Goal: Task Accomplishment & Management: Use online tool/utility

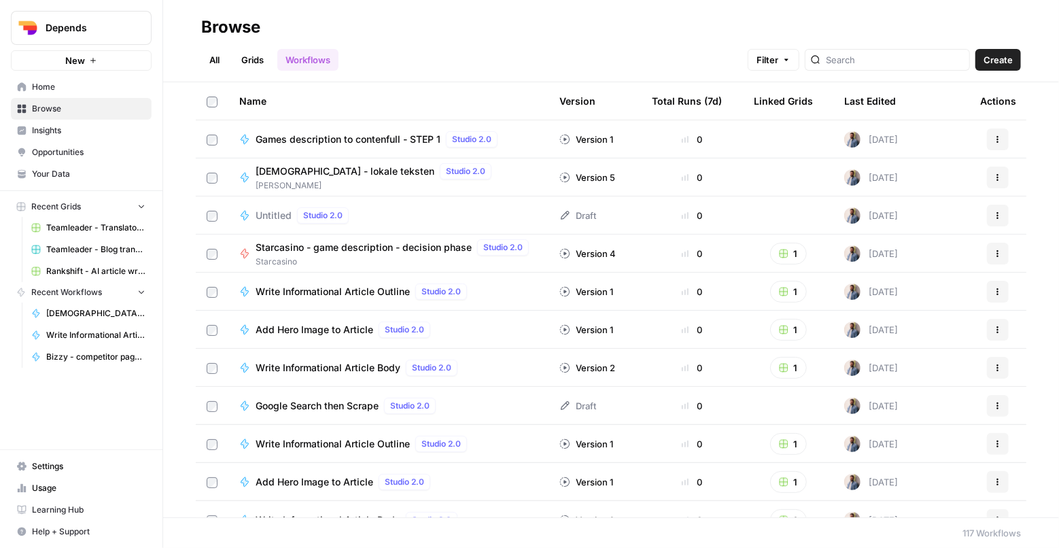
scroll to position [14, 0]
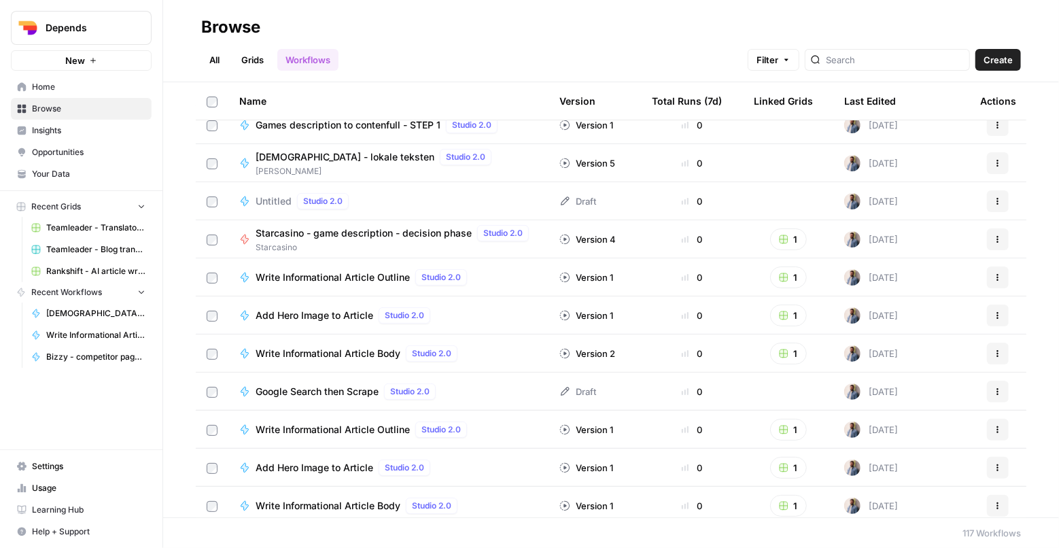
click at [93, 26] on span "Depends" at bounding box center [87, 28] width 82 height 14
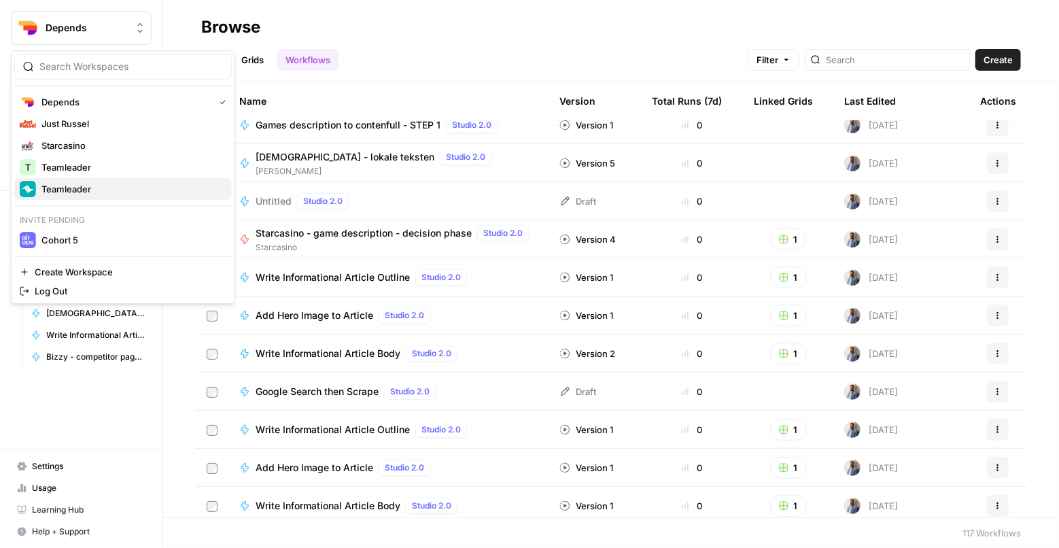
click at [81, 199] on button "Teamleader" at bounding box center [123, 189] width 218 height 22
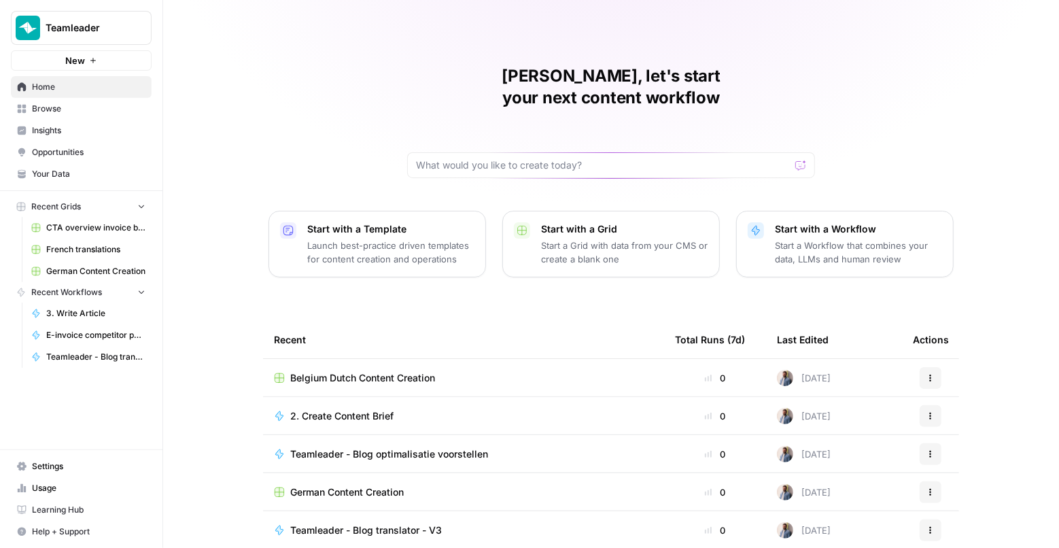
click at [259, 224] on div "Mathias, let's start your next content workflow Start with a Template Launch be…" at bounding box center [611, 323] width 896 height 647
click at [330, 359] on td "Belgium Dutch Content Creation" at bounding box center [463, 377] width 401 height 37
click at [331, 371] on span "Belgium Dutch Content Creation" at bounding box center [362, 378] width 145 height 14
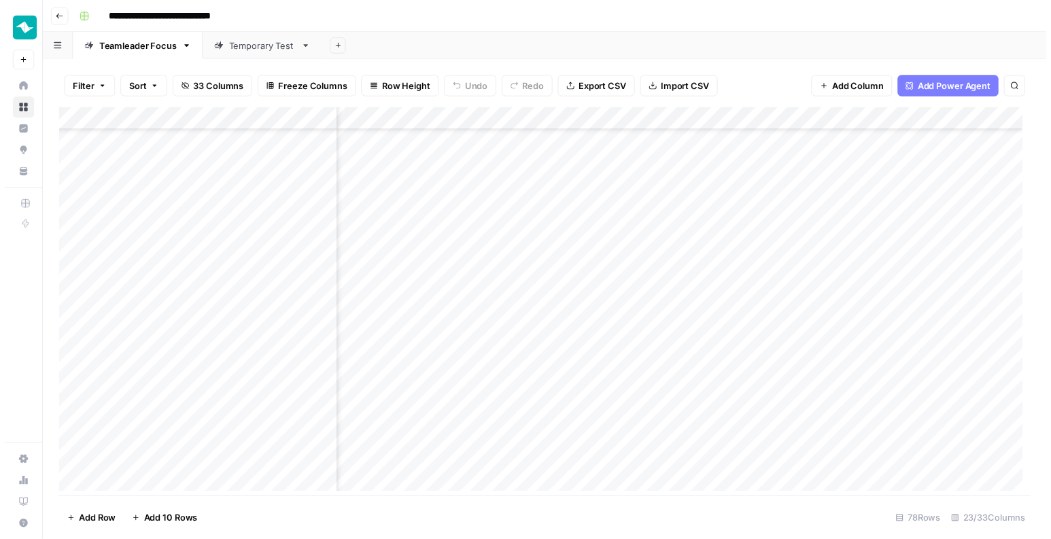
scroll to position [1443, 1934]
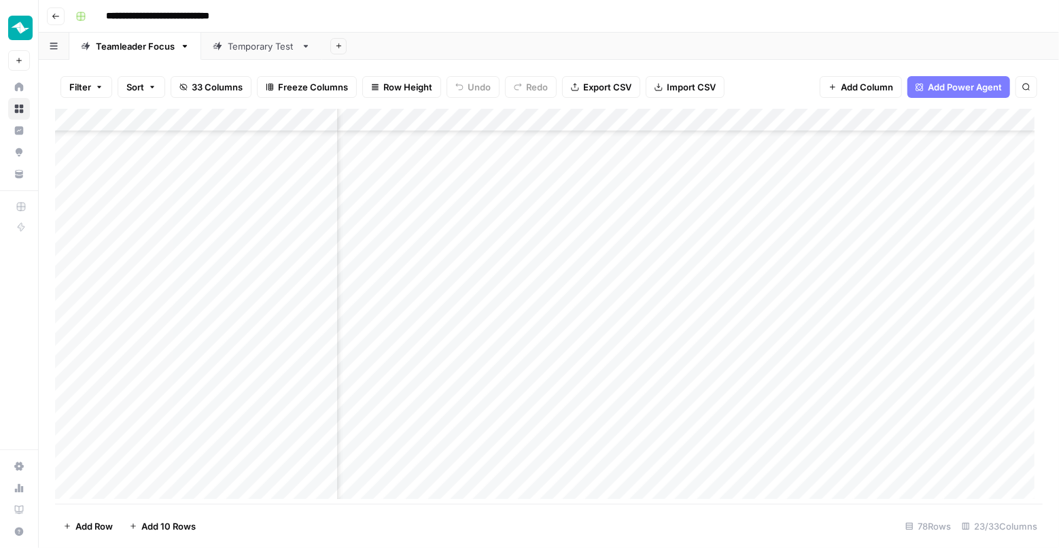
click at [632, 404] on div "Add Column" at bounding box center [549, 308] width 988 height 399
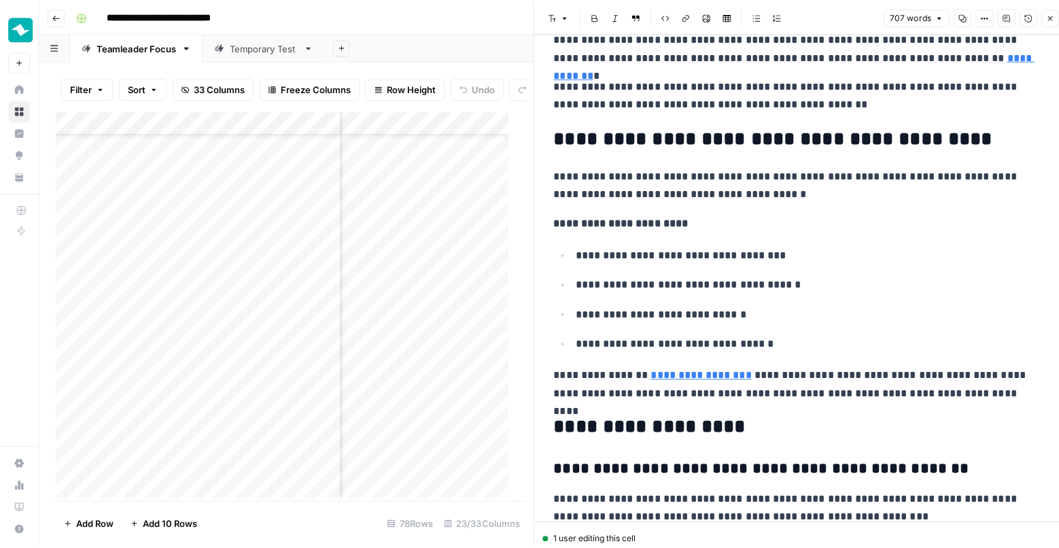
scroll to position [1428, 0]
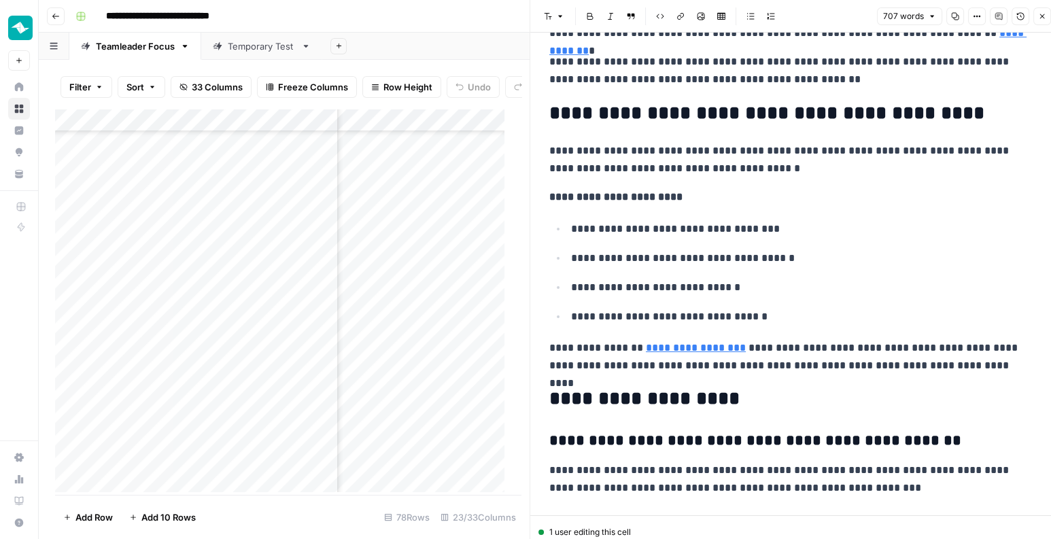
click at [905, 155] on p "**********" at bounding box center [790, 159] width 483 height 35
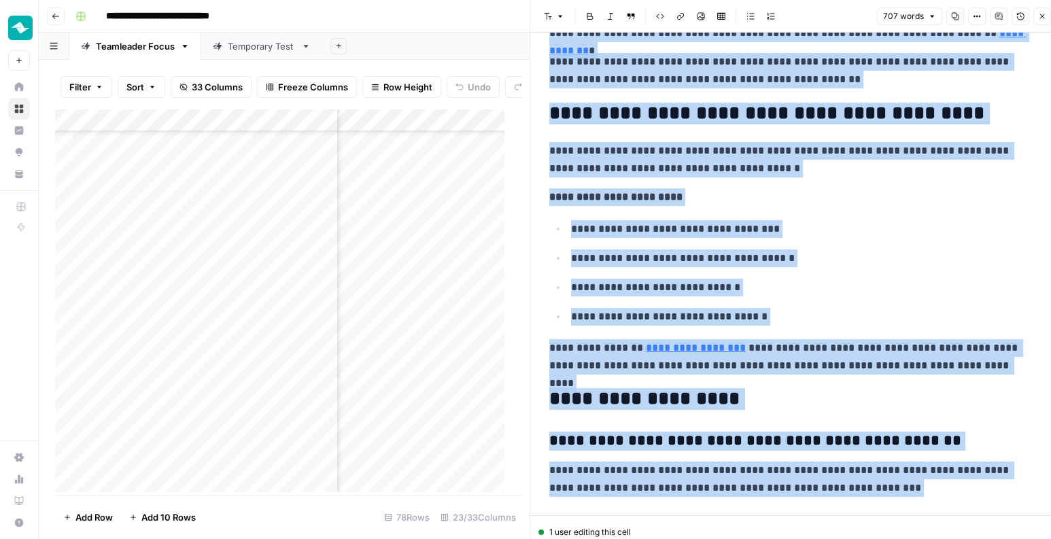
copy div "**********"
click at [1040, 16] on icon "button" at bounding box center [1042, 16] width 8 height 8
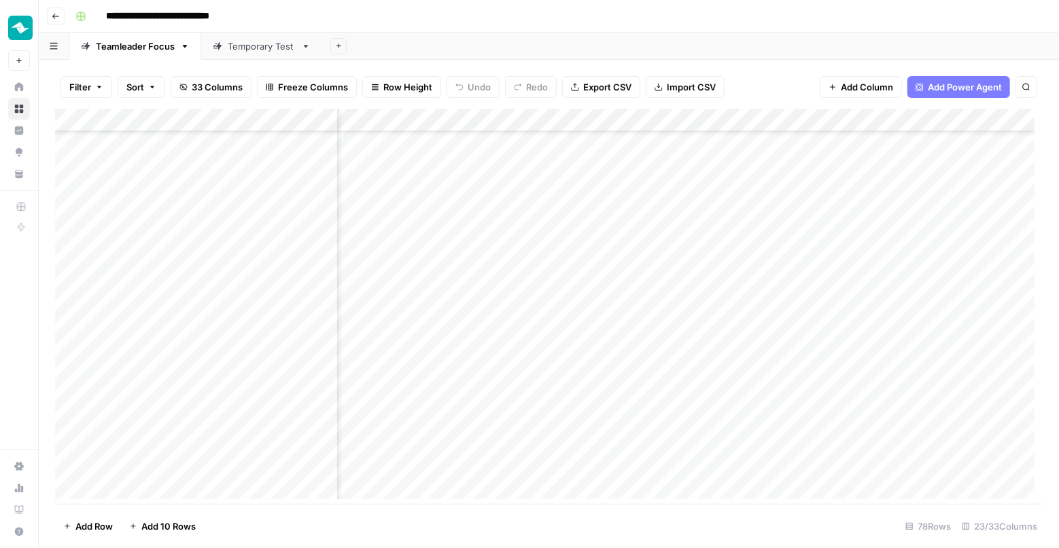
scroll to position [1443, 1303]
click at [829, 405] on div "Add Column" at bounding box center [549, 308] width 988 height 399
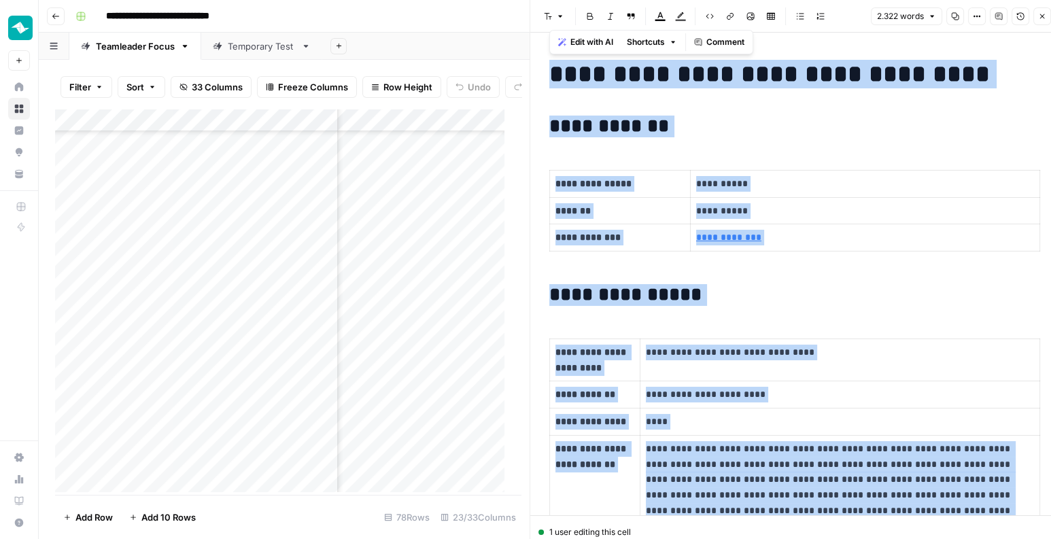
copy div "**********"
click at [1037, 18] on button "Close" at bounding box center [1042, 16] width 18 height 18
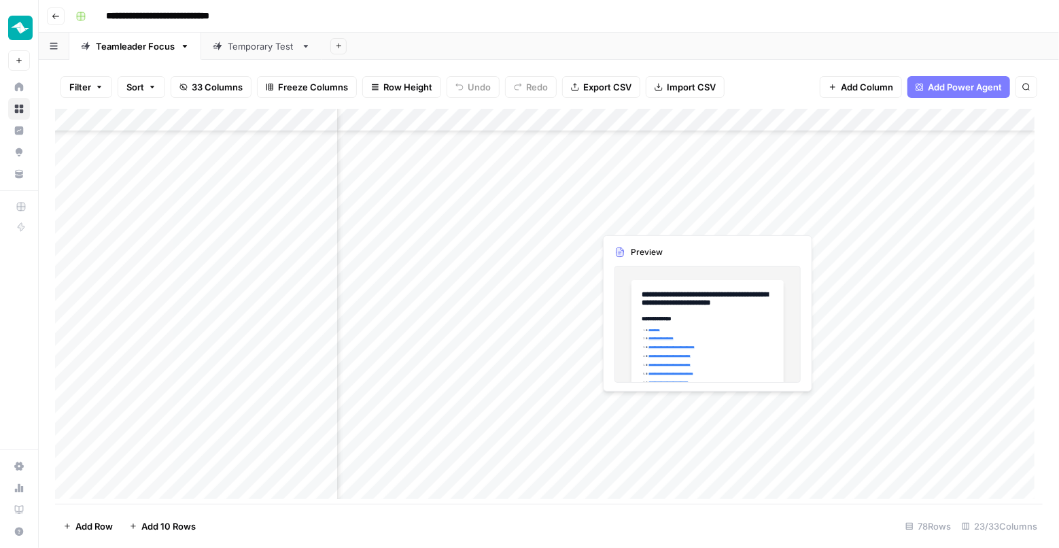
click at [707, 407] on div "Add Column" at bounding box center [549, 308] width 988 height 399
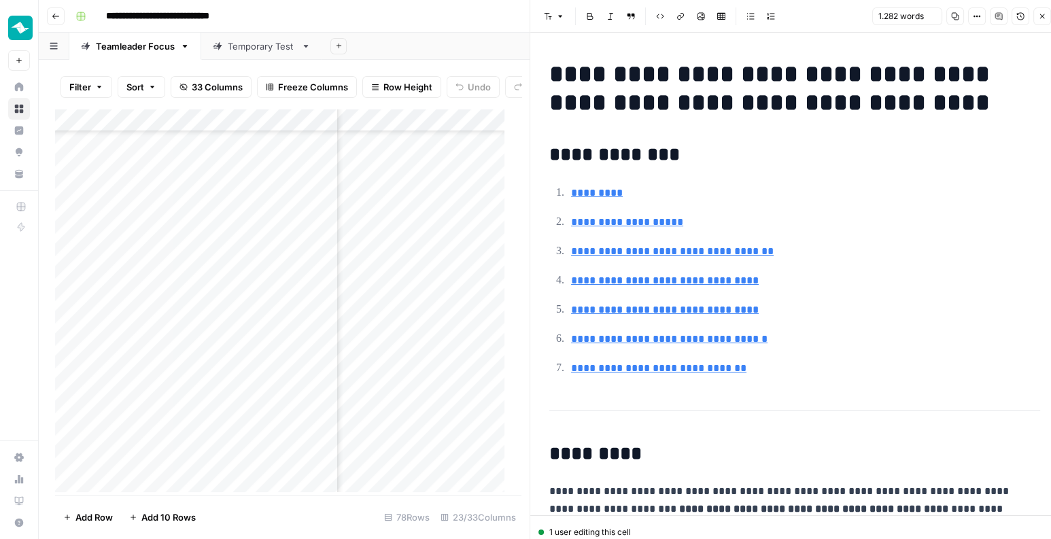
copy div "**********"
click at [1040, 20] on icon "button" at bounding box center [1042, 16] width 8 height 8
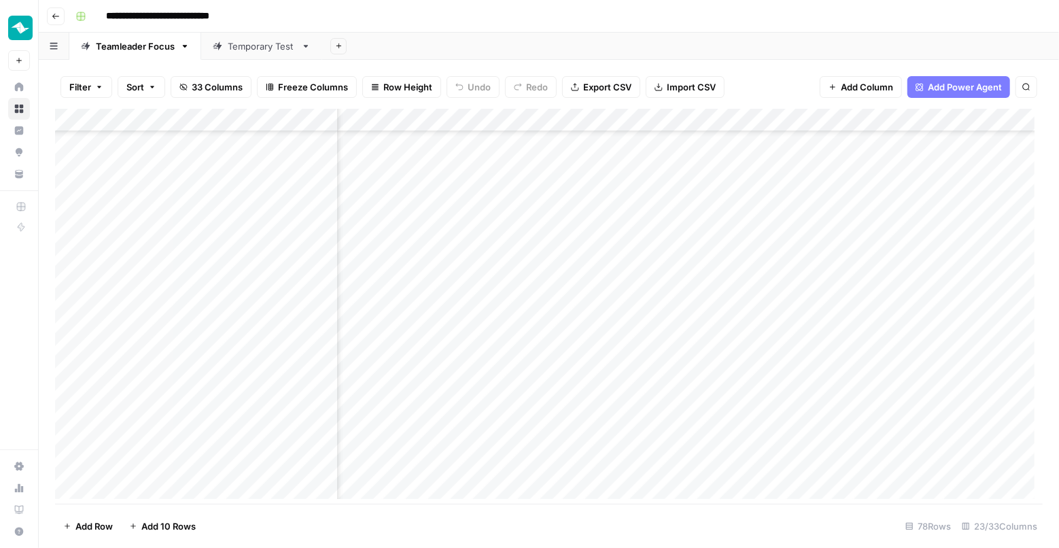
scroll to position [1443, 0]
click at [376, 406] on div "Add Column" at bounding box center [549, 308] width 988 height 399
click at [376, 404] on div at bounding box center [413, 410] width 136 height 24
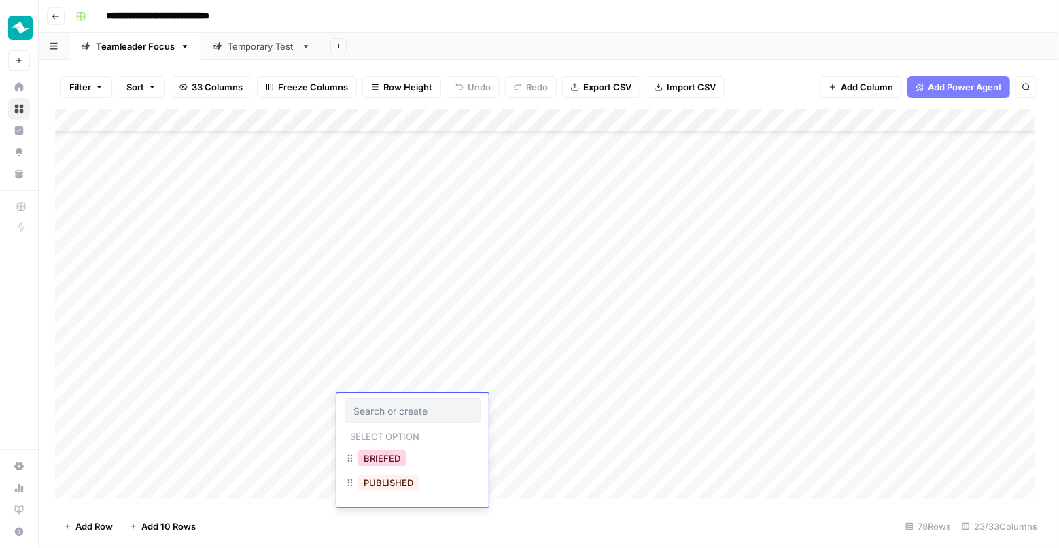
click at [393, 458] on button "BRIEFED" at bounding box center [382, 458] width 48 height 16
click at [390, 237] on div "Add Column" at bounding box center [549, 308] width 988 height 399
click at [424, 209] on div "Add Column" at bounding box center [549, 308] width 988 height 399
click at [424, 182] on div "Add Column" at bounding box center [549, 308] width 988 height 399
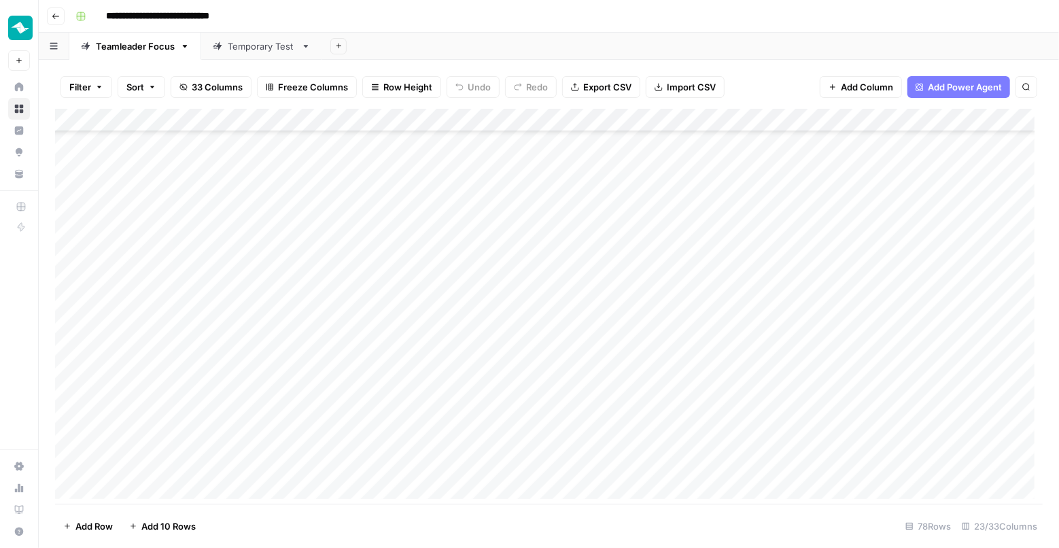
click at [413, 158] on div "Add Column" at bounding box center [549, 308] width 988 height 399
click at [392, 224] on div "Add Column" at bounding box center [549, 308] width 988 height 399
click at [383, 320] on div "Add Column" at bounding box center [549, 308] width 988 height 399
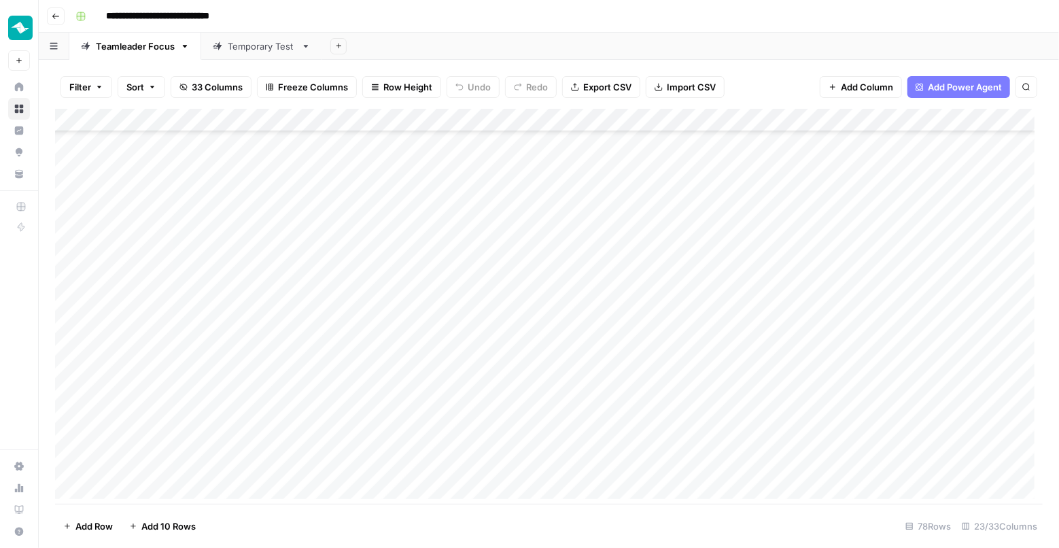
scroll to position [1451, 0]
click at [378, 369] on div "Add Column" at bounding box center [549, 308] width 988 height 399
click at [400, 425] on button "BRIEFED" at bounding box center [382, 428] width 48 height 16
click at [396, 318] on div "Add Column" at bounding box center [549, 308] width 988 height 399
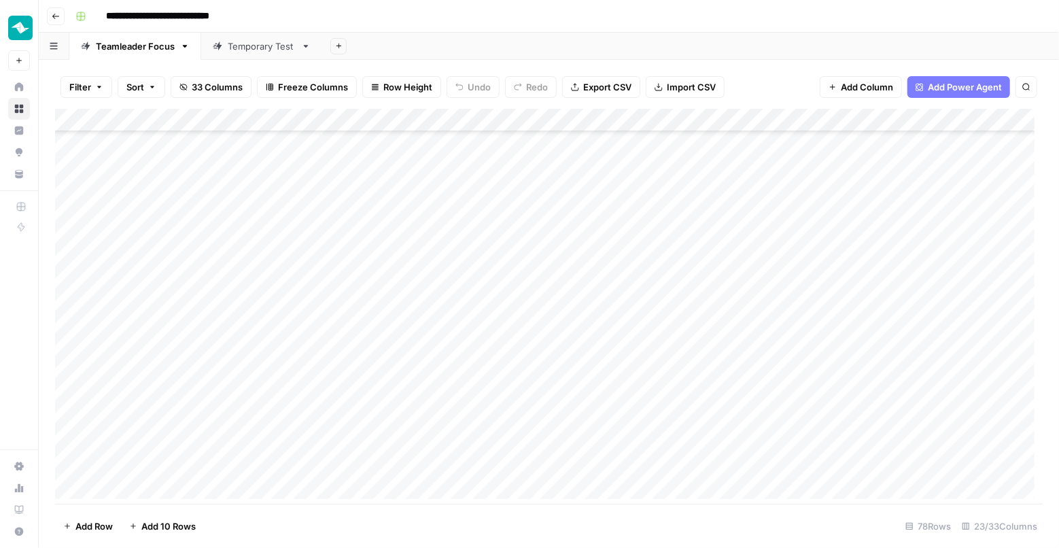
click at [383, 419] on div "Add Column" at bounding box center [549, 308] width 988 height 399
click at [357, 370] on div "Add Column" at bounding box center [549, 308] width 988 height 399
click at [394, 425] on button "BRIEFED" at bounding box center [382, 423] width 48 height 16
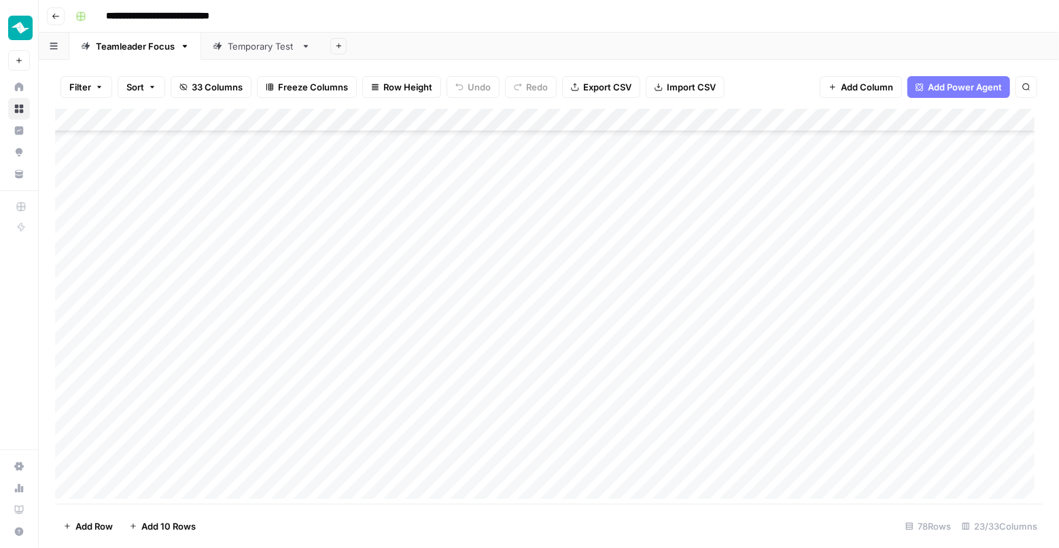
click at [362, 341] on div "Add Column" at bounding box center [549, 308] width 988 height 399
click at [390, 252] on div "Add Column" at bounding box center [549, 308] width 988 height 399
click at [396, 252] on div "Add Column" at bounding box center [549, 308] width 988 height 399
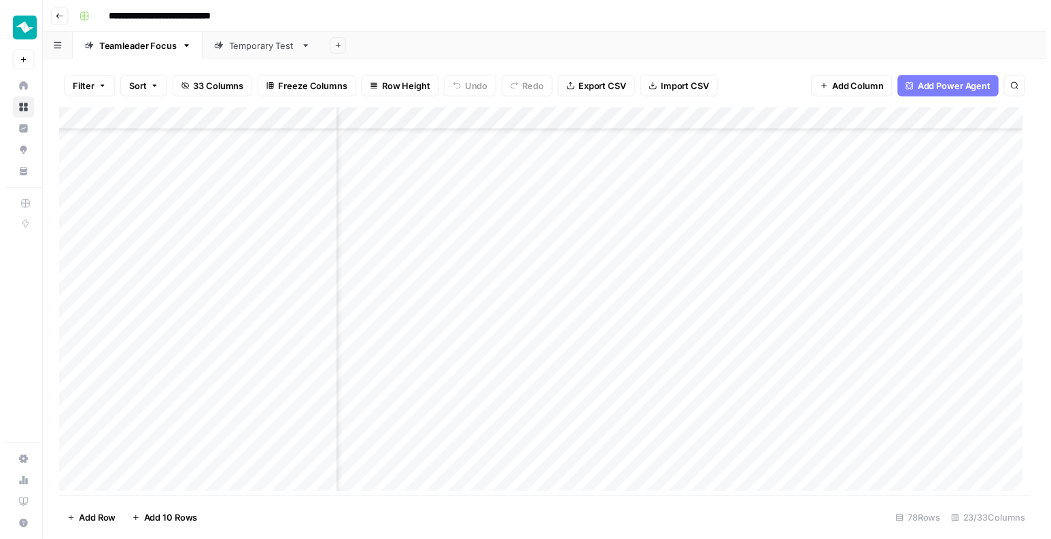
scroll to position [1340, 1465]
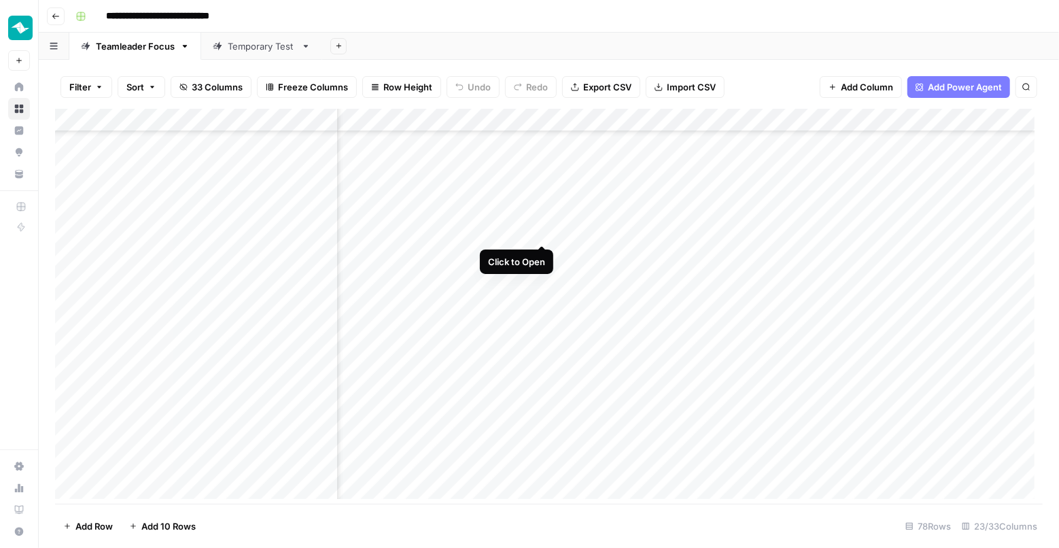
click at [545, 232] on div "Add Column" at bounding box center [549, 308] width 988 height 399
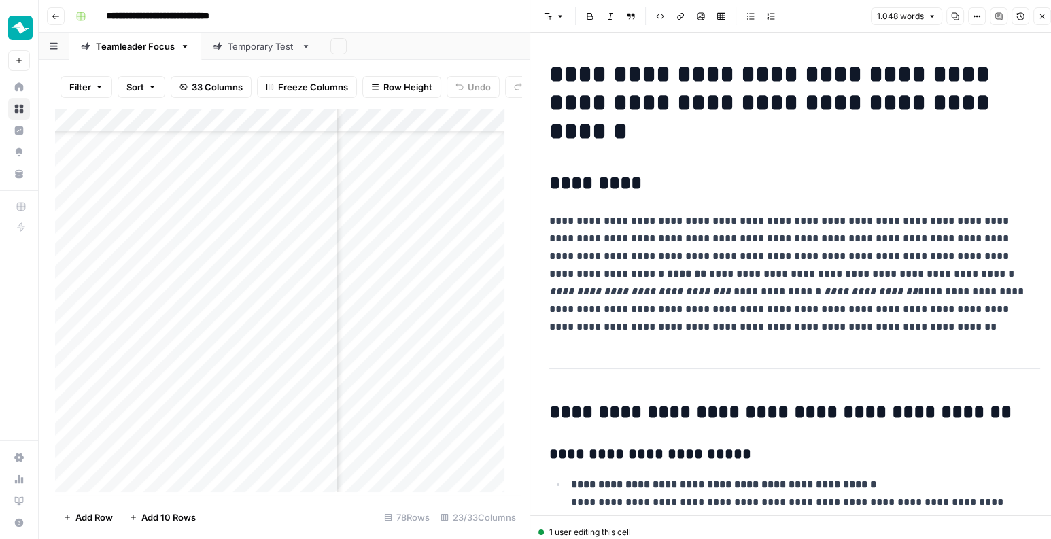
click at [1047, 18] on button "Close" at bounding box center [1042, 16] width 18 height 18
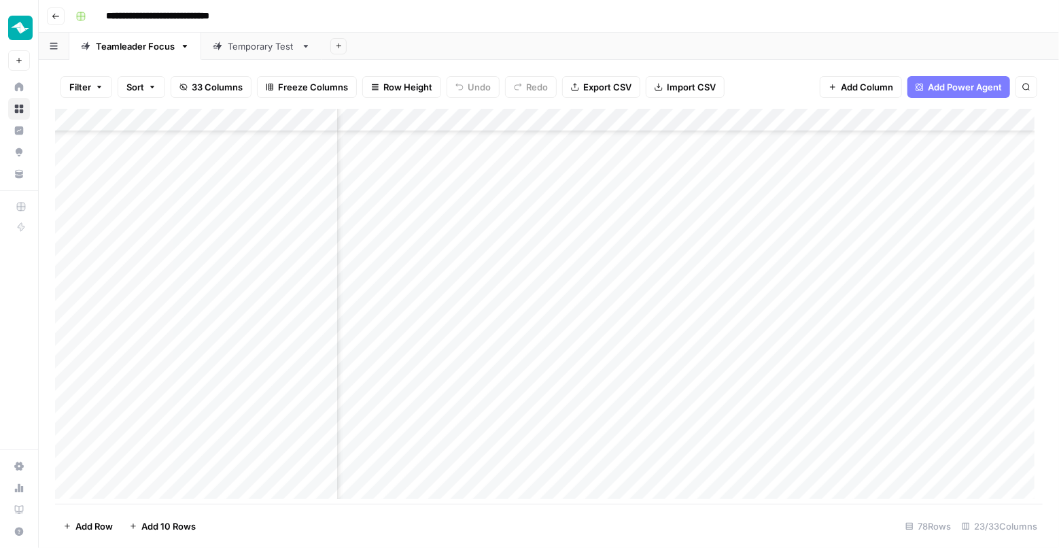
scroll to position [1340, 195]
click at [670, 233] on div "Add Column" at bounding box center [549, 308] width 988 height 399
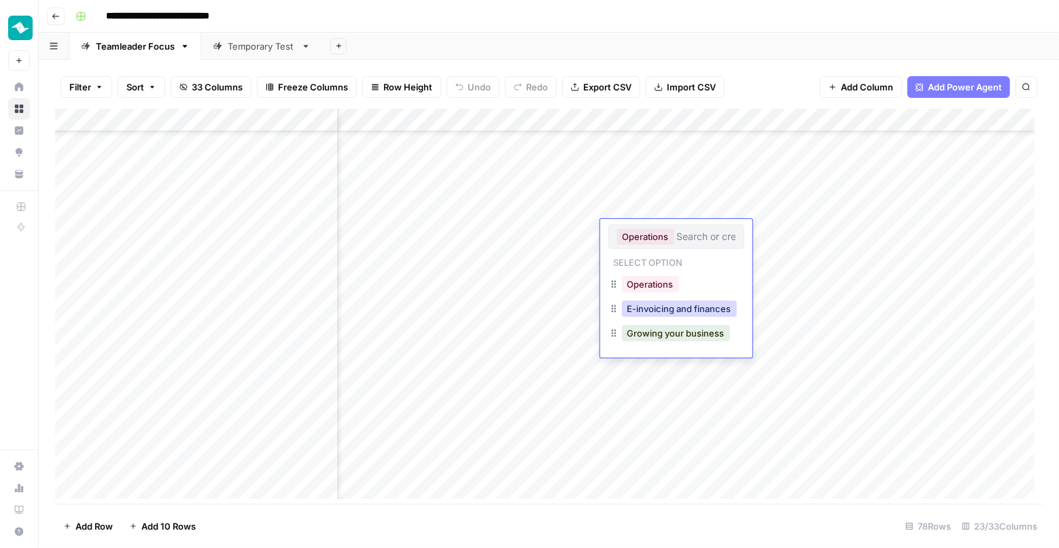
click at [708, 301] on button "E-invoicing and finances" at bounding box center [679, 309] width 115 height 16
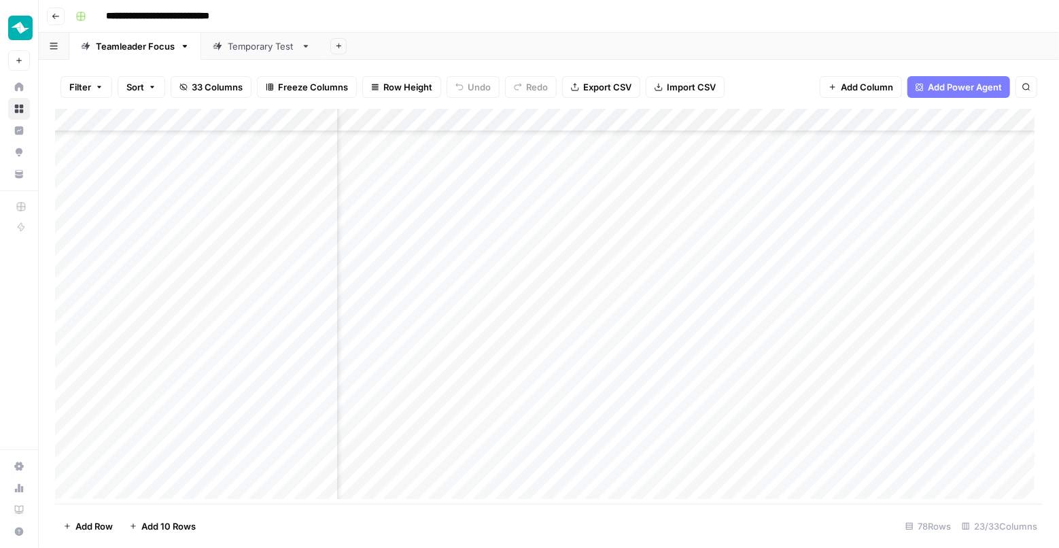
scroll to position [1340, 968]
click at [797, 230] on div "Add Column" at bounding box center [549, 308] width 988 height 399
drag, startPoint x: 549, startPoint y: 227, endPoint x: 694, endPoint y: 234, distance: 145.7
click at [694, 234] on div "Add Column" at bounding box center [549, 308] width 988 height 399
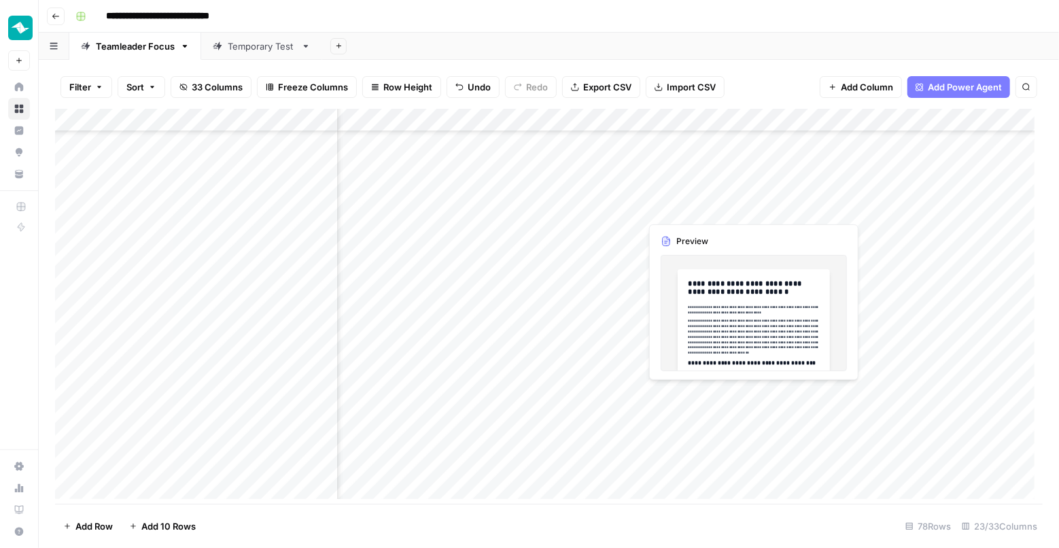
click at [671, 195] on div "Add Column" at bounding box center [549, 308] width 988 height 399
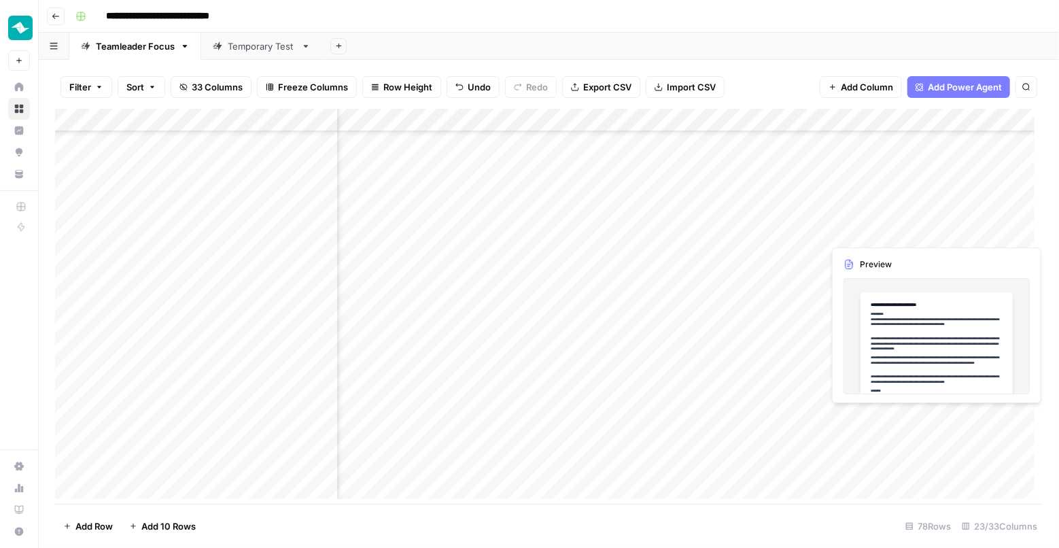
click at [948, 236] on div "Add Column" at bounding box center [549, 308] width 988 height 399
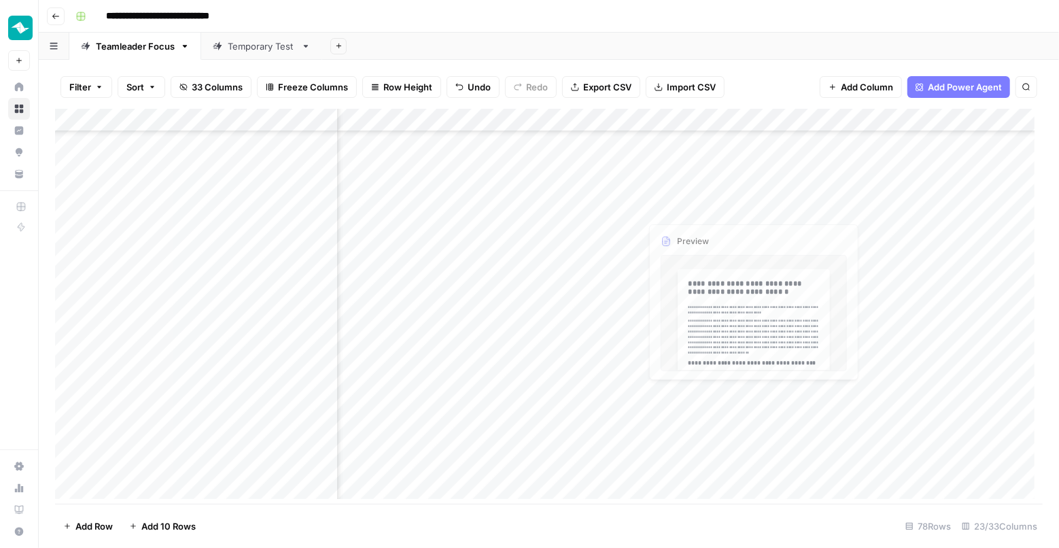
click at [680, 230] on div "Add Column" at bounding box center [549, 308] width 988 height 399
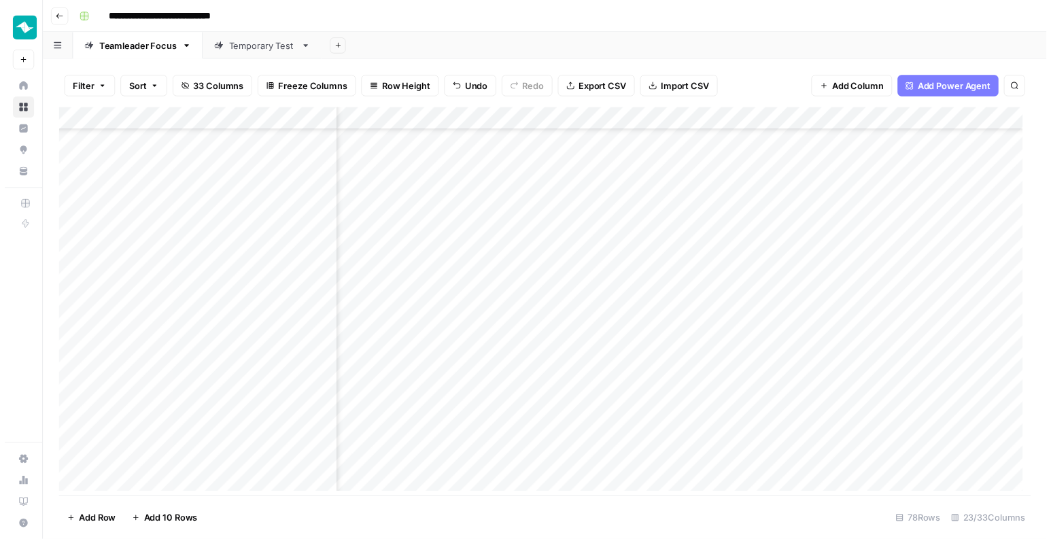
scroll to position [1340, 1131]
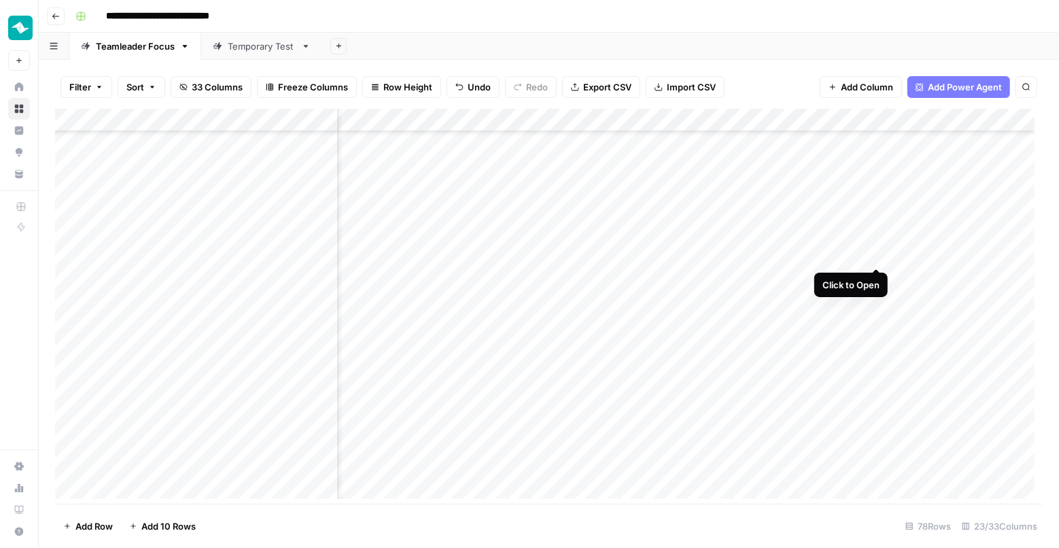
click at [870, 254] on div "Add Column" at bounding box center [549, 308] width 988 height 399
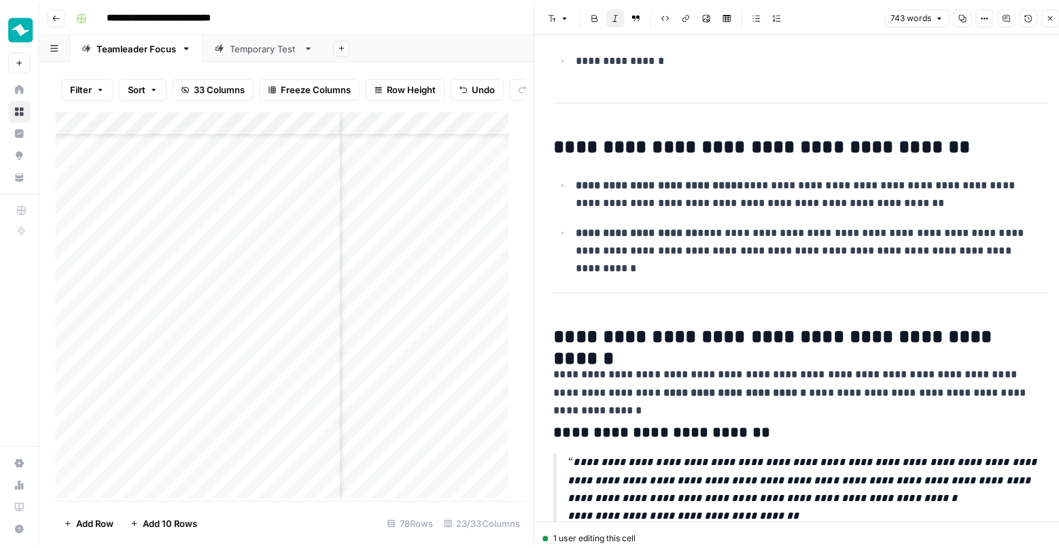
scroll to position [534, 0]
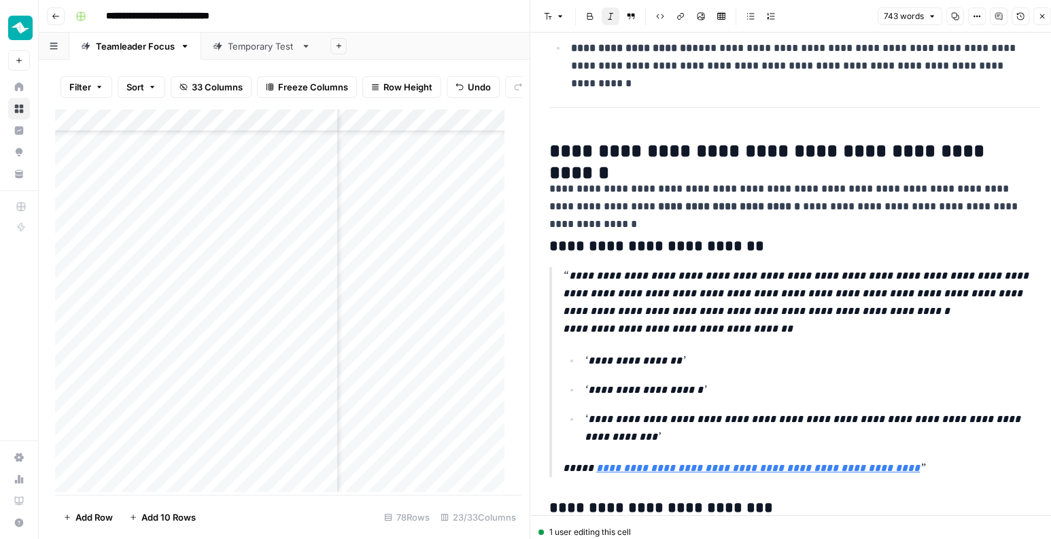
click at [1042, 18] on icon "button" at bounding box center [1042, 16] width 8 height 8
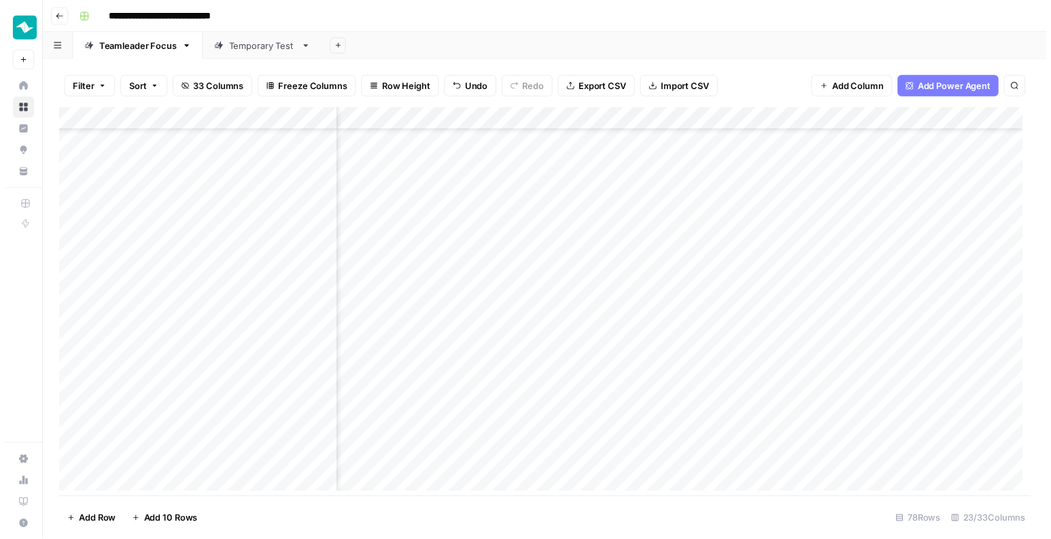
scroll to position [1340, 1642]
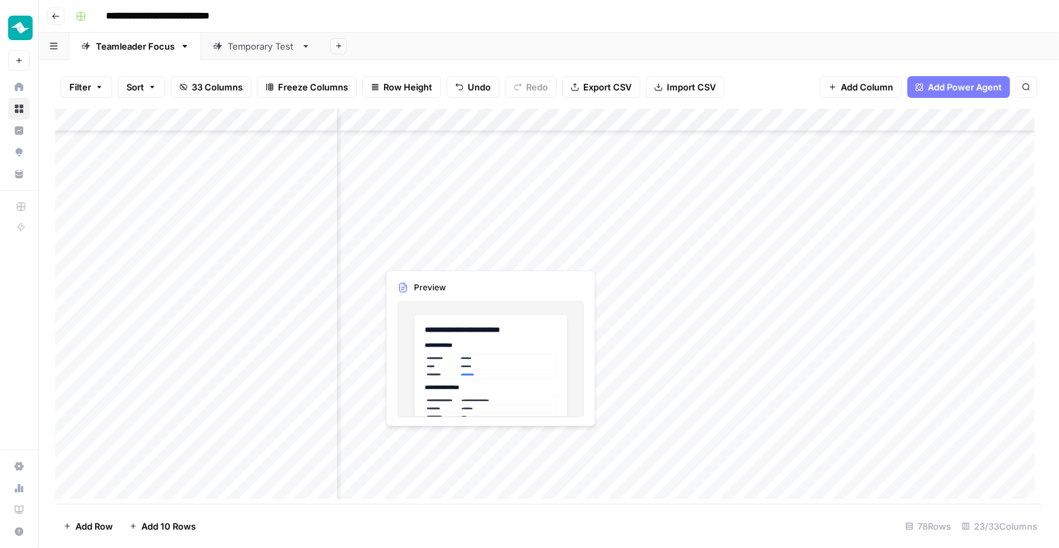
click at [490, 250] on div "Add Column" at bounding box center [549, 308] width 988 height 399
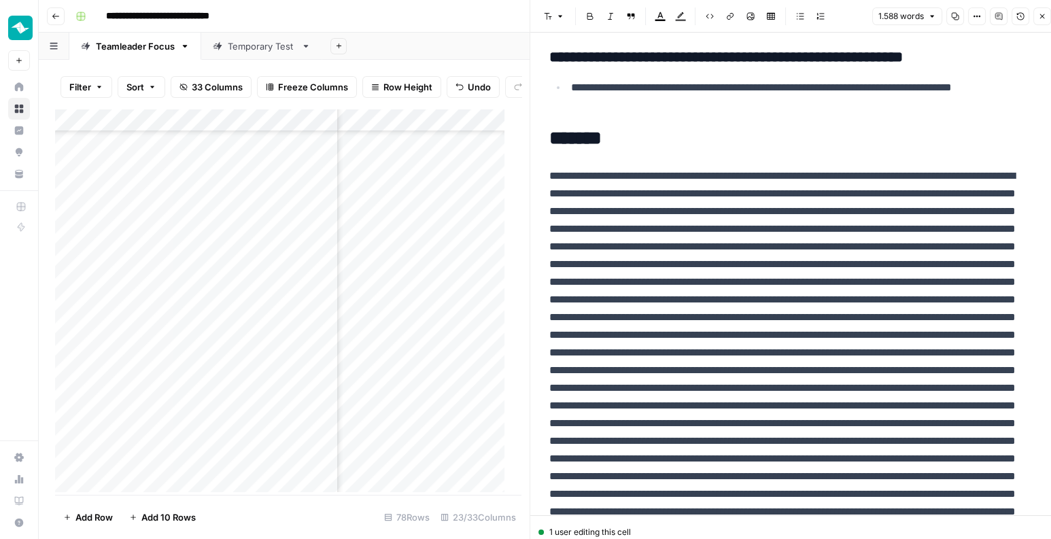
scroll to position [3840, 0]
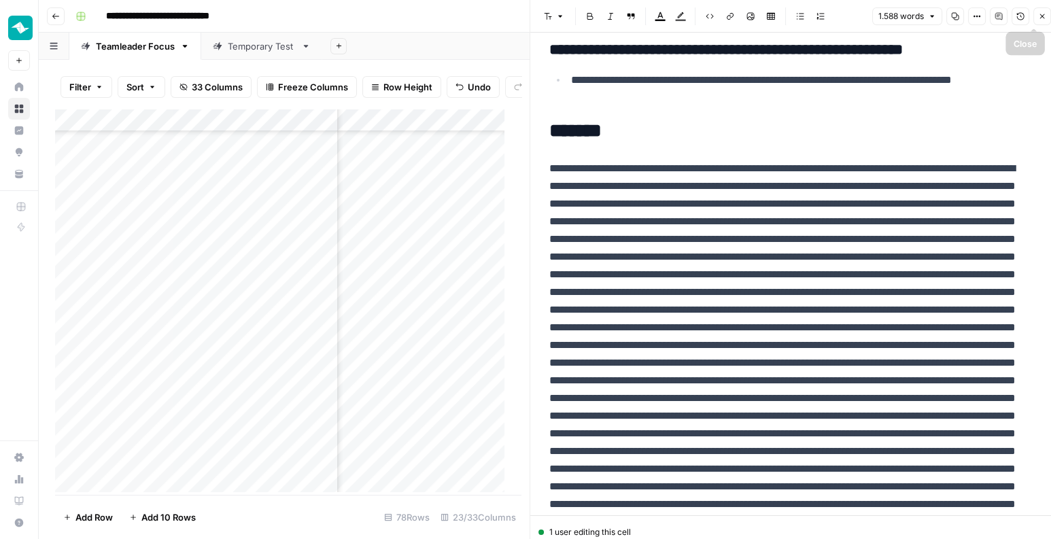
click at [1040, 12] on icon "button" at bounding box center [1042, 16] width 8 height 8
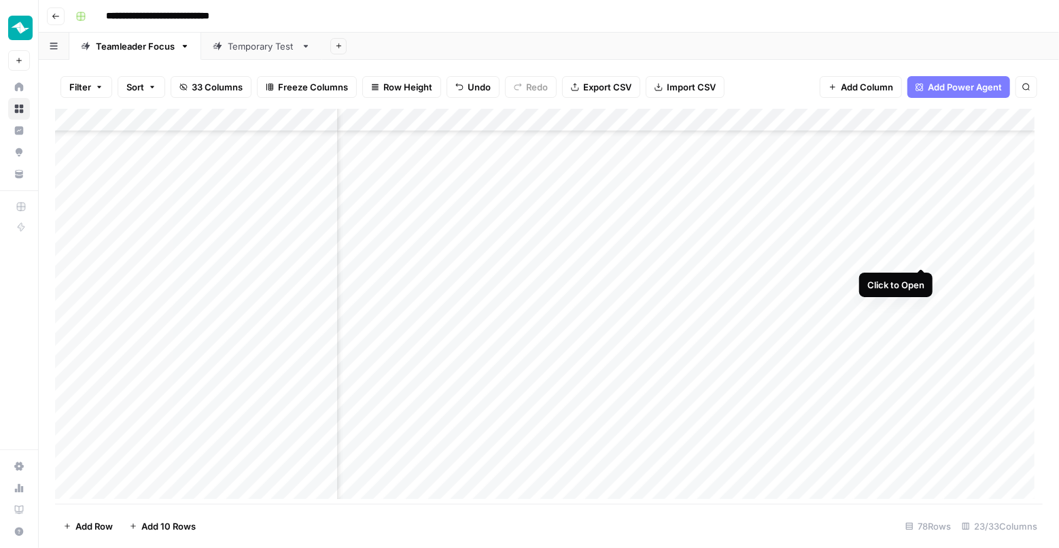
click at [923, 256] on div "Add Column" at bounding box center [549, 308] width 988 height 399
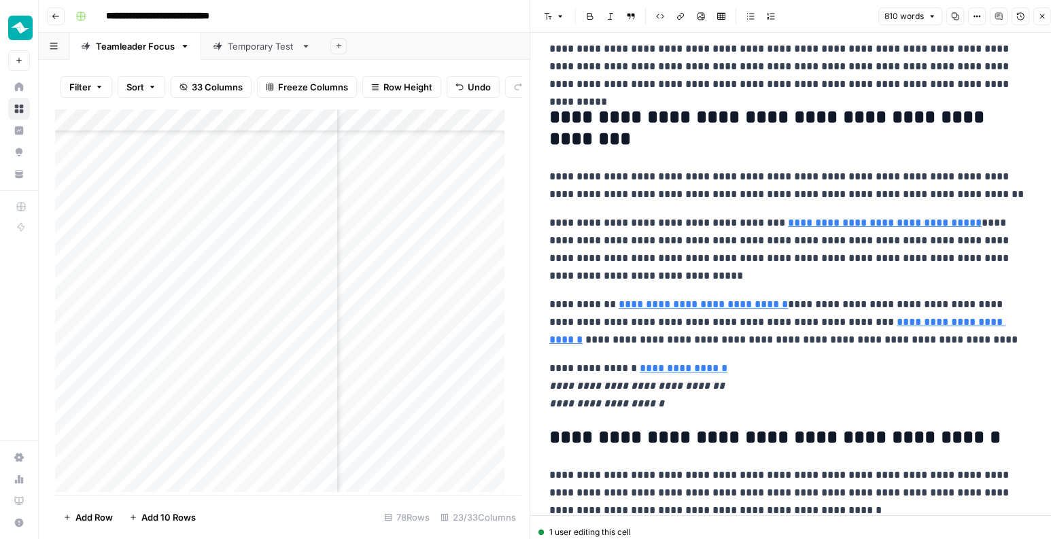
scroll to position [226, 0]
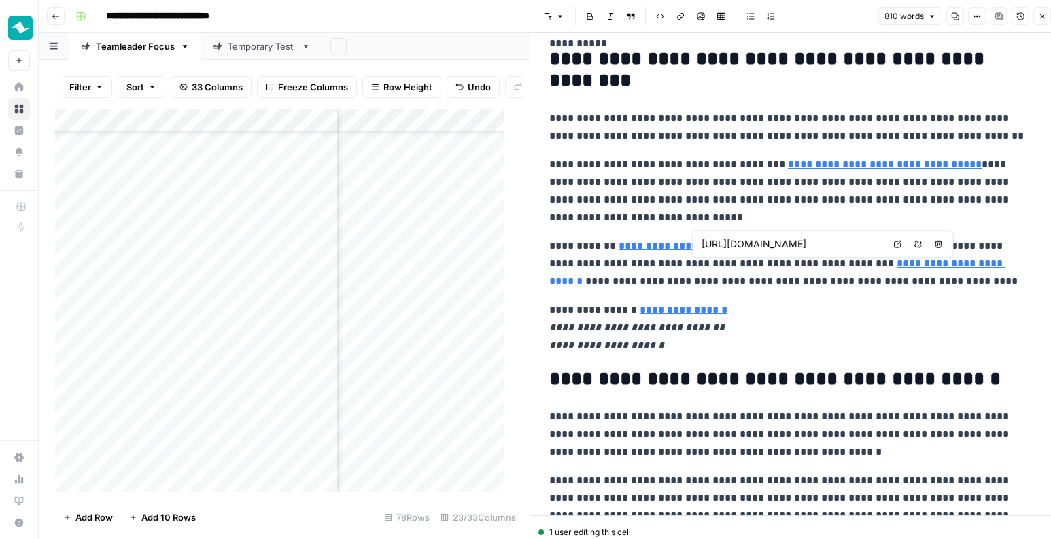
type input "https://www.teamleader.eu/nl-be/blog/interview-goede-onboarding"
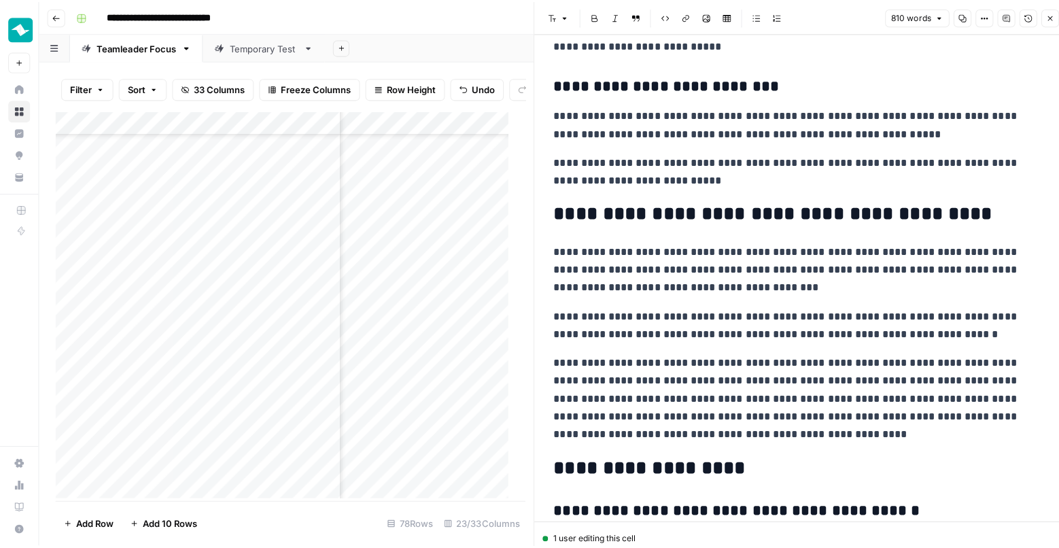
scroll to position [1574, 0]
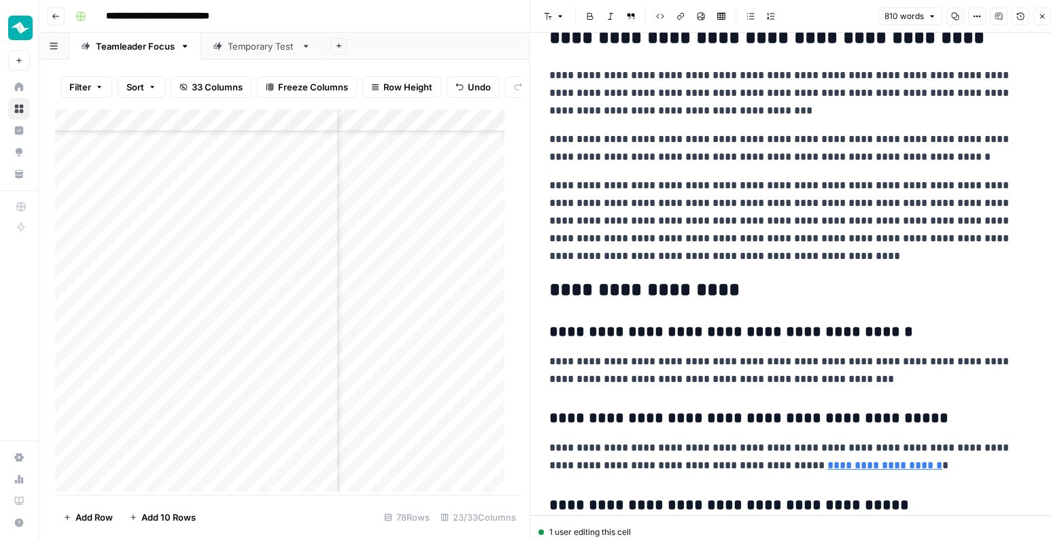
click at [1040, 17] on icon "button" at bounding box center [1042, 16] width 8 height 8
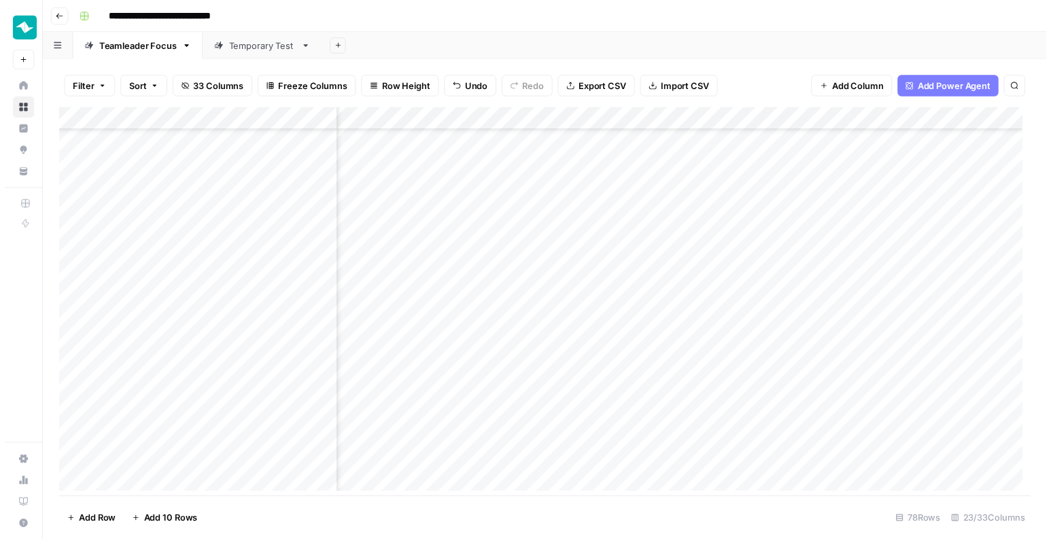
scroll to position [1458, 1817]
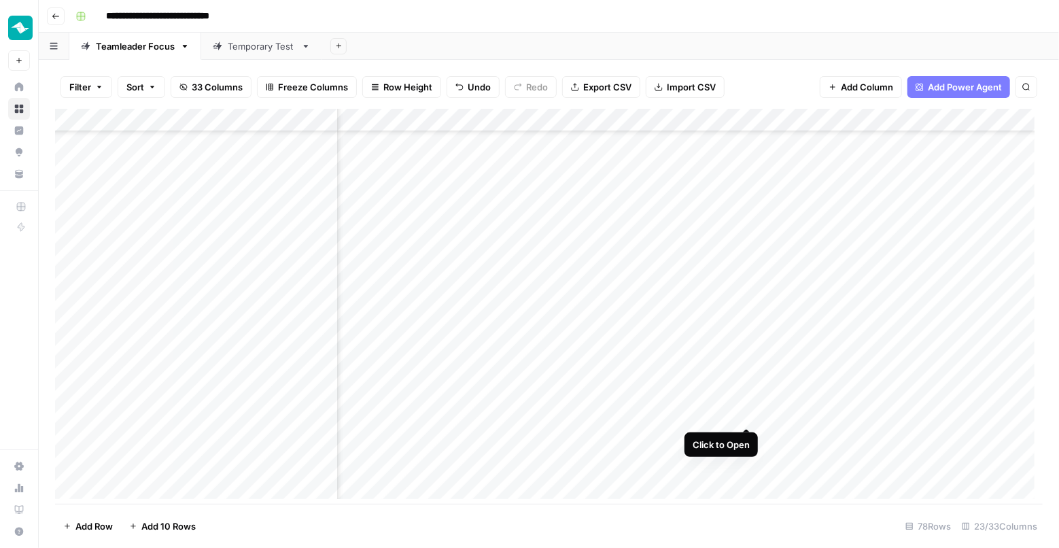
click at [752, 413] on div "Add Column" at bounding box center [549, 308] width 988 height 399
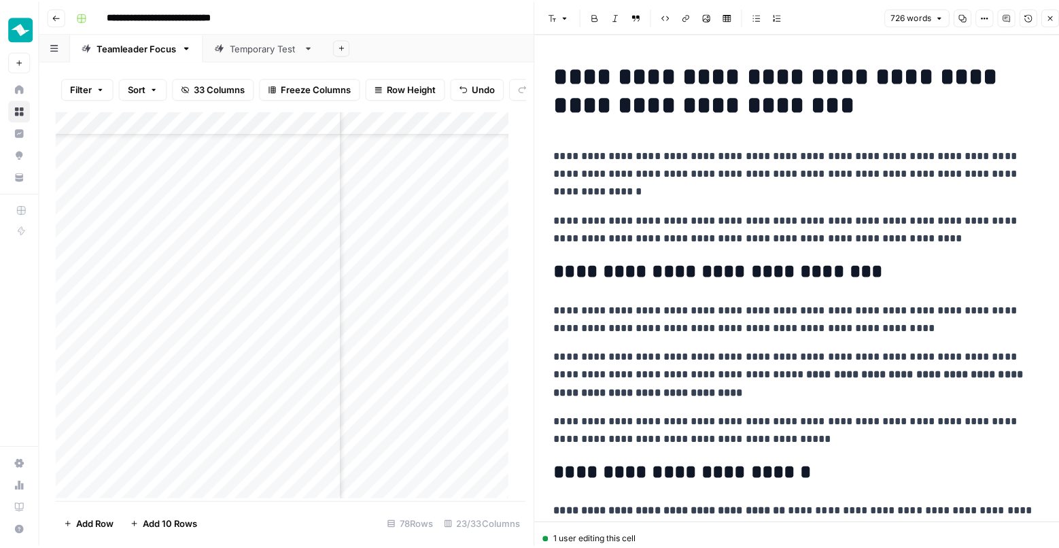
scroll to position [1458, 1817]
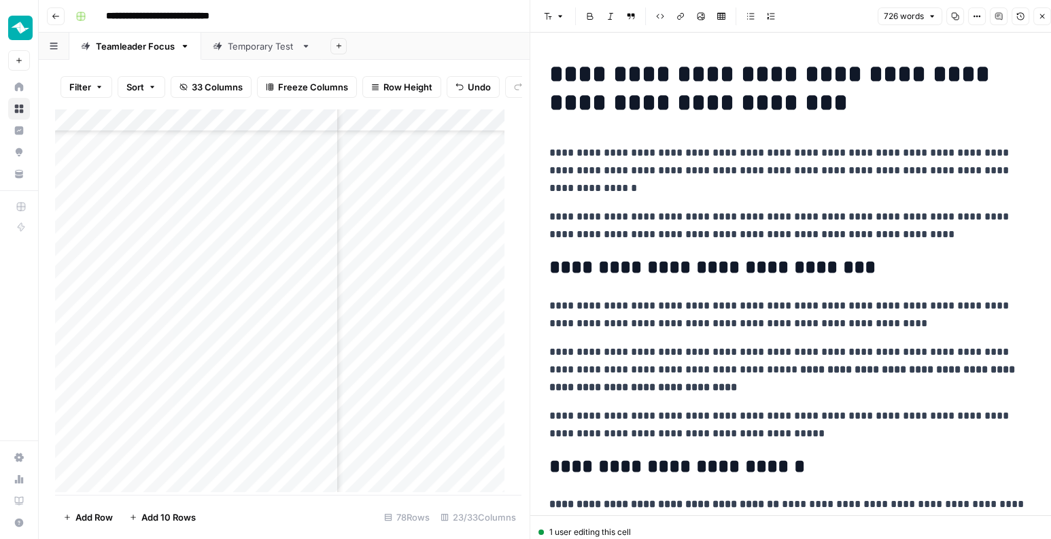
click at [956, 19] on icon "button" at bounding box center [955, 16] width 8 height 8
click at [1044, 14] on icon "button" at bounding box center [1042, 16] width 8 height 8
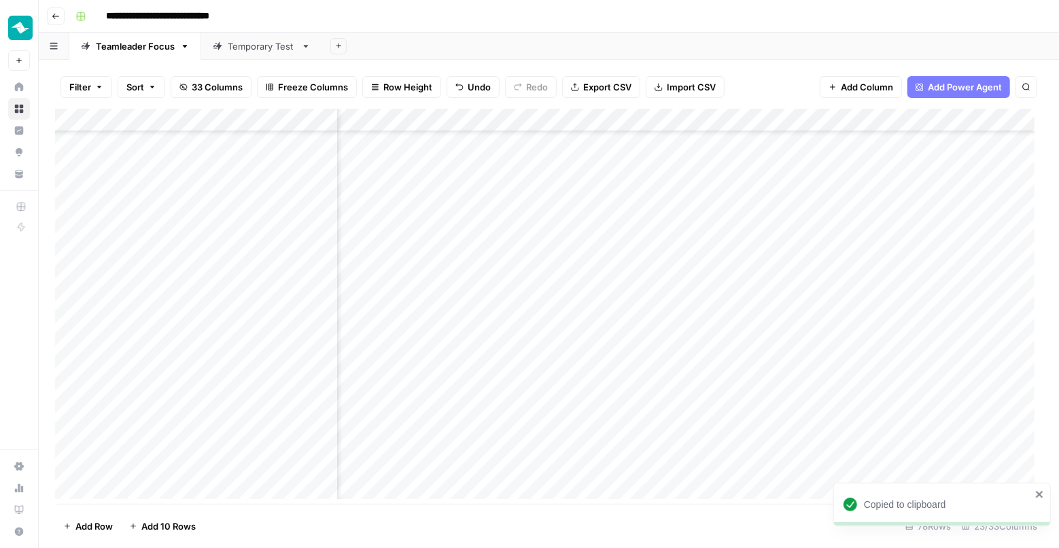
scroll to position [1458, 1399]
click at [608, 413] on div "Add Column" at bounding box center [549, 308] width 988 height 399
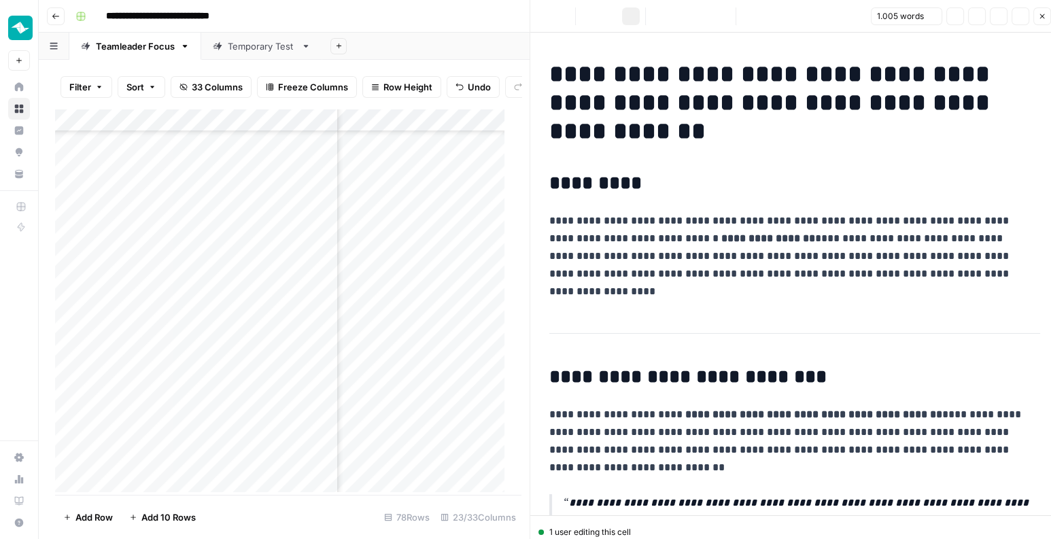
drag, startPoint x: 724, startPoint y: 266, endPoint x: 731, endPoint y: 233, distance: 34.0
click at [732, 233] on strong "**********" at bounding box center [768, 238] width 94 height 10
click at [735, 192] on h2 "*********" at bounding box center [790, 184] width 483 height 22
copy div "**********"
click at [1039, 16] on icon "button" at bounding box center [1042, 16] width 8 height 8
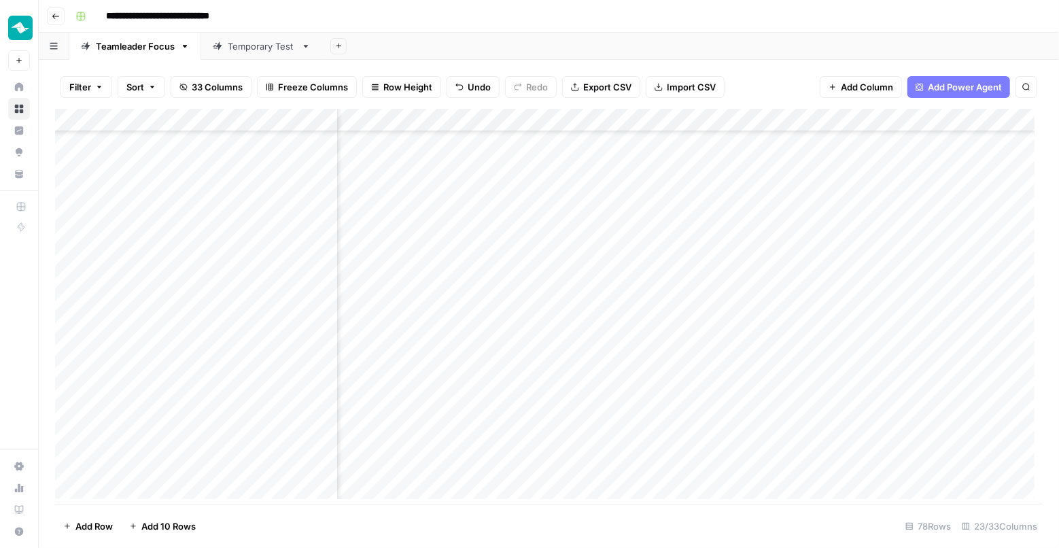
click at [734, 416] on div "Add Column" at bounding box center [549, 308] width 988 height 399
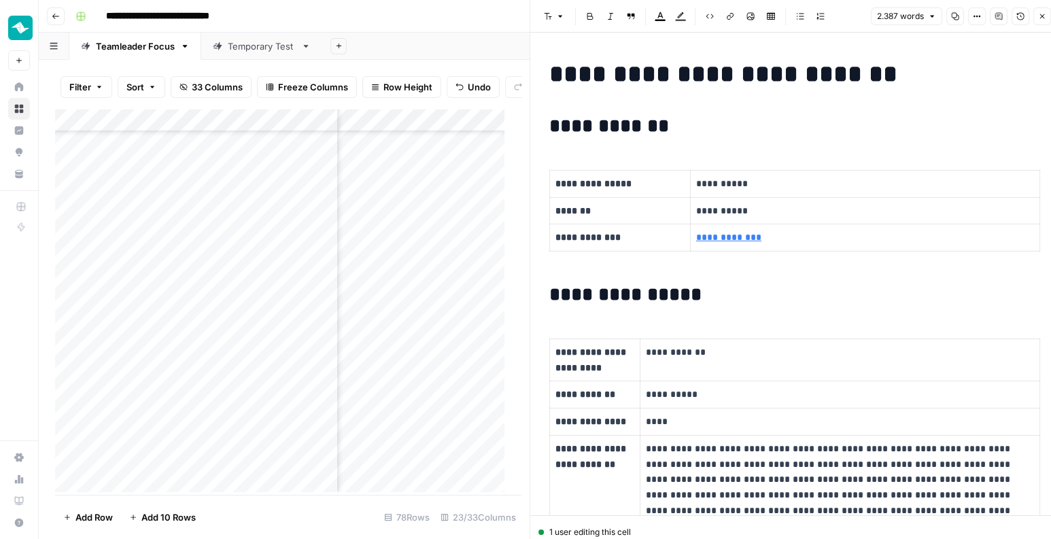
click at [691, 225] on td "**********" at bounding box center [620, 237] width 141 height 27
click at [1041, 13] on icon "button" at bounding box center [1042, 16] width 8 height 8
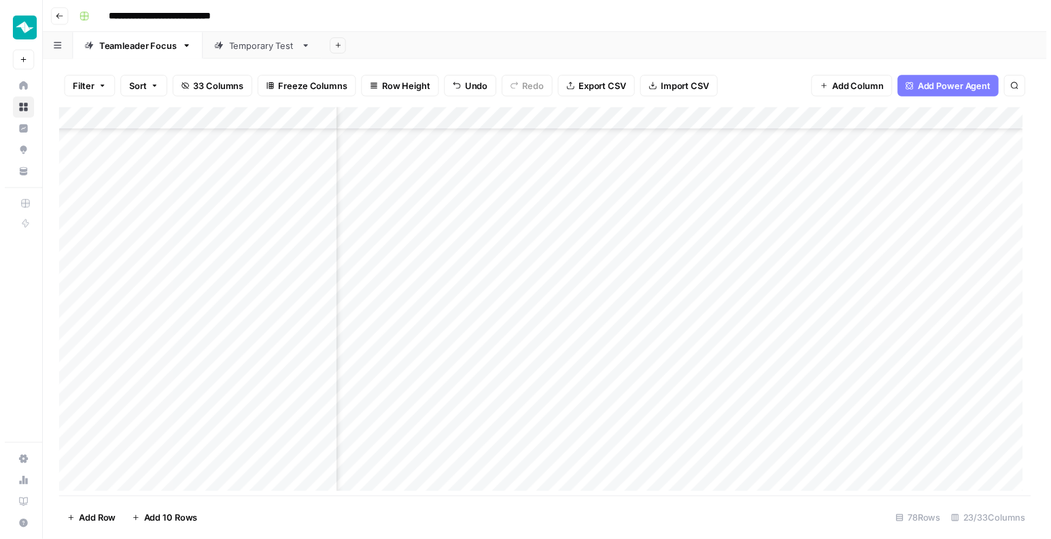
scroll to position [1047, 1575]
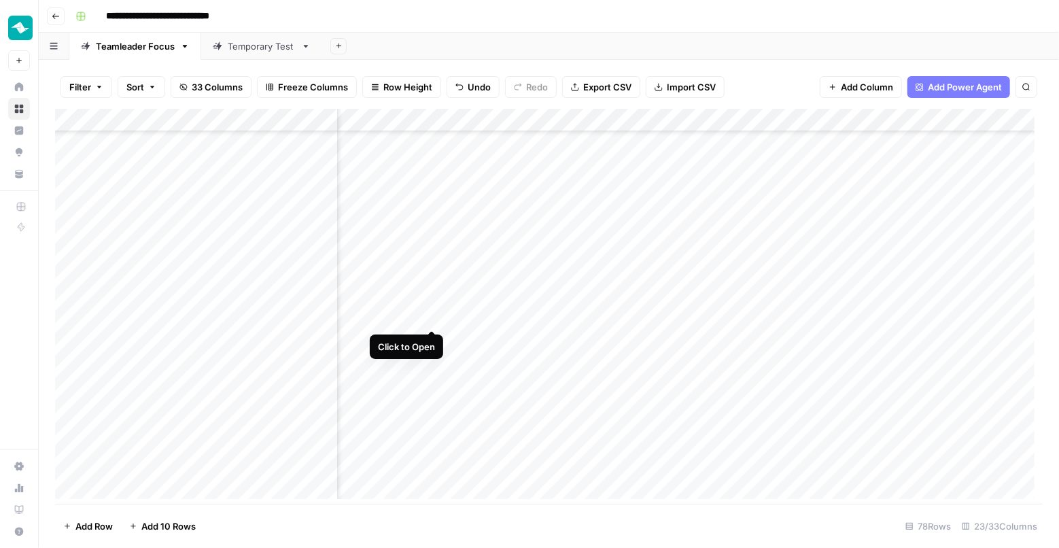
click at [427, 315] on div "Add Column" at bounding box center [549, 308] width 988 height 399
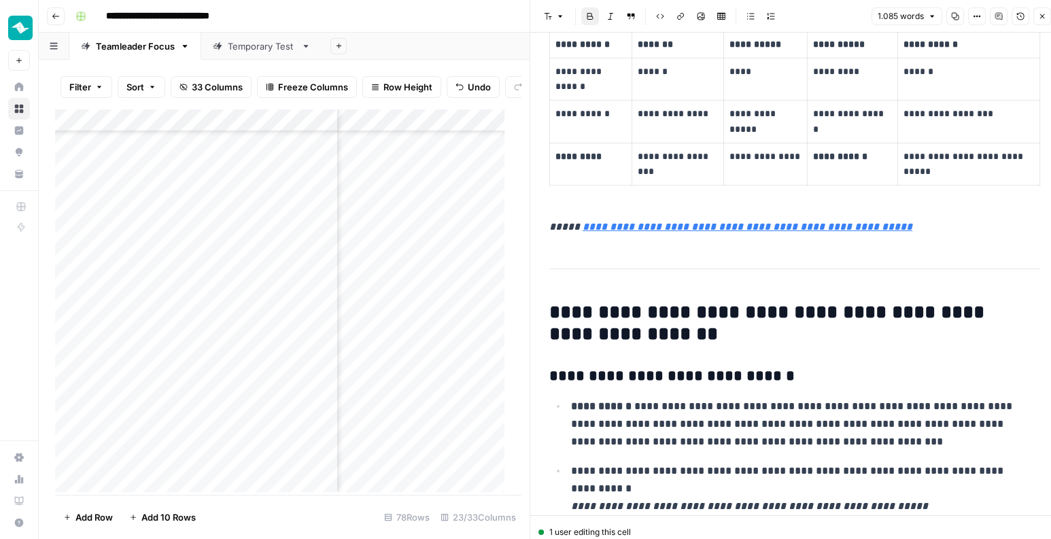
scroll to position [1038, 0]
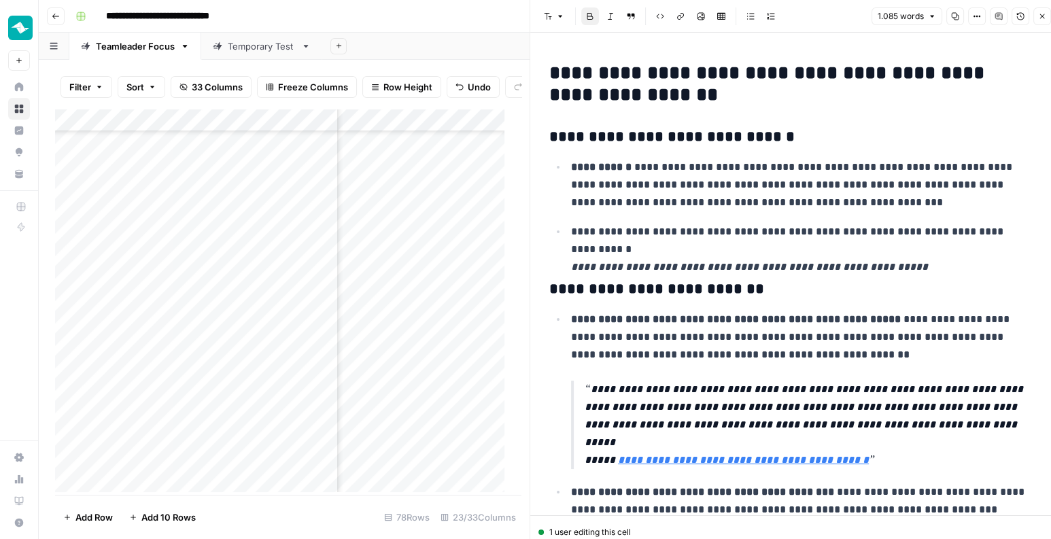
click at [1040, 18] on icon "button" at bounding box center [1042, 16] width 8 height 8
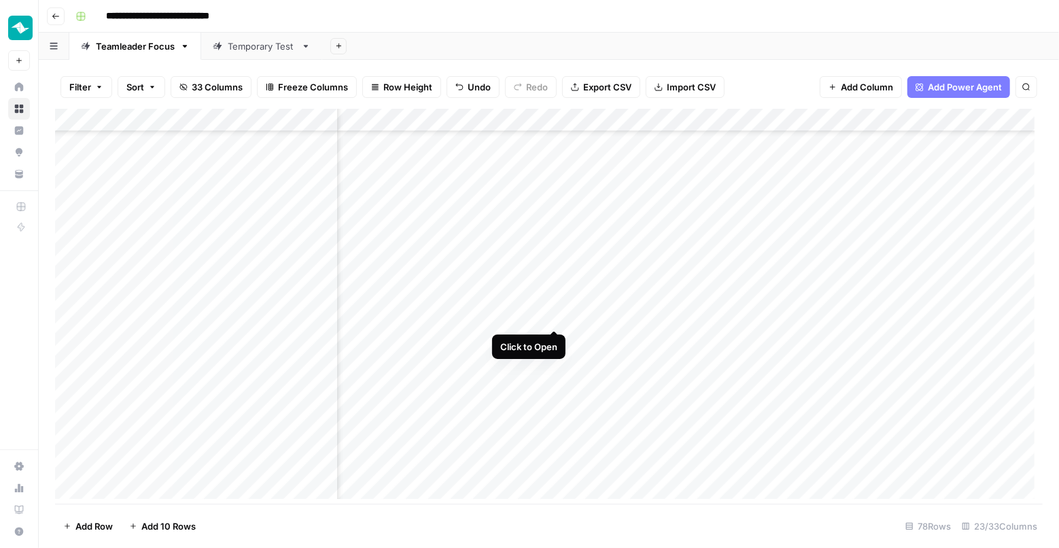
click at [553, 317] on div "Add Column" at bounding box center [549, 308] width 988 height 399
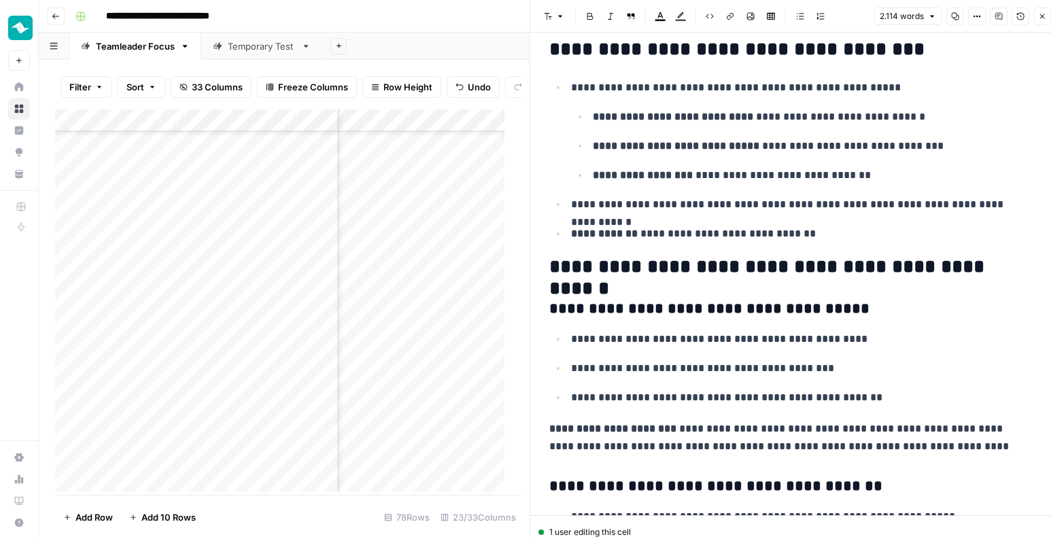
scroll to position [2733, 0]
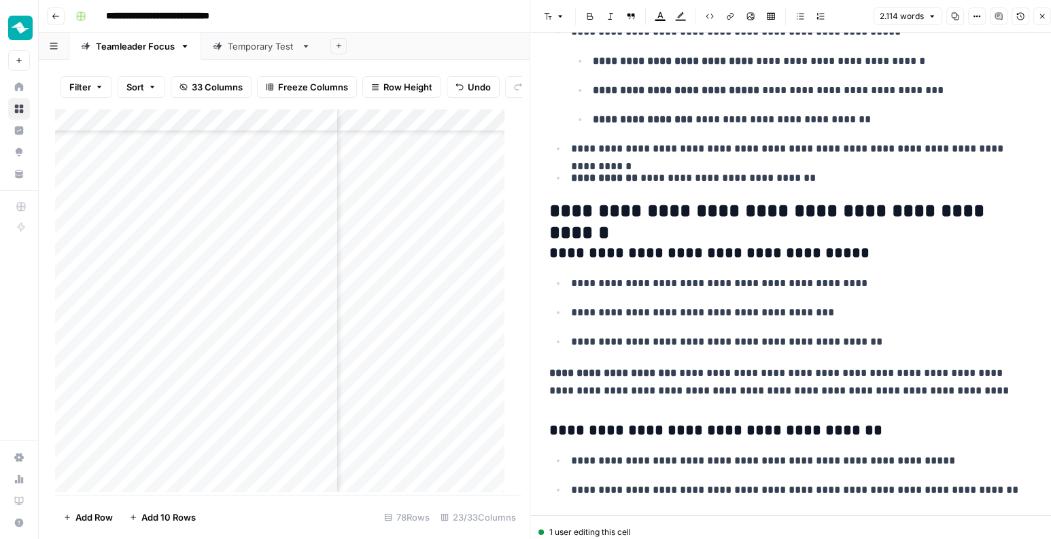
click at [1042, 16] on icon "button" at bounding box center [1042, 16] width 8 height 8
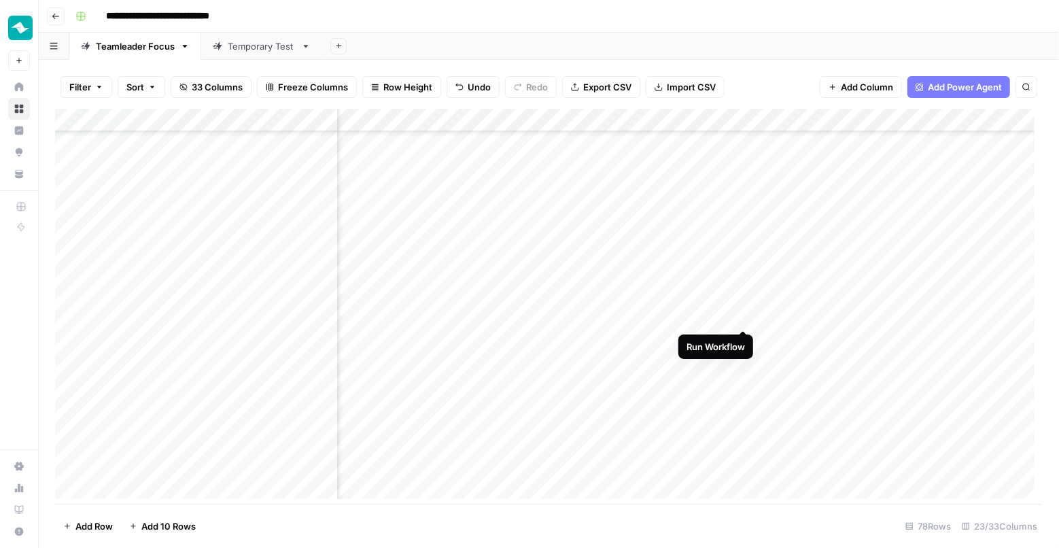
click at [743, 318] on div "Add Column" at bounding box center [549, 308] width 988 height 399
click at [728, 315] on div "Add Column" at bounding box center [549, 308] width 988 height 399
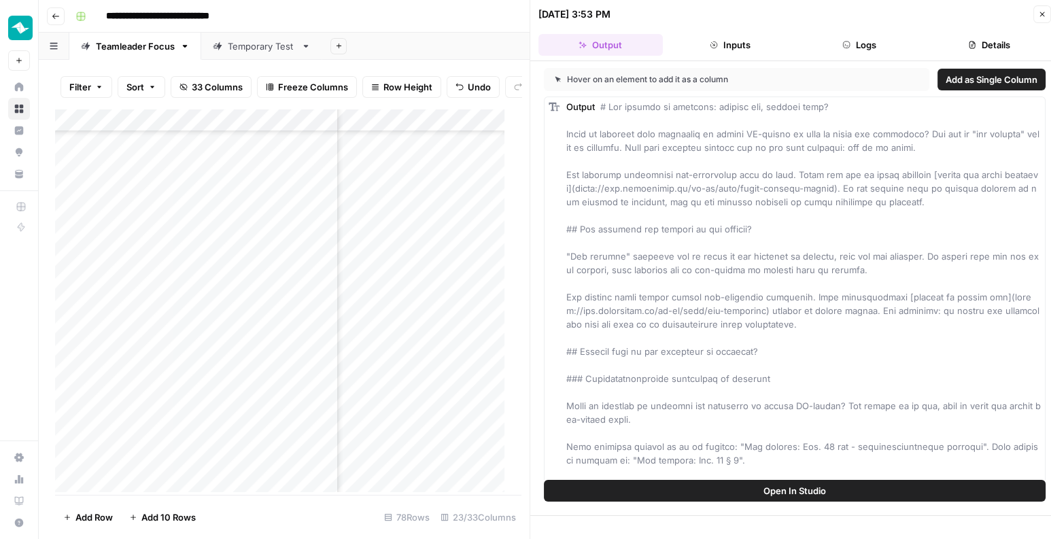
click at [1037, 12] on button "Close" at bounding box center [1042, 14] width 18 height 18
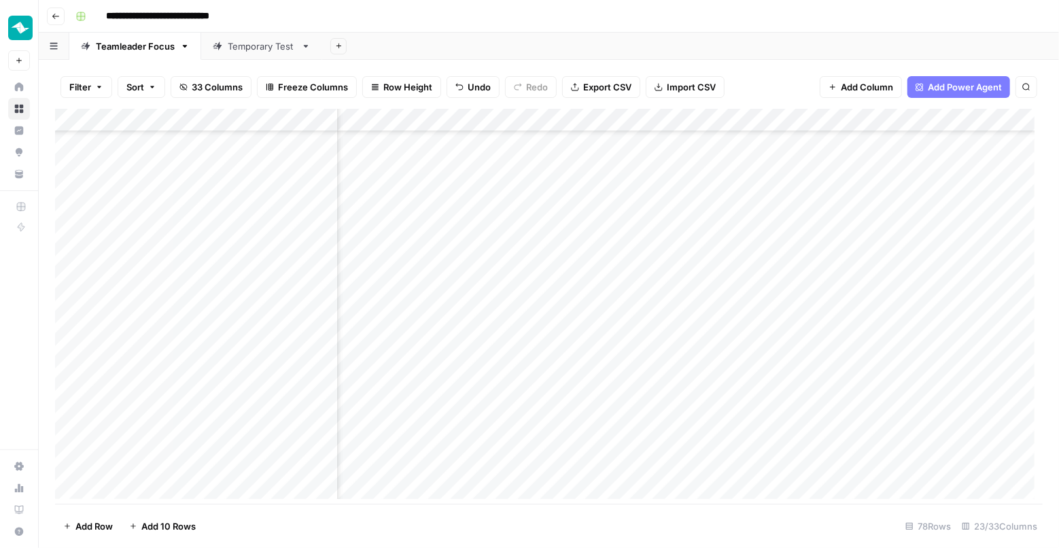
scroll to position [1050, 1836]
drag, startPoint x: 721, startPoint y: 495, endPoint x: 795, endPoint y: 468, distance: 79.4
click at [803, 493] on div "Add Column" at bounding box center [549, 308] width 988 height 399
click at [723, 313] on div "Add Column" at bounding box center [549, 308] width 988 height 399
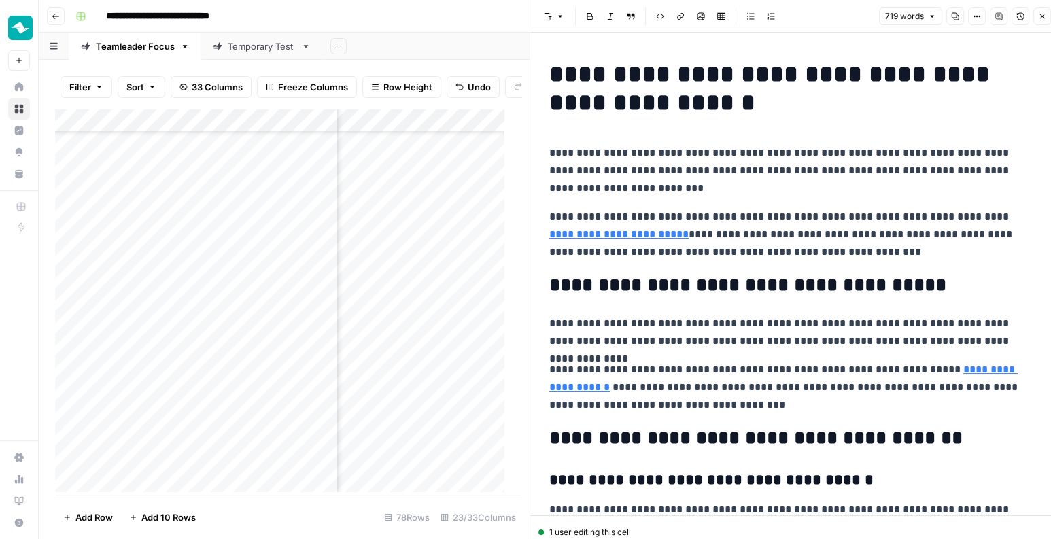
click at [719, 194] on p "**********" at bounding box center [790, 170] width 483 height 53
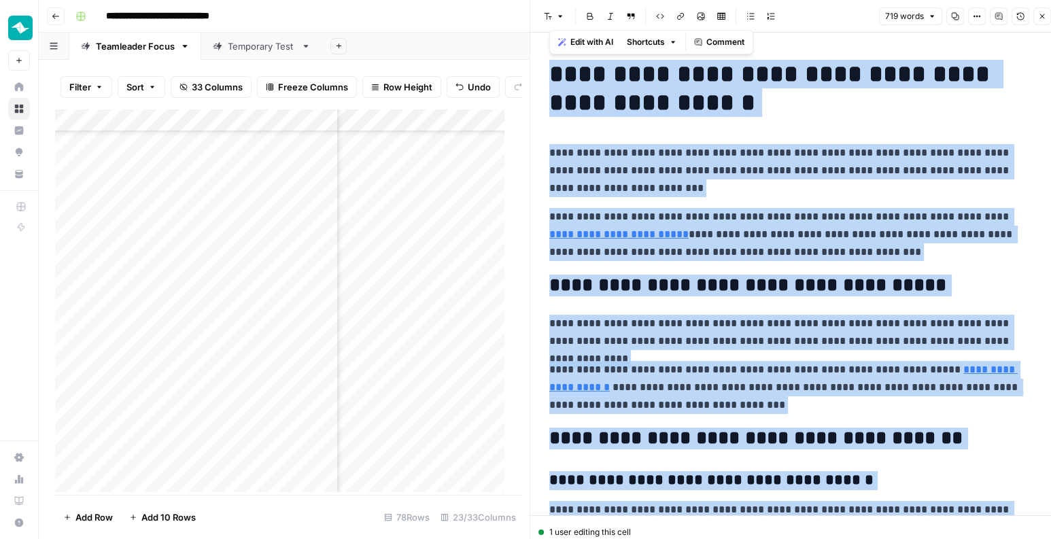
copy div "**********"
click at [1042, 17] on icon "button" at bounding box center [1042, 16] width 8 height 8
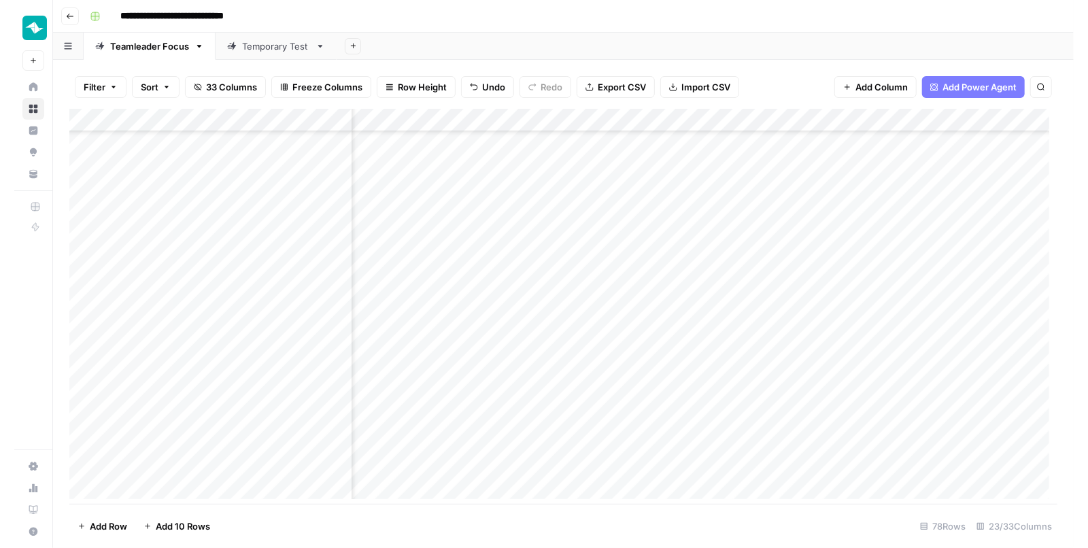
scroll to position [1050, 1375]
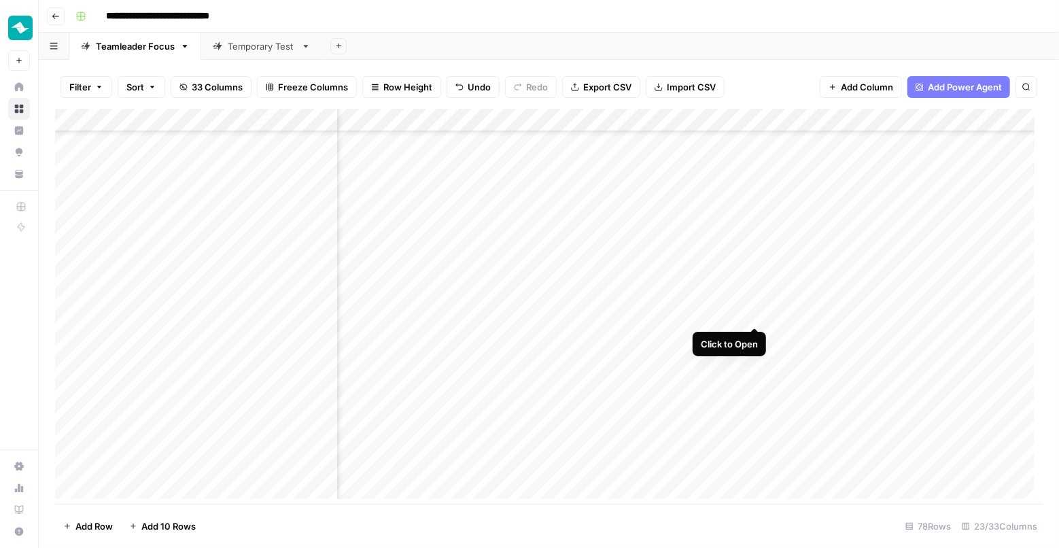
click at [751, 311] on div "Add Column" at bounding box center [549, 308] width 988 height 399
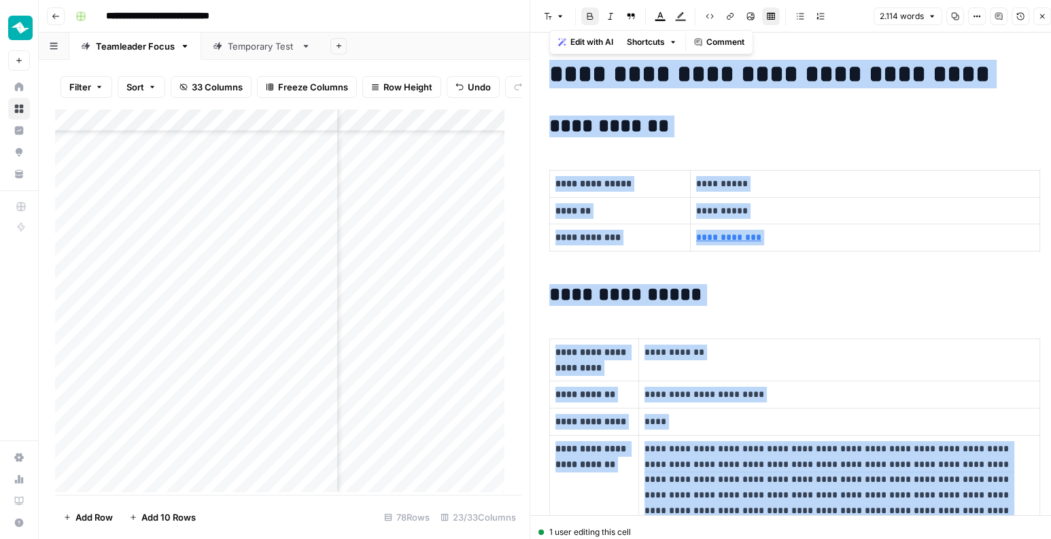
copy div "**********"
click at [1036, 18] on button "Close" at bounding box center [1042, 16] width 18 height 18
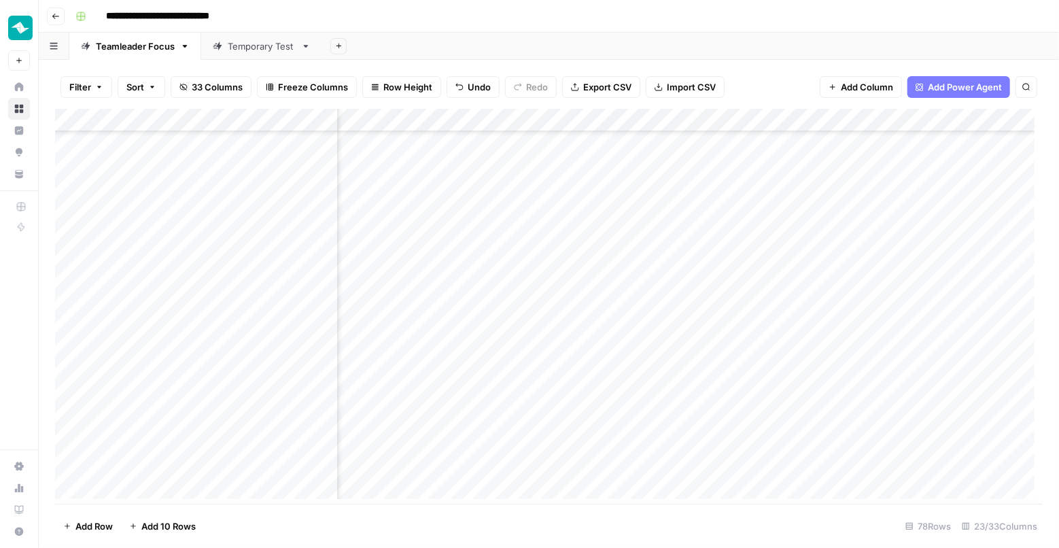
click at [634, 312] on div "Add Column" at bounding box center [549, 308] width 988 height 399
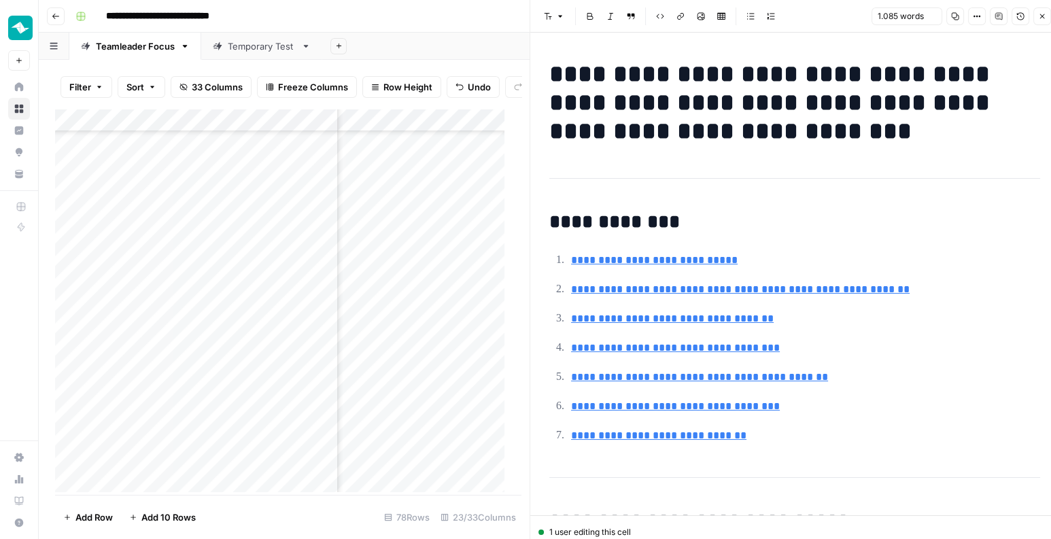
click at [716, 135] on h1 "**********" at bounding box center [790, 103] width 483 height 86
copy div "**********"
click at [1036, 19] on button "Close" at bounding box center [1042, 16] width 18 height 18
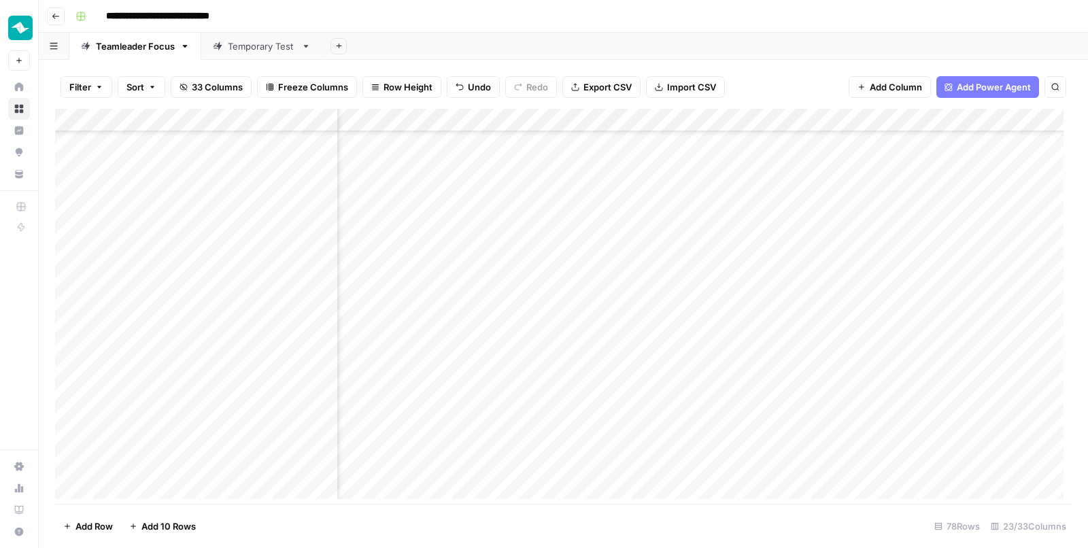
scroll to position [934, 2196]
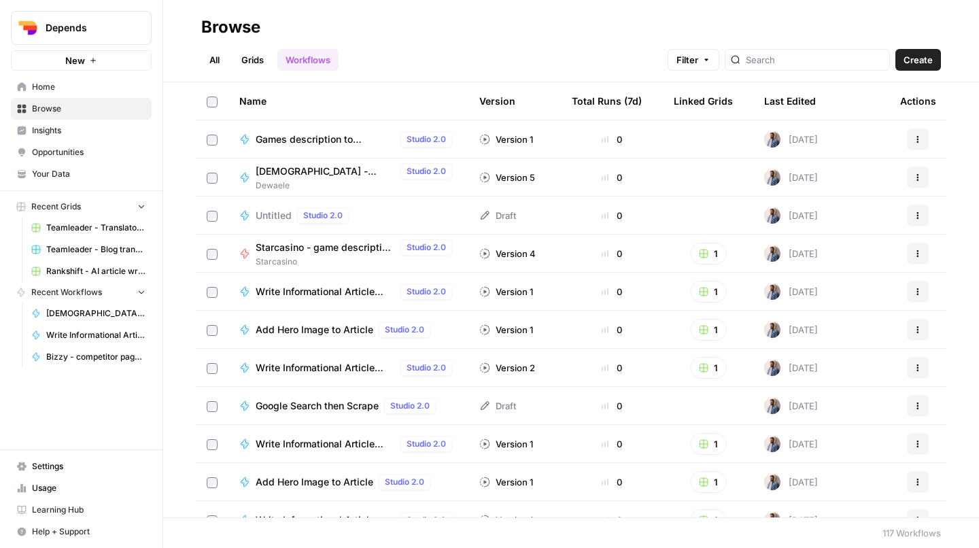
click at [782, 48] on div "All Grids Workflows Filter Create" at bounding box center [571, 54] width 740 height 33
click at [784, 53] on div at bounding box center [807, 60] width 165 height 22
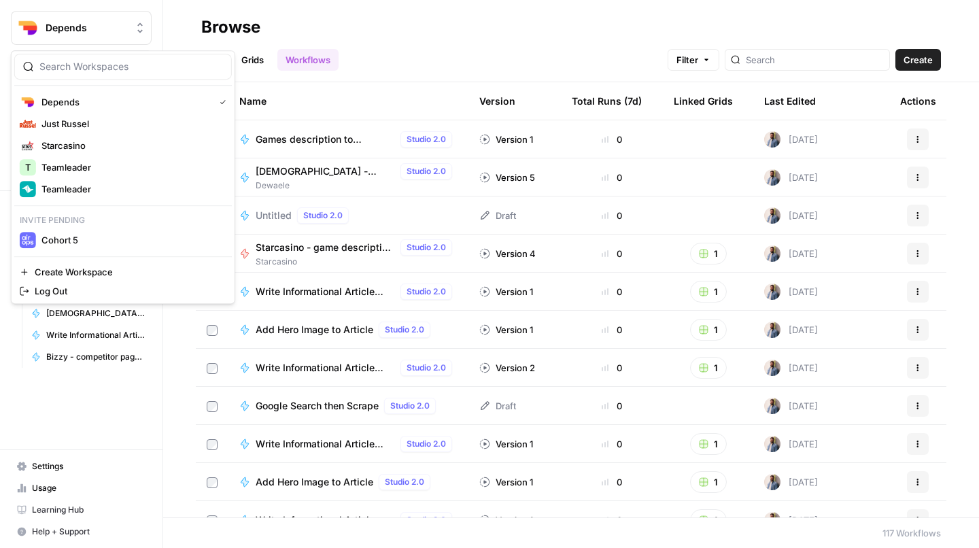
click at [85, 28] on span "Depends" at bounding box center [87, 28] width 82 height 14
click at [93, 186] on span "Teamleader" at bounding box center [130, 189] width 179 height 14
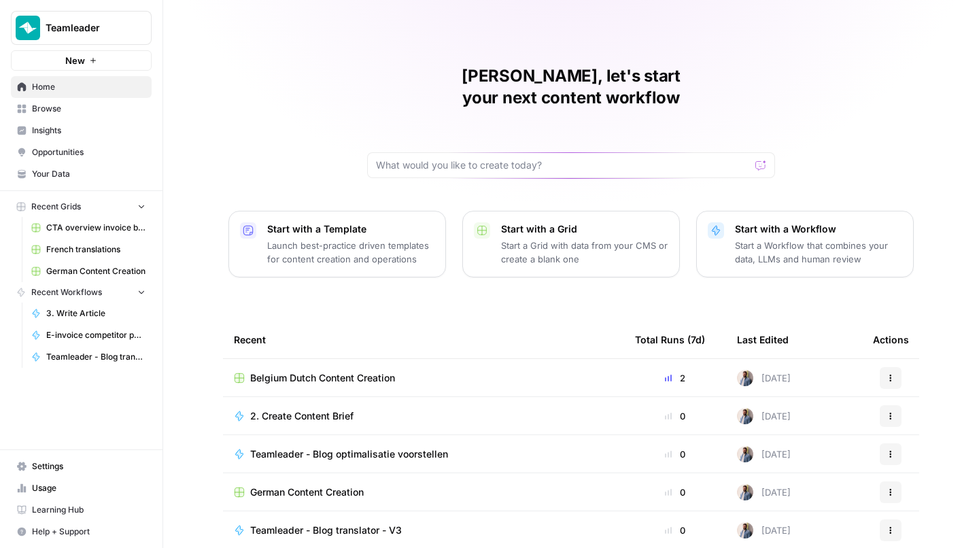
click at [336, 371] on span "Belgium Dutch Content Creation" at bounding box center [322, 378] width 145 height 14
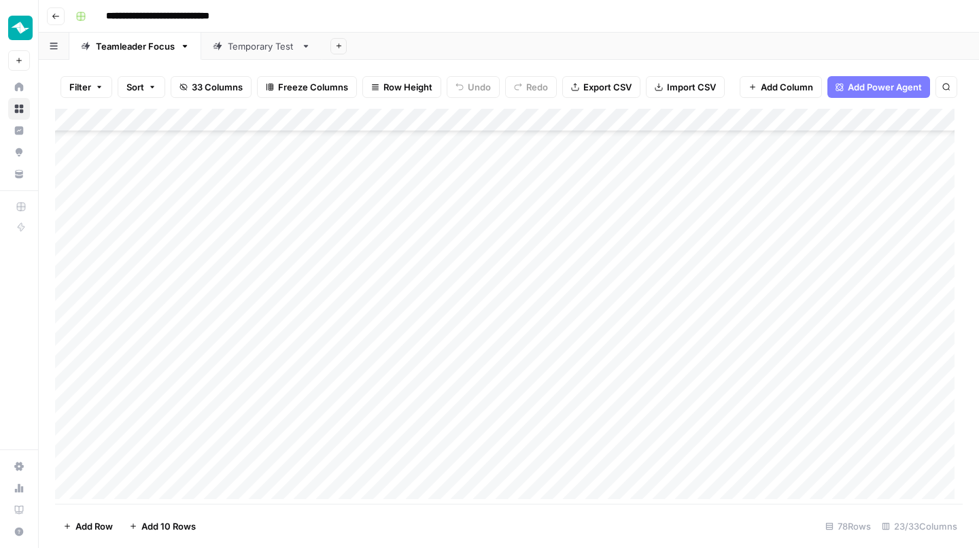
scroll to position [608, 0]
click at [54, 16] on icon "button" at bounding box center [56, 16] width 8 height 8
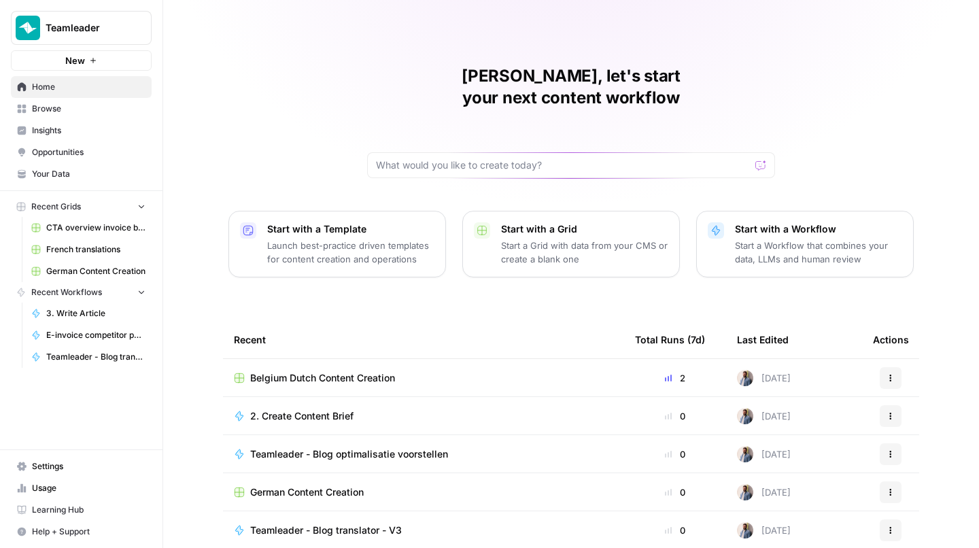
click at [353, 485] on span "German Content Creation" at bounding box center [307, 492] width 114 height 14
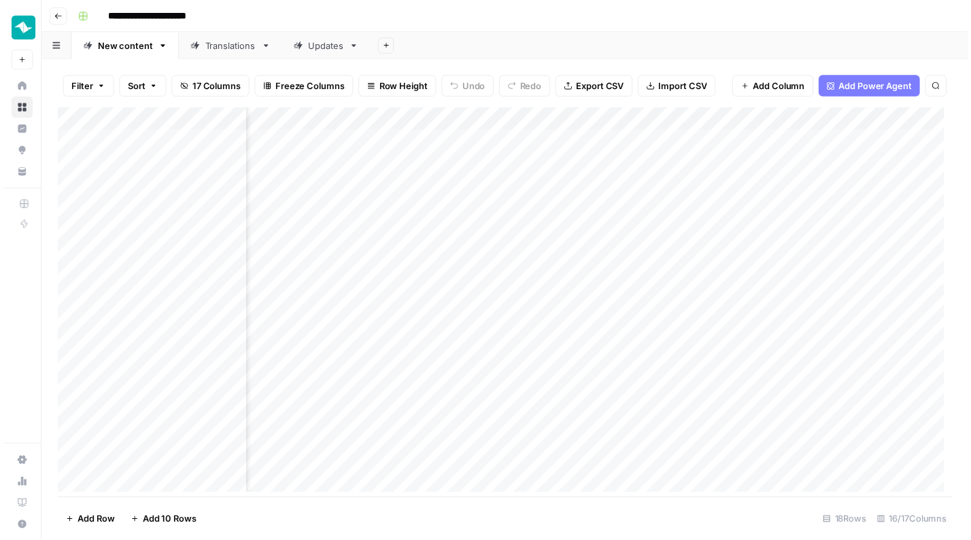
scroll to position [0, 993]
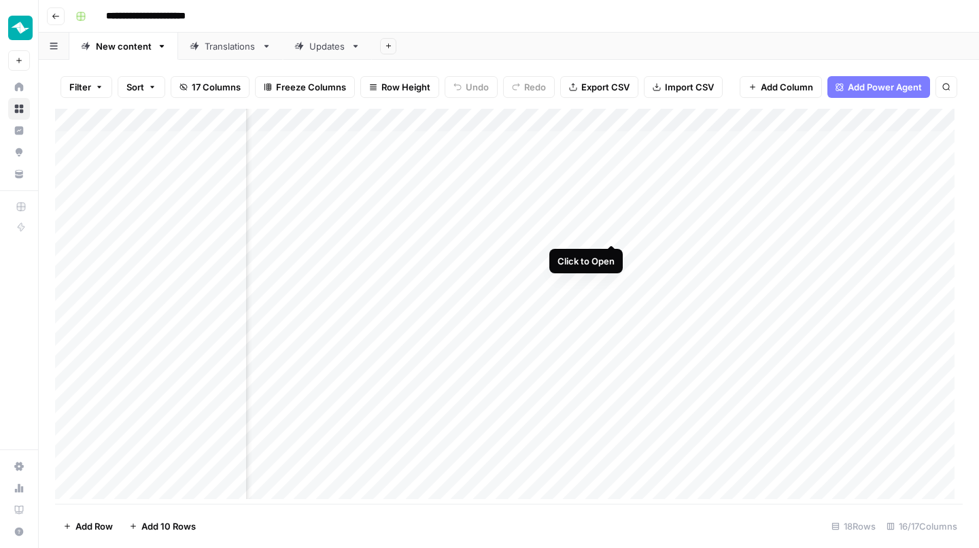
click at [611, 230] on div "Add Column" at bounding box center [509, 308] width 908 height 399
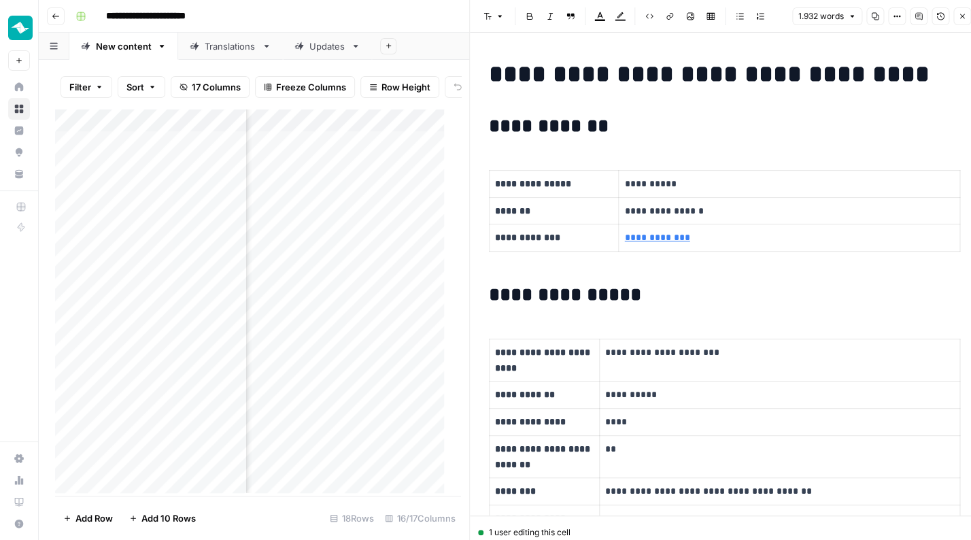
click at [633, 128] on h2 "**********" at bounding box center [720, 127] width 463 height 22
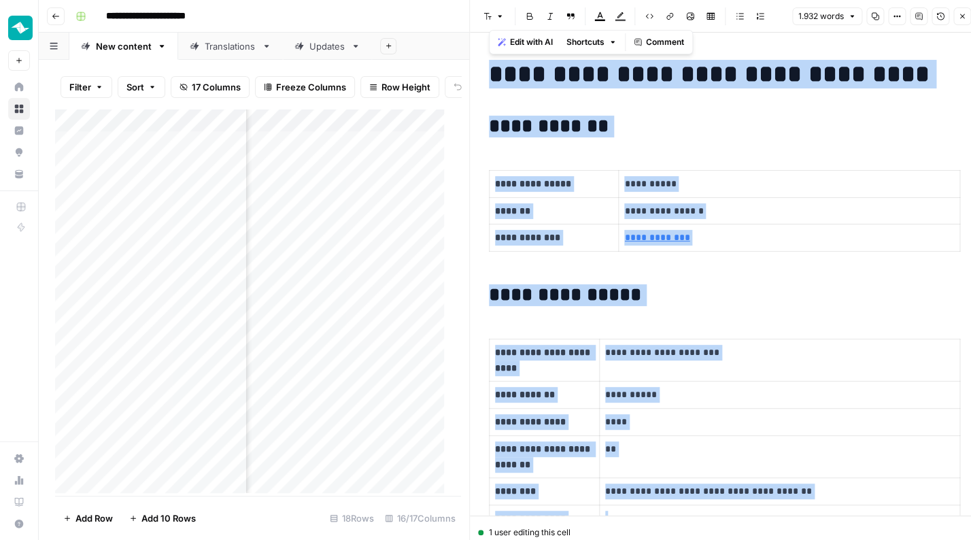
copy div "**********"
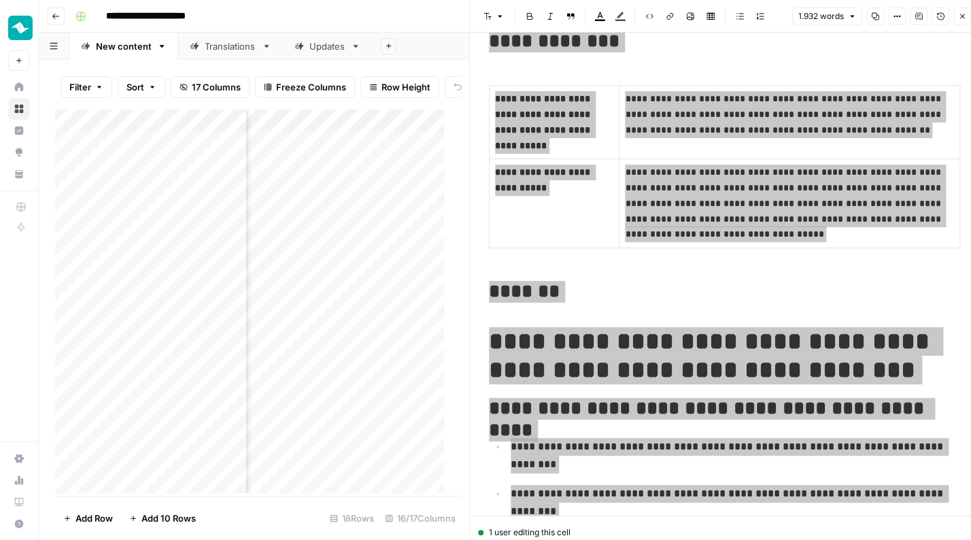
scroll to position [1677, 0]
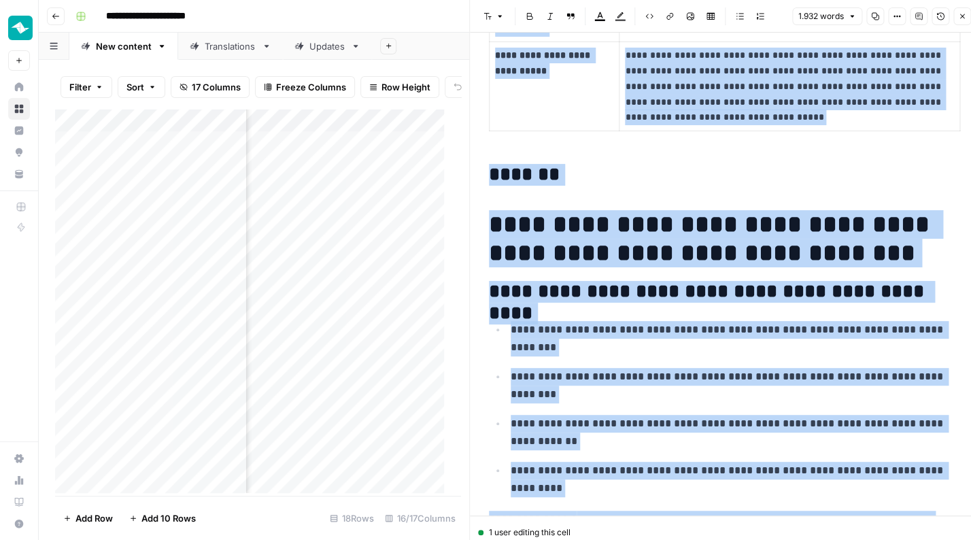
click at [961, 15] on icon "button" at bounding box center [962, 16] width 8 height 8
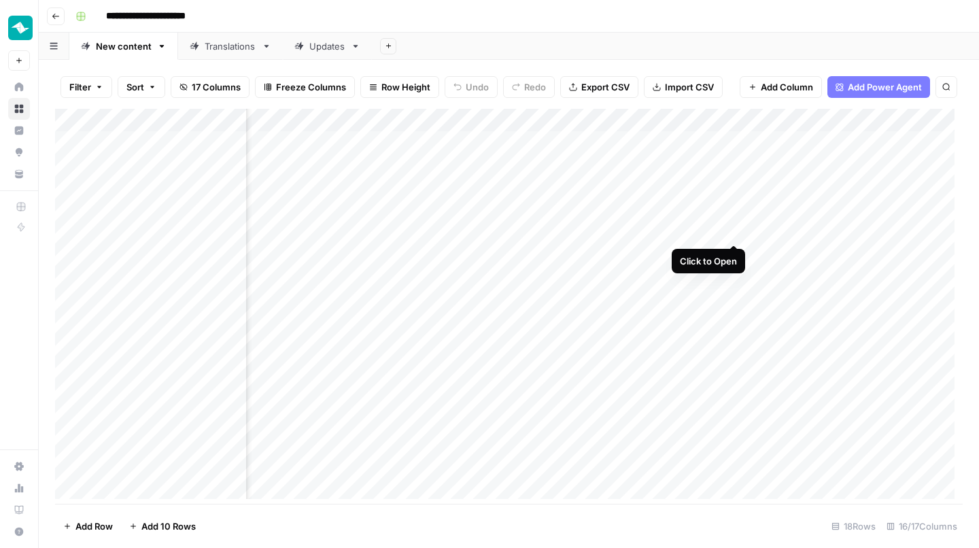
click at [735, 230] on div "Add Column" at bounding box center [509, 308] width 908 height 399
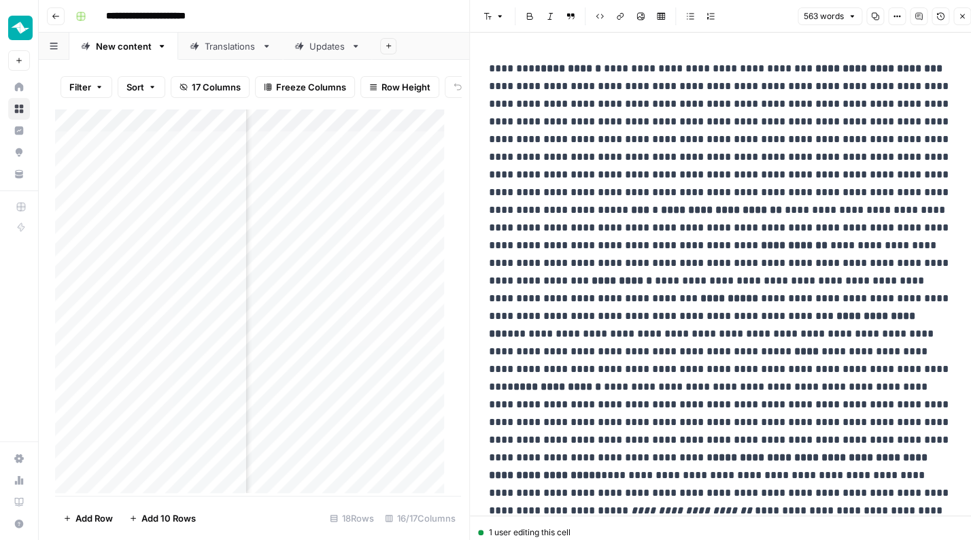
click at [901, 18] on icon "button" at bounding box center [897, 16] width 8 height 8
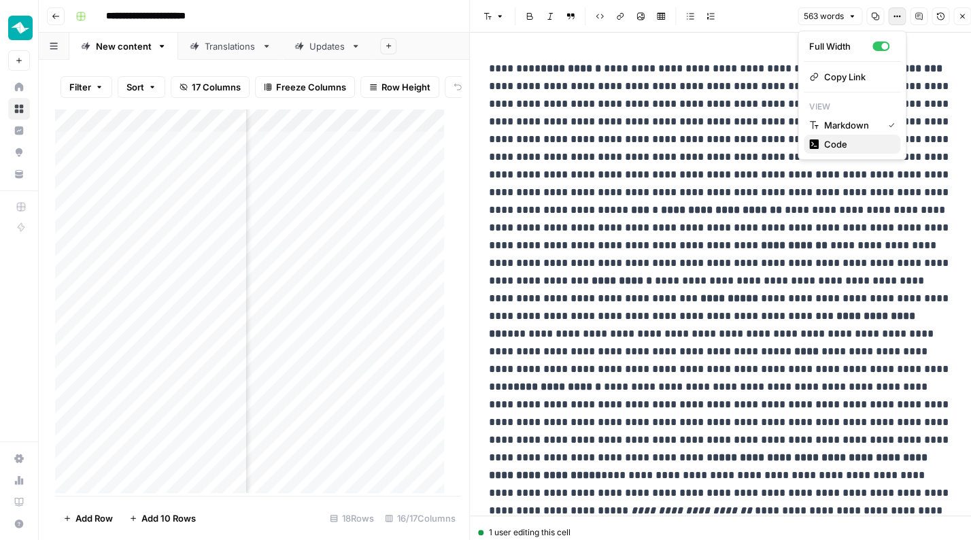
click at [851, 143] on span "Code" at bounding box center [856, 144] width 65 height 14
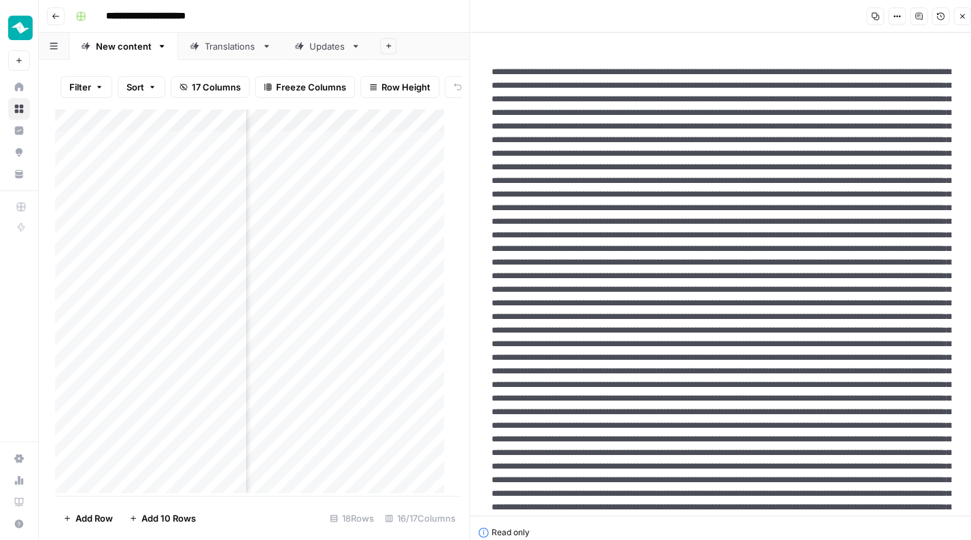
click at [961, 18] on icon "button" at bounding box center [962, 16] width 8 height 8
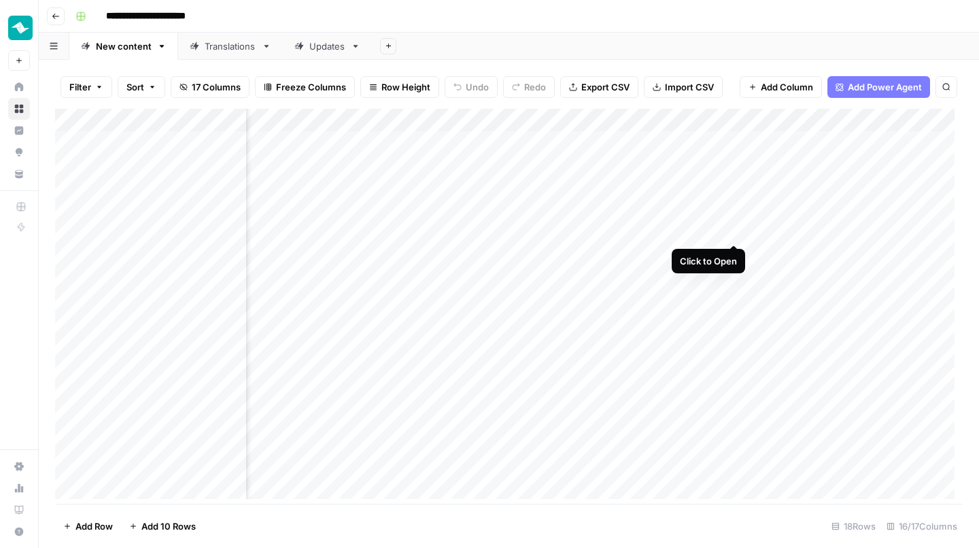
click at [735, 230] on div "Add Column" at bounding box center [509, 308] width 908 height 399
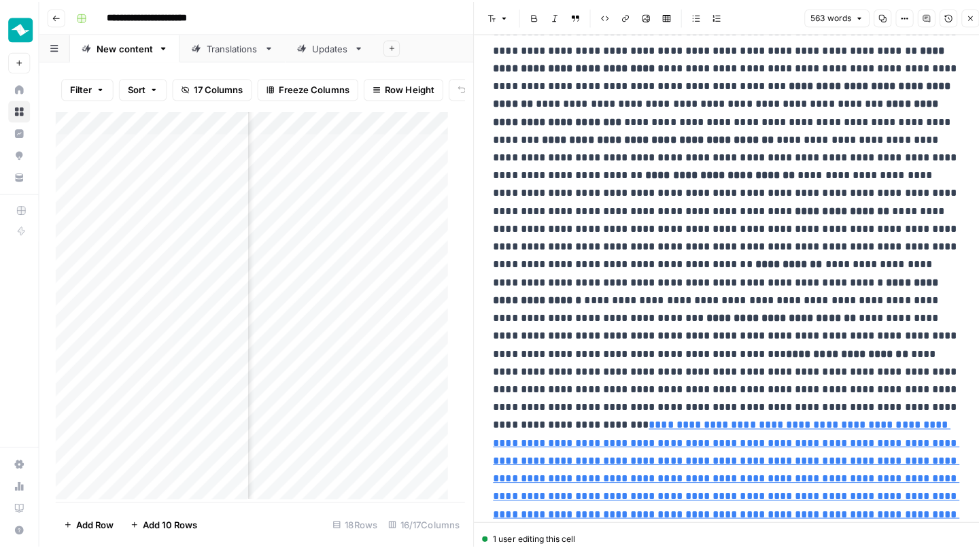
scroll to position [936, 0]
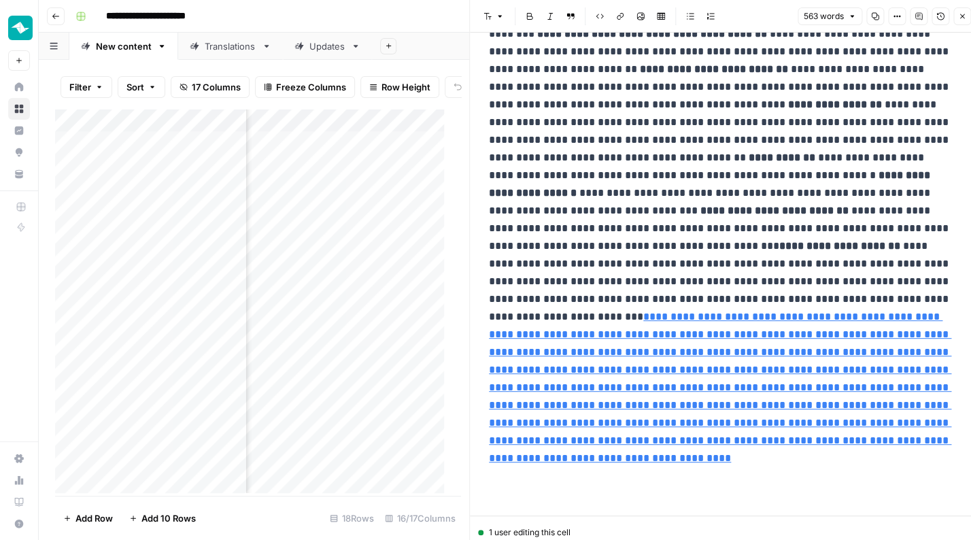
drag, startPoint x: 960, startPoint y: 13, endPoint x: 953, endPoint y: 14, distance: 6.9
click at [961, 13] on icon "button" at bounding box center [962, 16] width 8 height 8
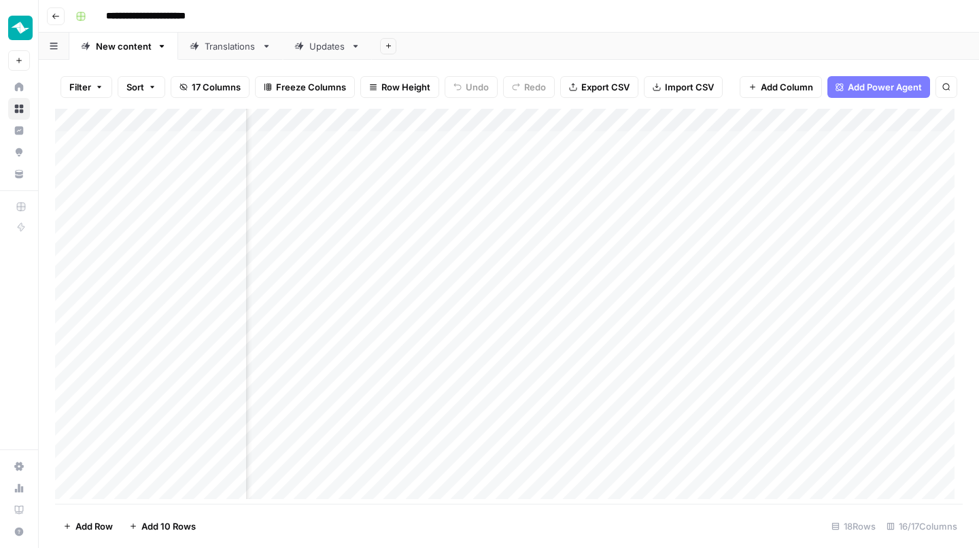
click at [734, 116] on div "Add Column" at bounding box center [509, 308] width 908 height 399
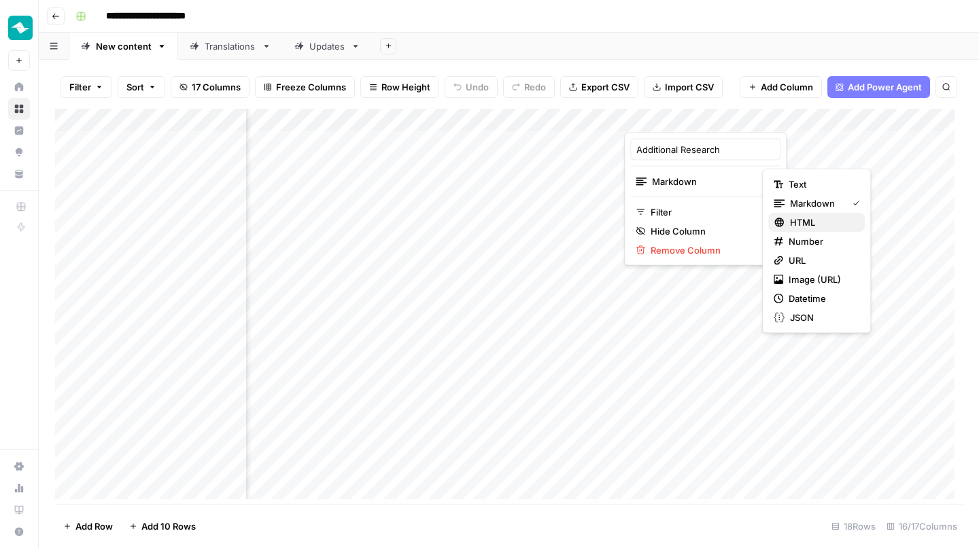
click at [838, 220] on span "HTML" at bounding box center [822, 223] width 64 height 14
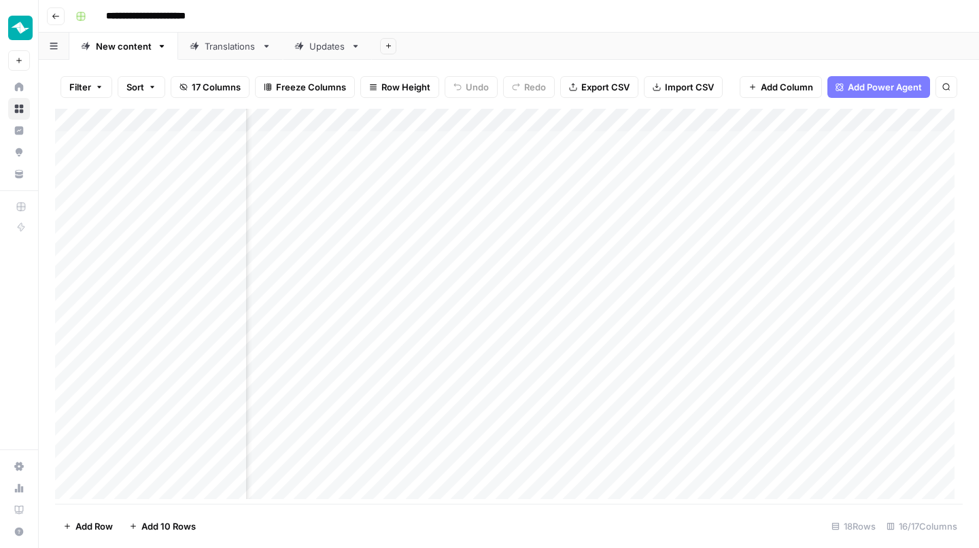
click at [731, 228] on div "Add Column" at bounding box center [509, 308] width 908 height 399
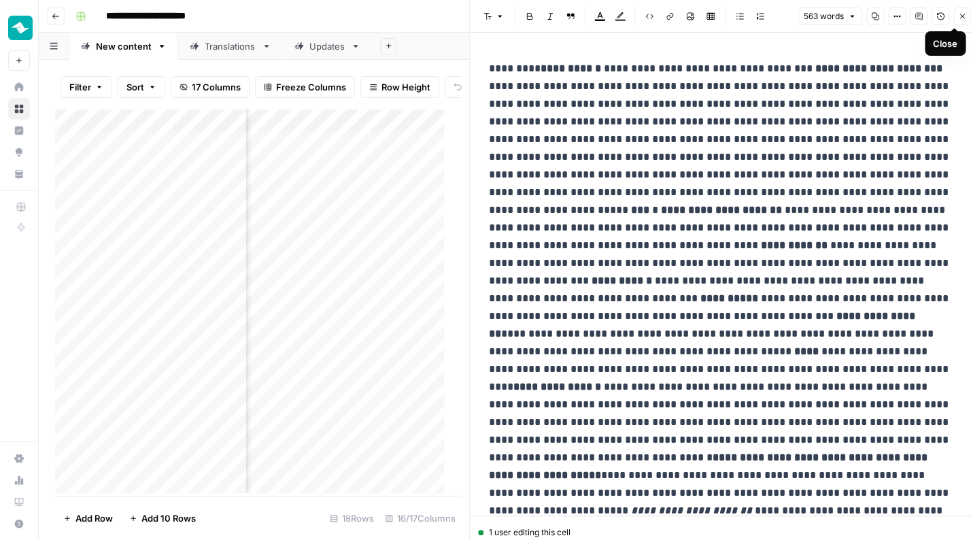
click at [960, 15] on icon "button" at bounding box center [962, 16] width 8 height 8
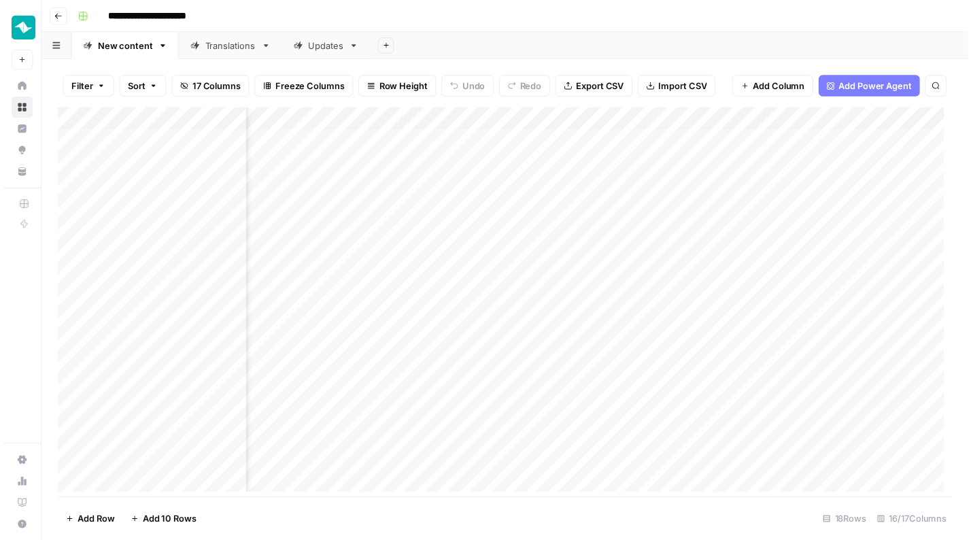
scroll to position [0, 795]
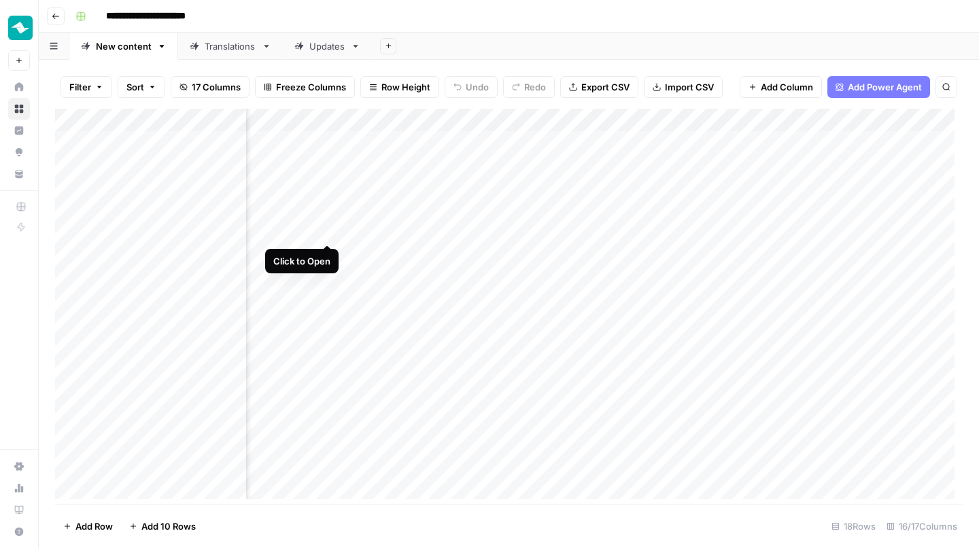
click at [326, 233] on div "Add Column" at bounding box center [509, 308] width 908 height 399
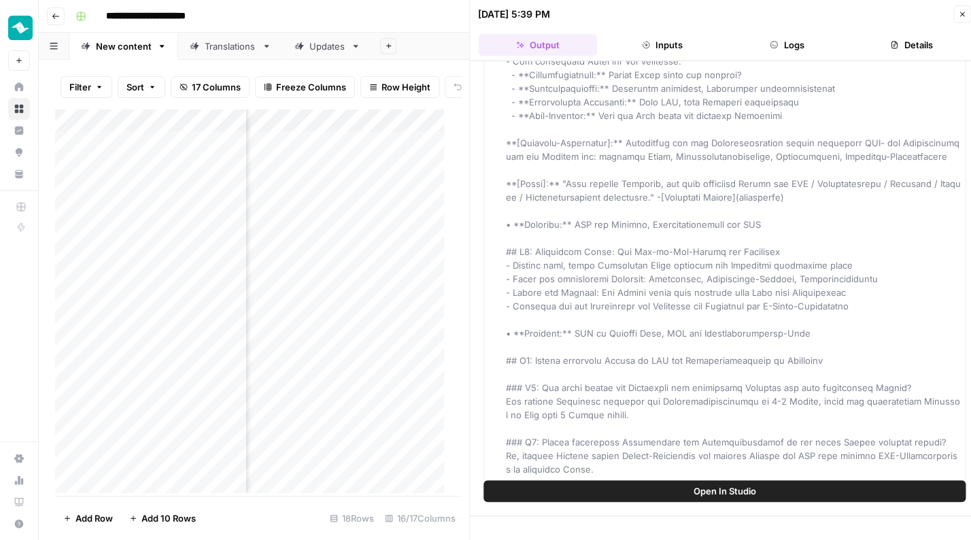
scroll to position [12212, 0]
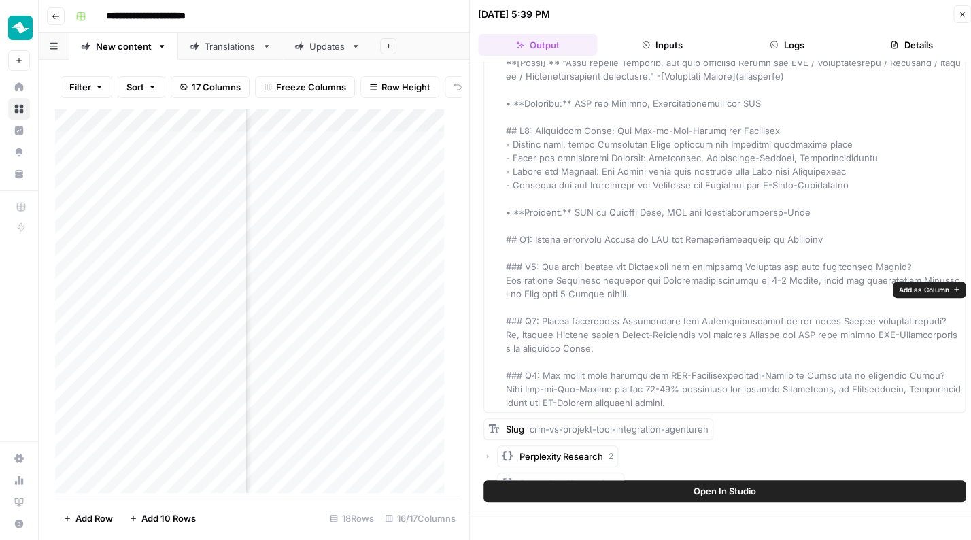
click at [920, 286] on span "Add as Column" at bounding box center [923, 289] width 50 height 11
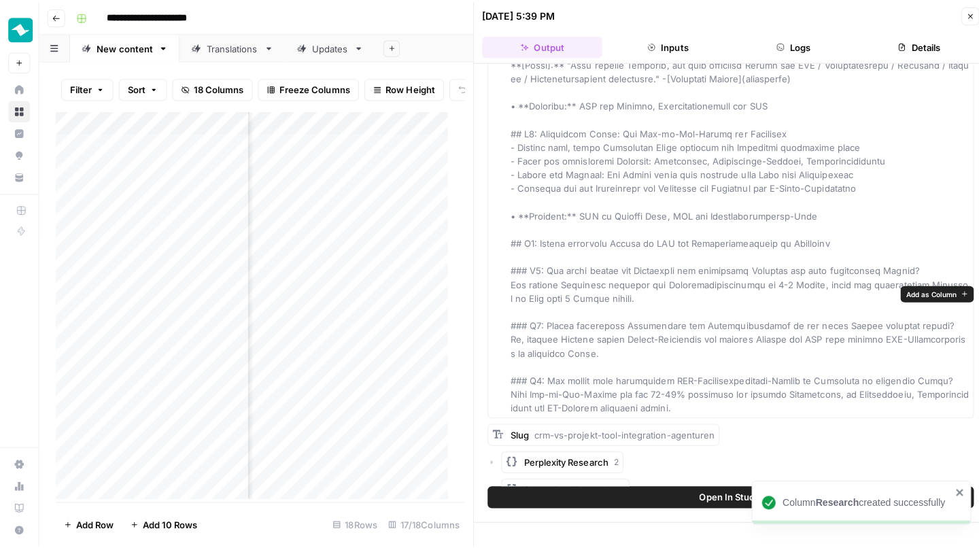
scroll to position [0, 935]
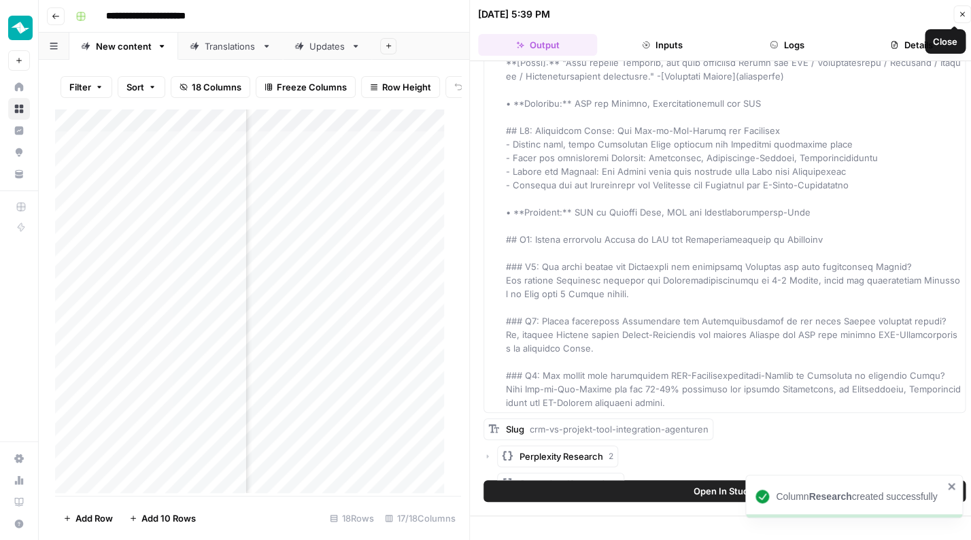
click at [969, 14] on button "Close" at bounding box center [962, 14] width 18 height 18
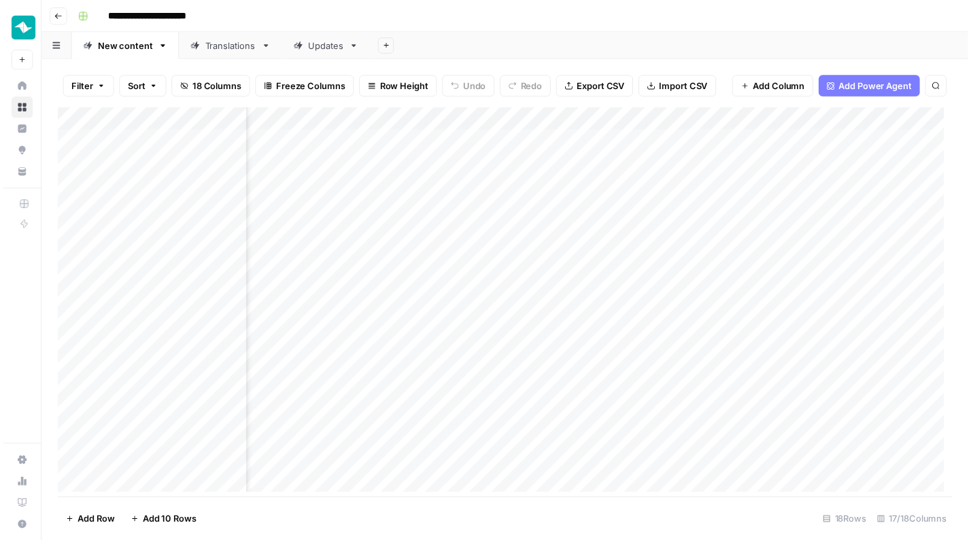
scroll to position [0, 840]
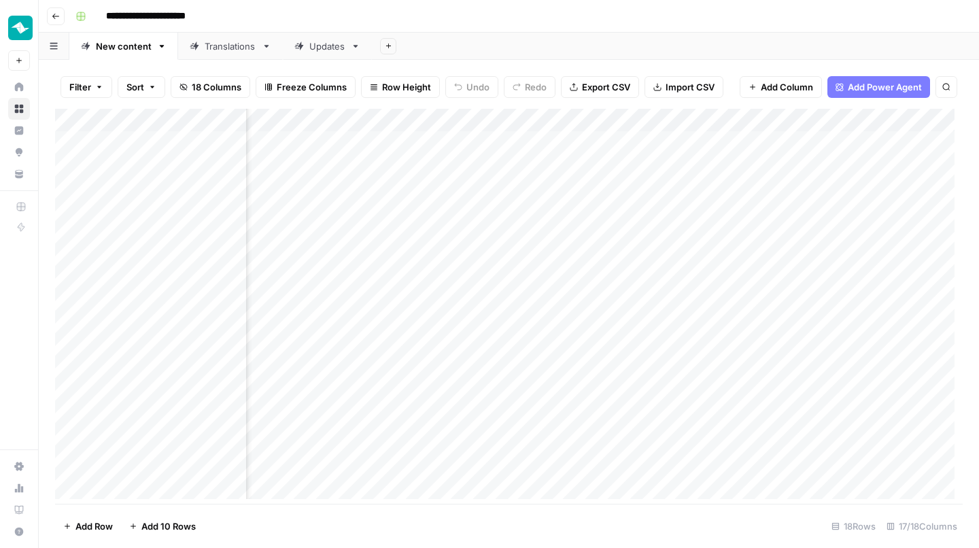
drag, startPoint x: 485, startPoint y: 113, endPoint x: 362, endPoint y: 125, distance: 123.7
click at [362, 125] on div "Add Column" at bounding box center [509, 308] width 908 height 399
click at [521, 228] on div "Add Column" at bounding box center [509, 308] width 908 height 399
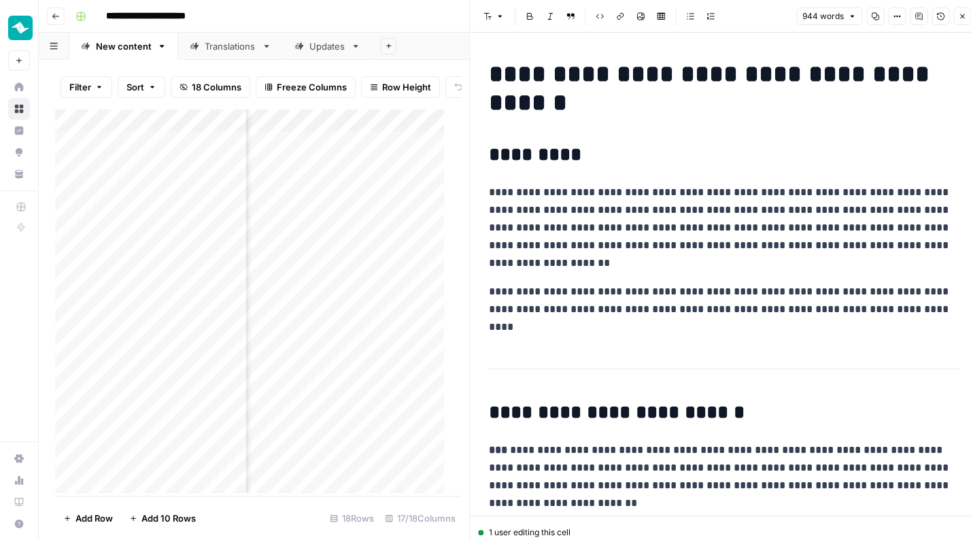
click at [955, 12] on button "Close" at bounding box center [962, 16] width 18 height 18
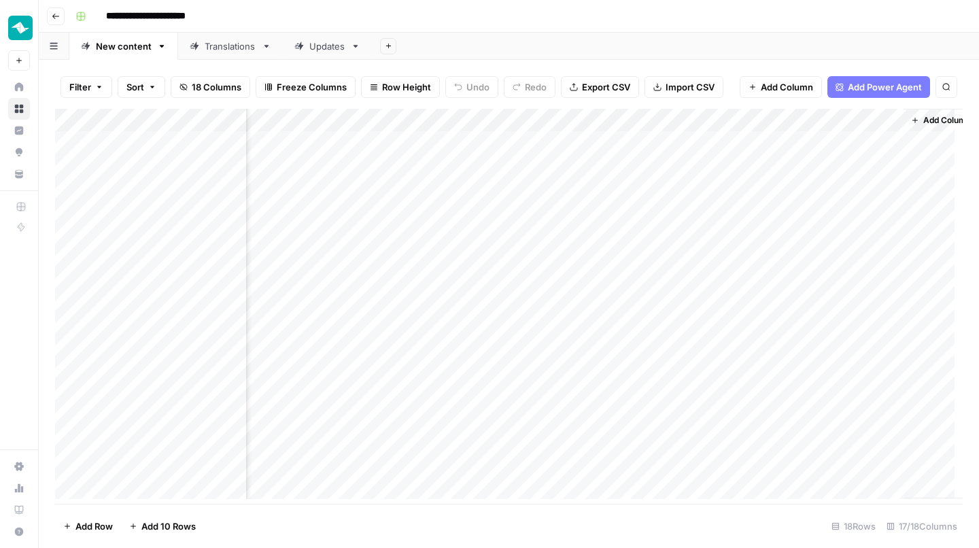
scroll to position [0, 1508]
click at [768, 227] on div "Add Column" at bounding box center [509, 308] width 908 height 399
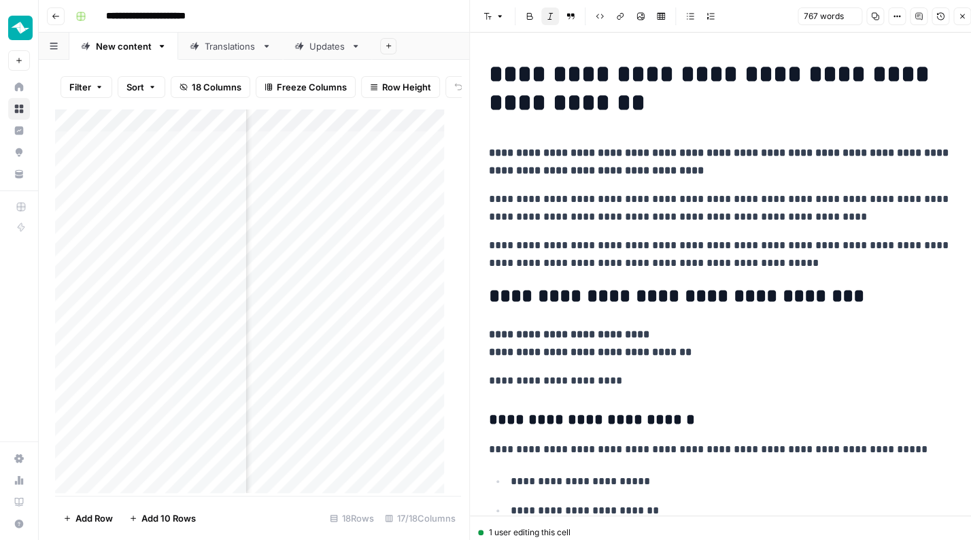
click at [649, 162] on p "**********" at bounding box center [724, 161] width 471 height 35
copy div "**********"
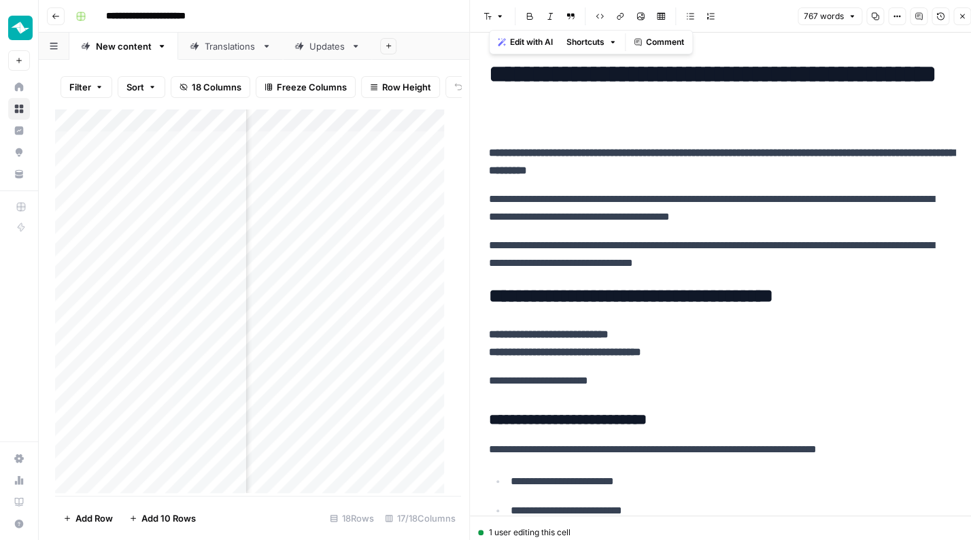
click at [962, 19] on icon "button" at bounding box center [962, 16] width 8 height 8
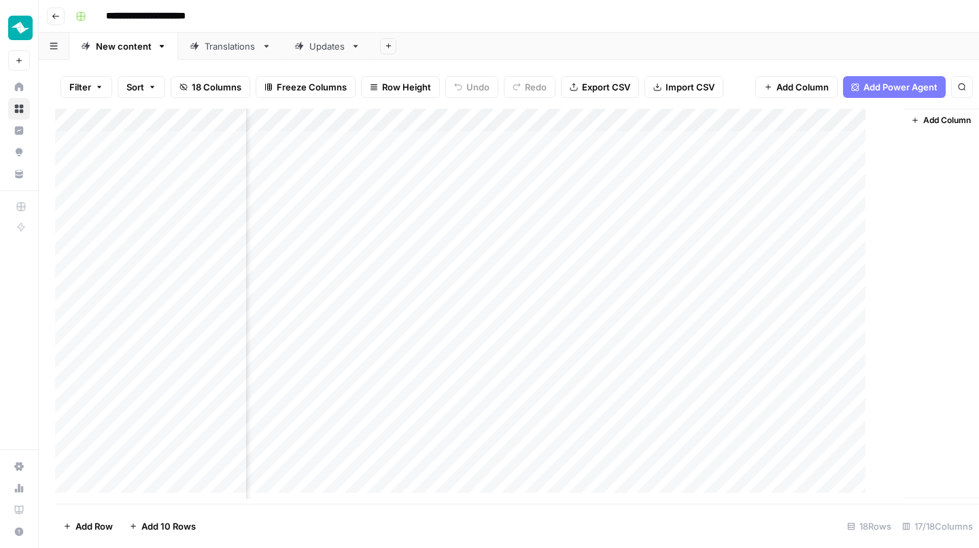
scroll to position [0, 1492]
click at [549, 229] on div "Add Column" at bounding box center [509, 308] width 908 height 399
click at [534, 205] on div "Add Column" at bounding box center [509, 308] width 908 height 399
click at [224, 47] on div "Translations" at bounding box center [231, 46] width 52 height 14
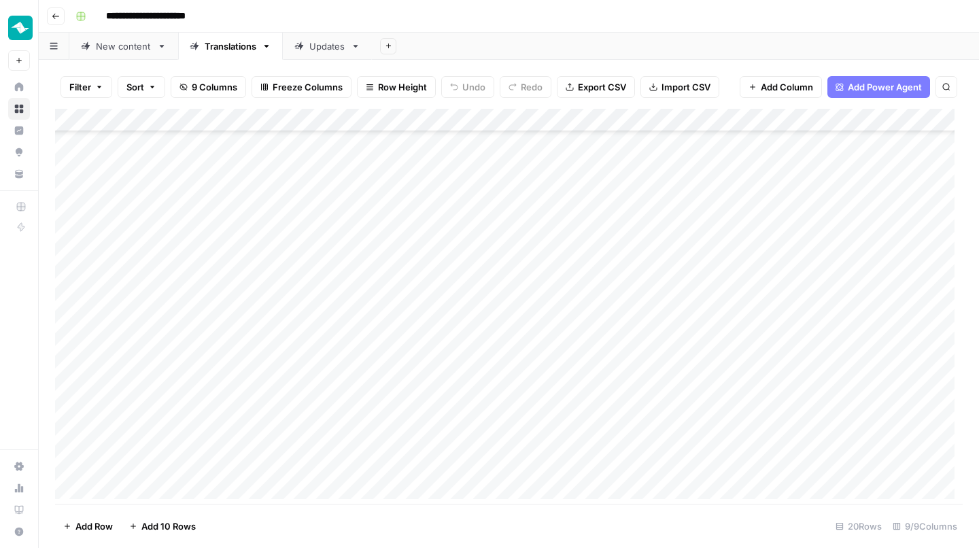
scroll to position [107, 0]
click at [357, 382] on div "Add Column" at bounding box center [509, 308] width 908 height 399
click at [368, 230] on div "Add Column" at bounding box center [509, 308] width 908 height 399
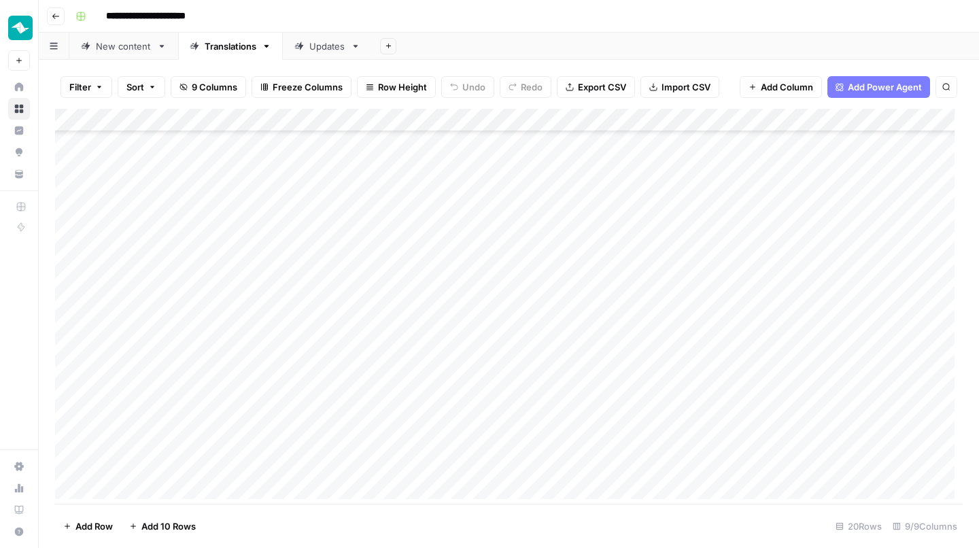
click at [344, 250] on div "Add Column" at bounding box center [509, 308] width 908 height 399
click at [356, 352] on div "Add Column" at bounding box center [509, 308] width 908 height 399
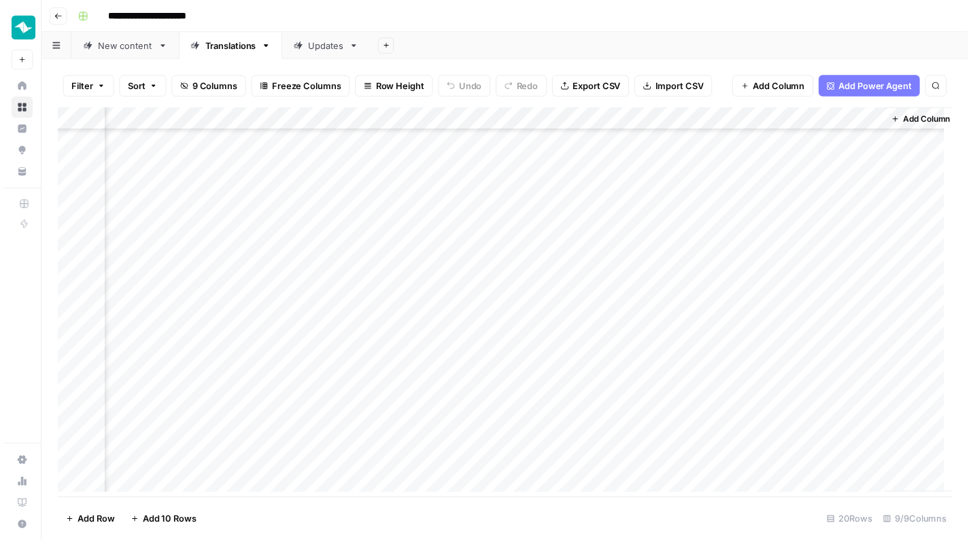
scroll to position [89, 783]
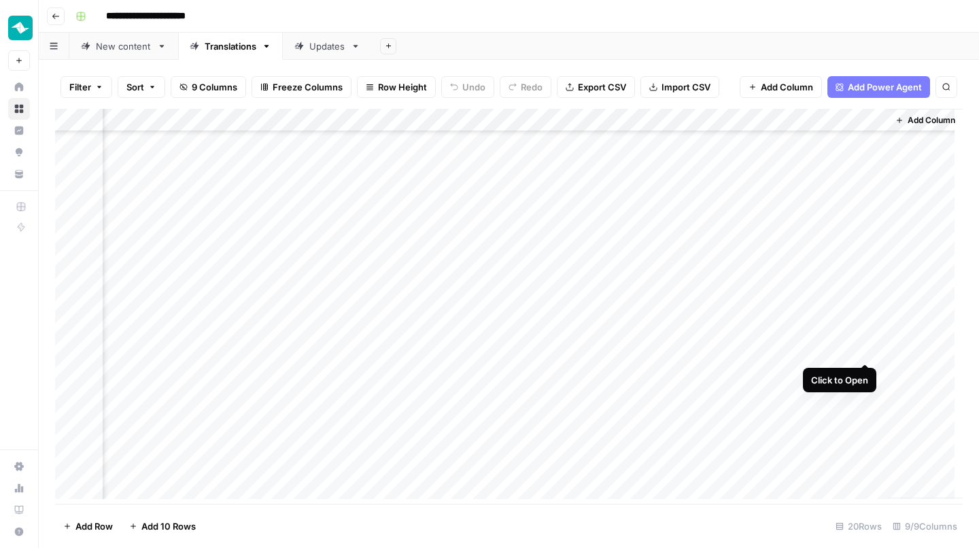
click at [870, 349] on div "Add Column" at bounding box center [509, 308] width 908 height 399
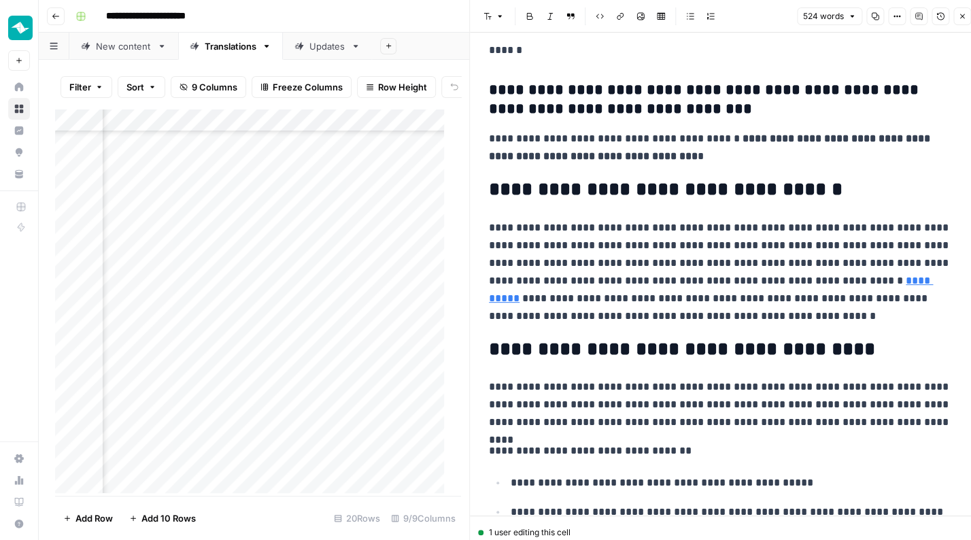
scroll to position [636, 0]
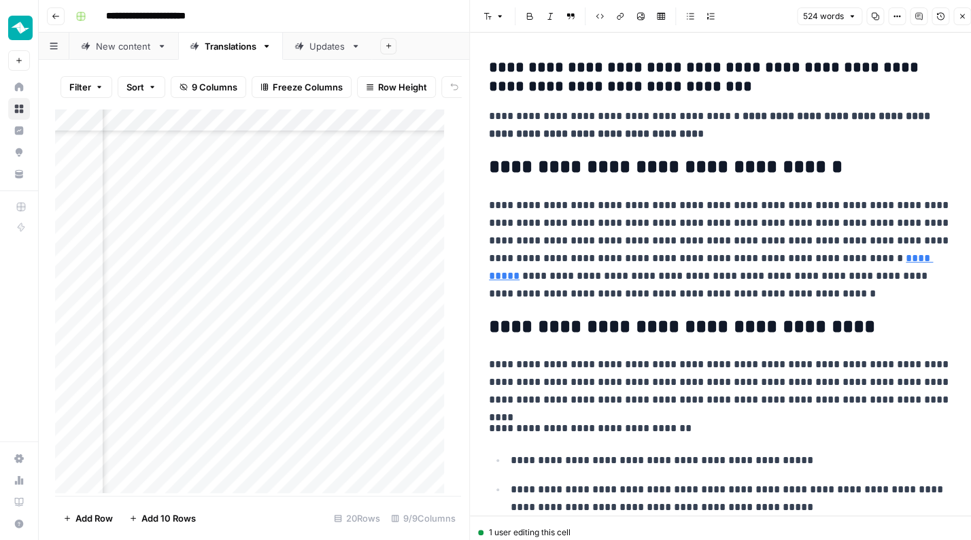
click at [755, 235] on p "**********" at bounding box center [720, 249] width 463 height 106
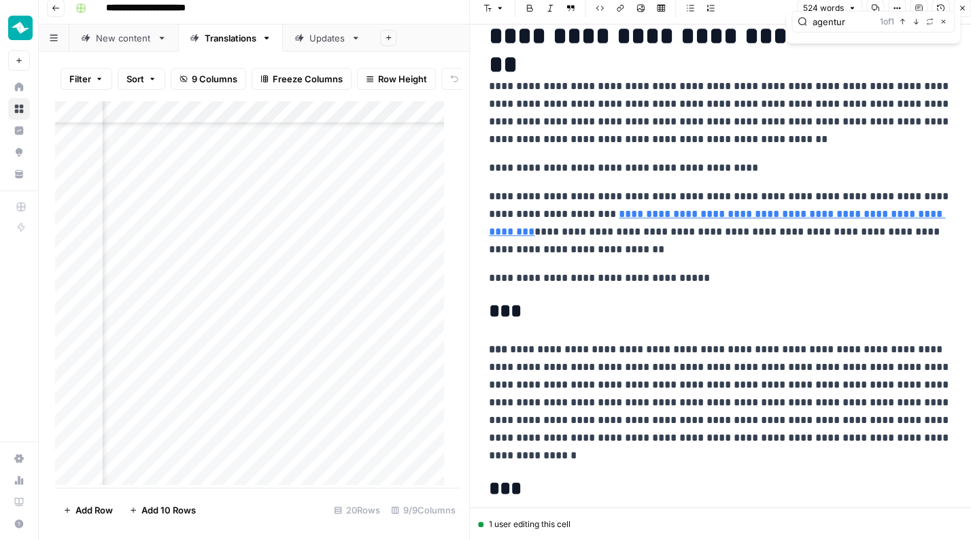
scroll to position [0, 0]
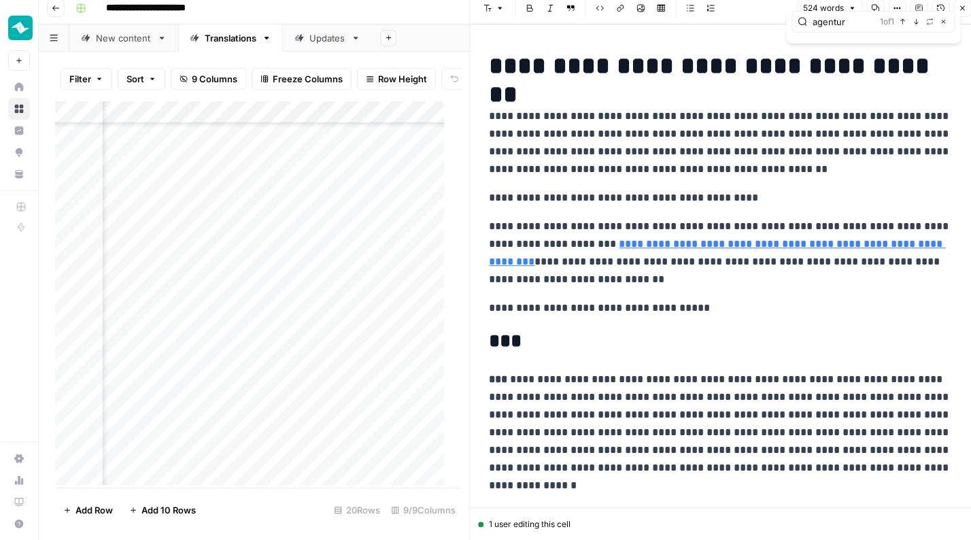
type input "agentur"
click at [946, 19] on button "Close" at bounding box center [943, 21] width 11 height 11
click at [968, 9] on button "Close" at bounding box center [962, 8] width 18 height 18
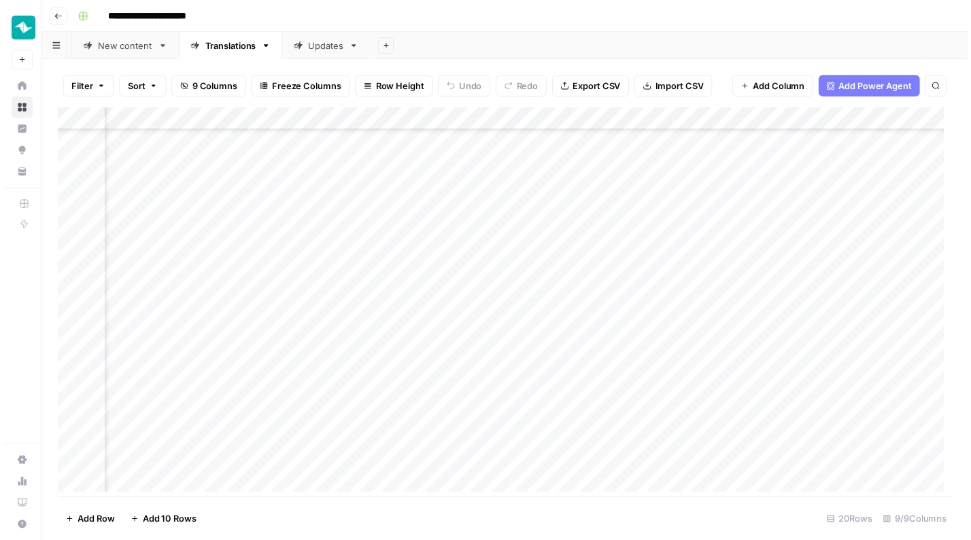
scroll to position [89, 783]
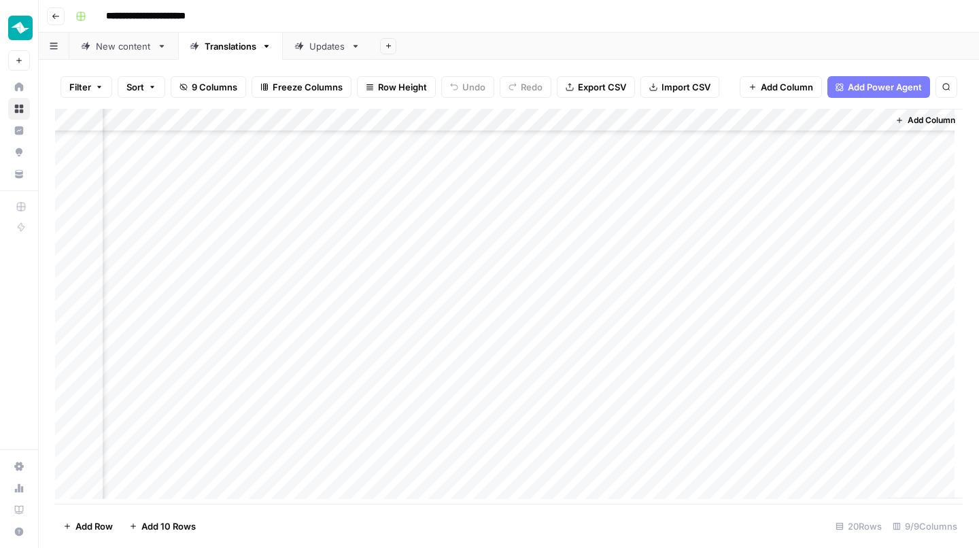
click at [864, 277] on div "Add Column" at bounding box center [509, 308] width 908 height 399
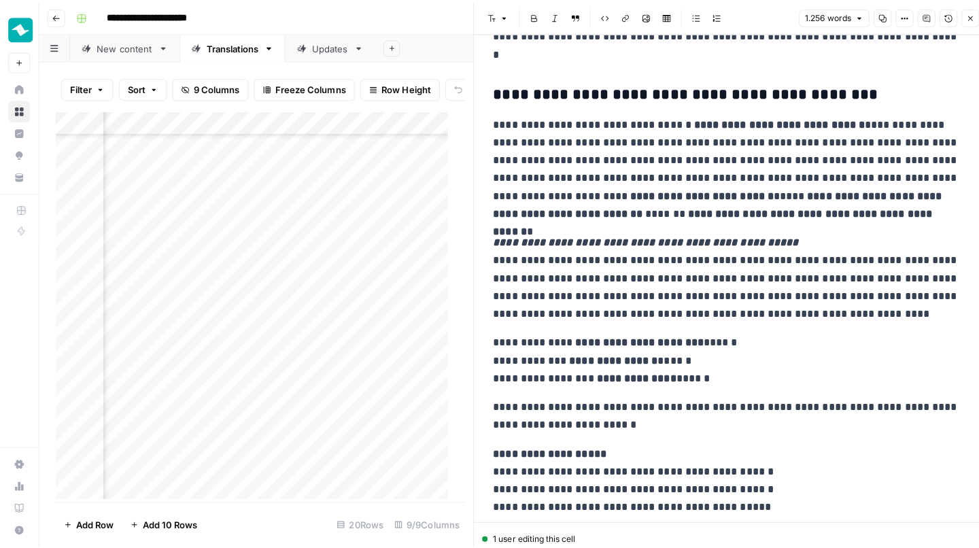
scroll to position [2176, 0]
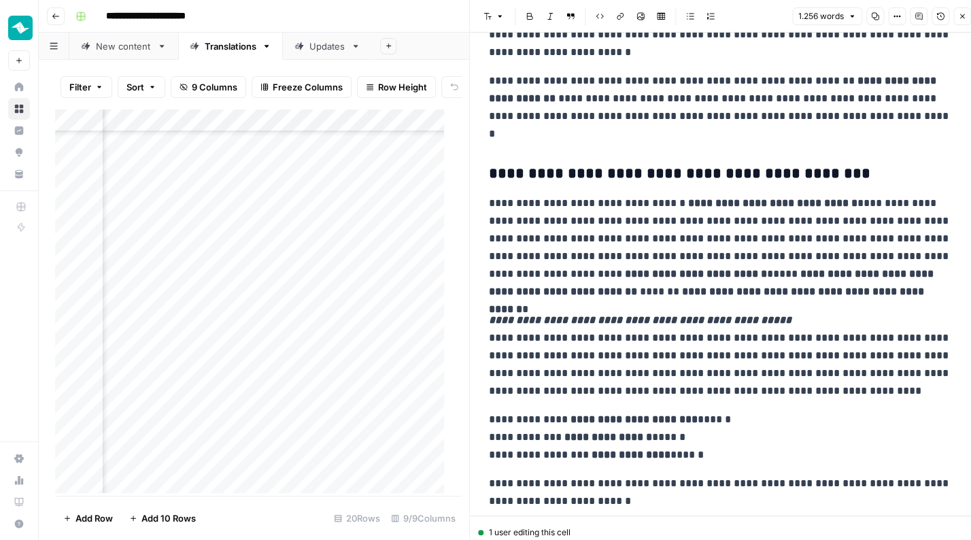
click at [962, 15] on icon "button" at bounding box center [962, 16] width 8 height 8
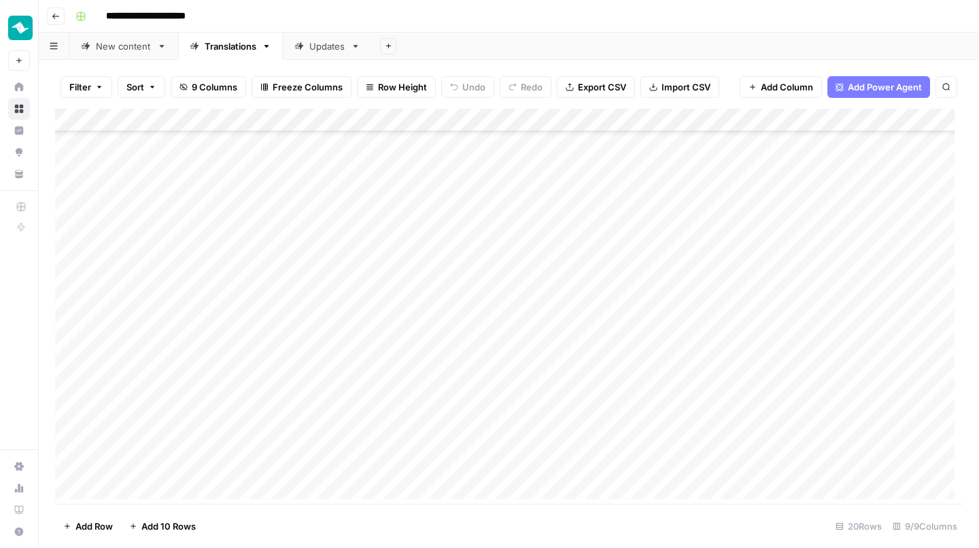
scroll to position [89, 0]
click at [377, 283] on div "Add Column" at bounding box center [509, 308] width 908 height 399
click at [643, 279] on div "Add Column" at bounding box center [509, 308] width 908 height 399
click at [864, 278] on div "Add Column" at bounding box center [509, 308] width 908 height 399
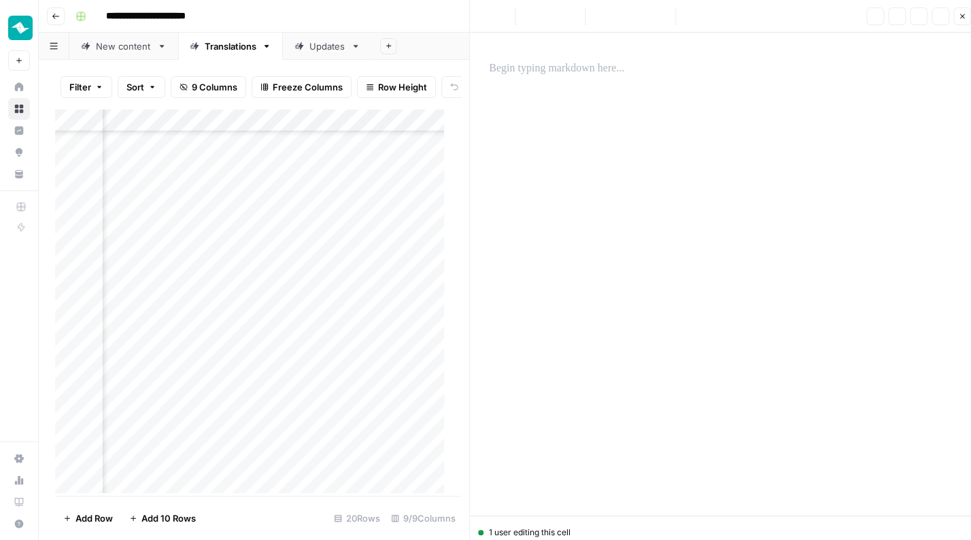
click at [647, 222] on div at bounding box center [724, 274] width 487 height 483
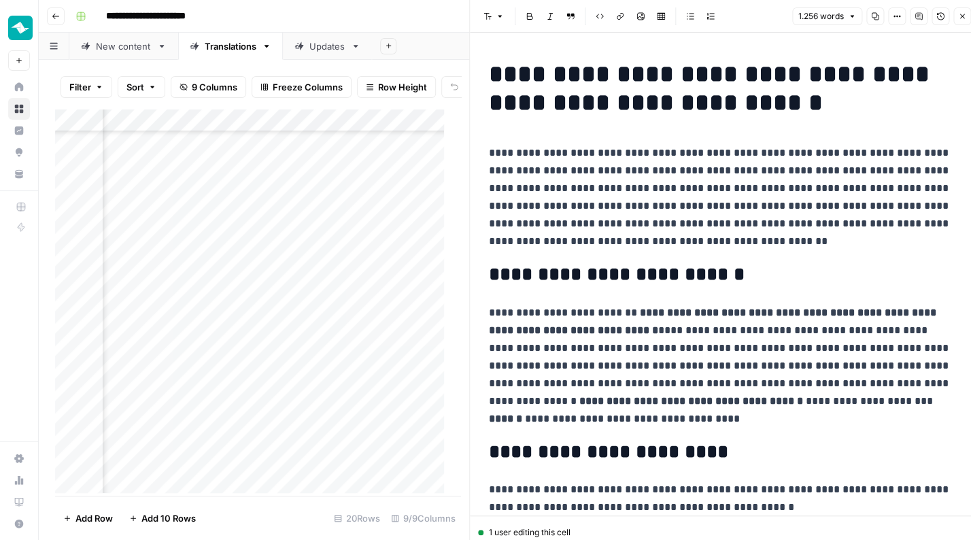
click at [660, 156] on p "**********" at bounding box center [720, 197] width 463 height 106
copy div "**********"
click at [955, 14] on button "Close" at bounding box center [962, 16] width 18 height 18
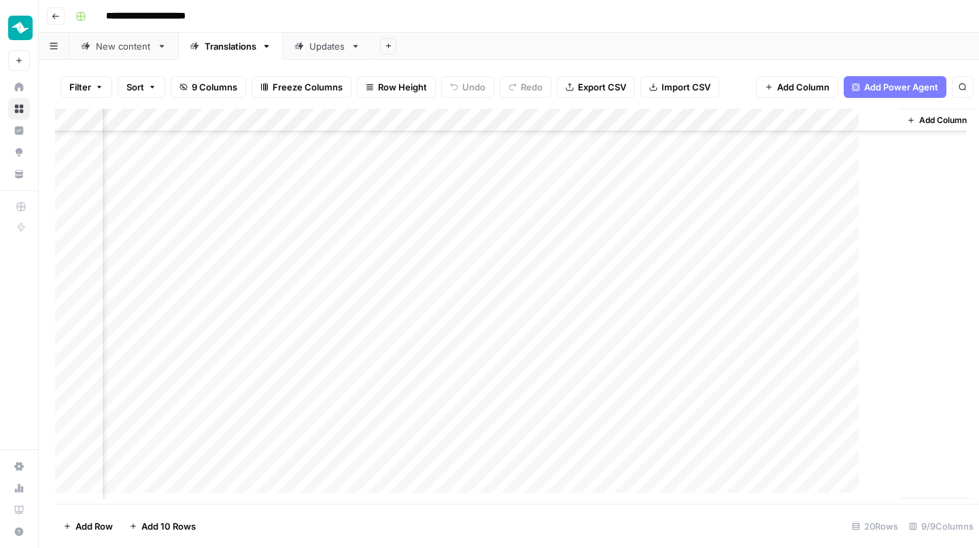
scroll to position [89, 767]
click at [120, 50] on div "New content" at bounding box center [124, 46] width 56 height 14
click at [190, 237] on div "Add Column" at bounding box center [509, 308] width 908 height 399
click at [316, 48] on div "Updates" at bounding box center [327, 46] width 36 height 14
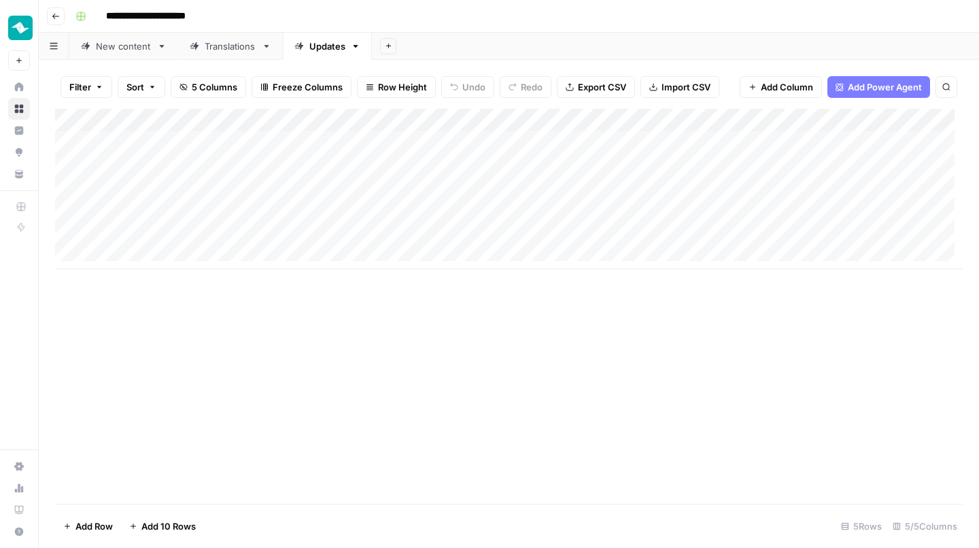
drag, startPoint x: 694, startPoint y: 279, endPoint x: 687, endPoint y: 271, distance: 9.7
click at [694, 279] on div "Add Column" at bounding box center [509, 306] width 908 height 395
click at [760, 140] on div "Add Column" at bounding box center [509, 189] width 908 height 160
click at [851, 118] on div "Add Column" at bounding box center [509, 189] width 908 height 160
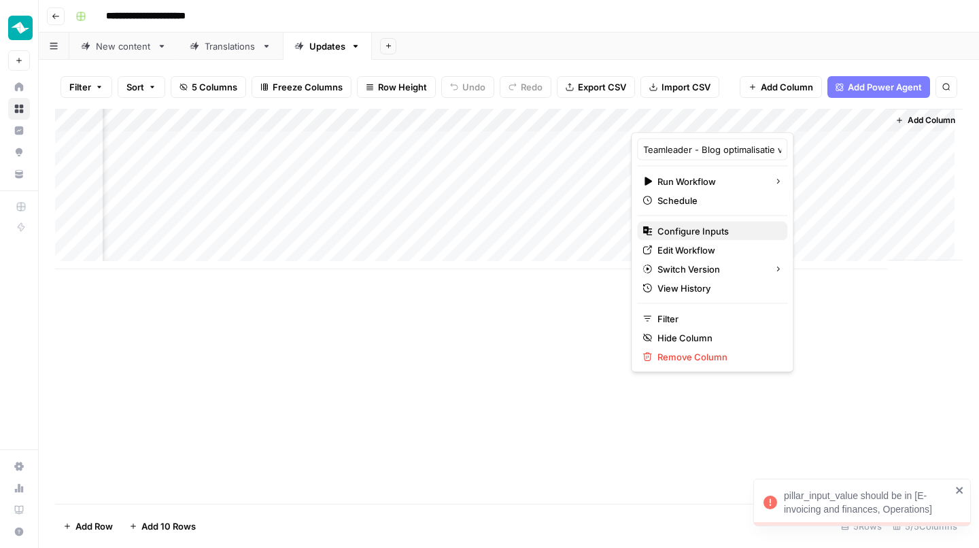
click at [711, 225] on span "Configure Inputs" at bounding box center [716, 231] width 119 height 14
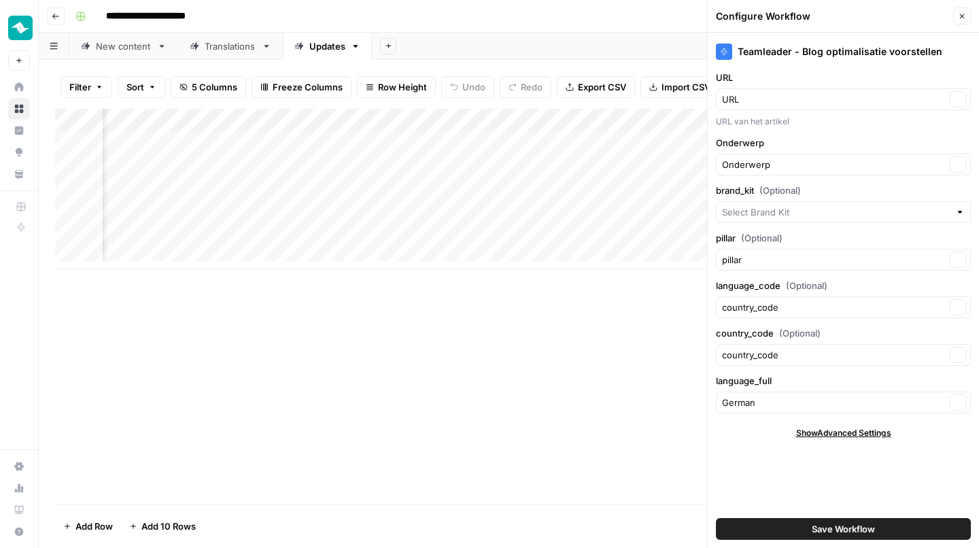
type input "Teamleader - DE ORBIT"
click at [803, 254] on input "pillar (Optional)" at bounding box center [834, 260] width 224 height 14
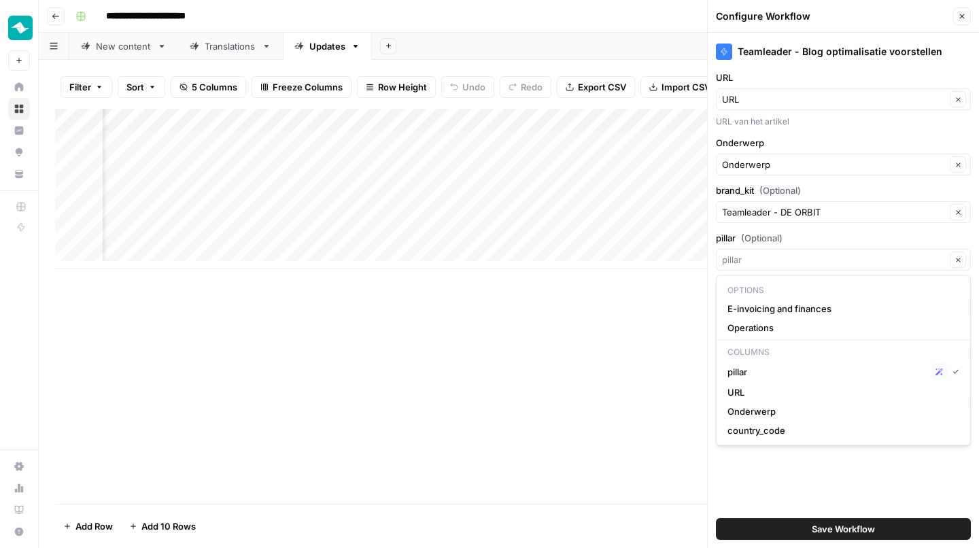
type input "pillar"
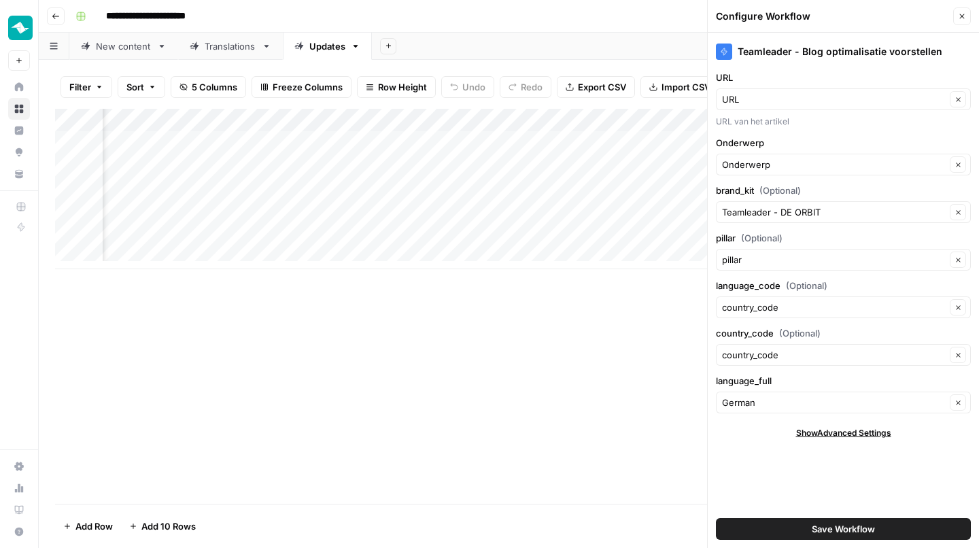
drag, startPoint x: 538, startPoint y: 317, endPoint x: 699, endPoint y: 398, distance: 180.0
click at [538, 317] on div "Add Column" at bounding box center [509, 306] width 908 height 395
click at [809, 528] on button "Save Workflow" at bounding box center [843, 529] width 255 height 22
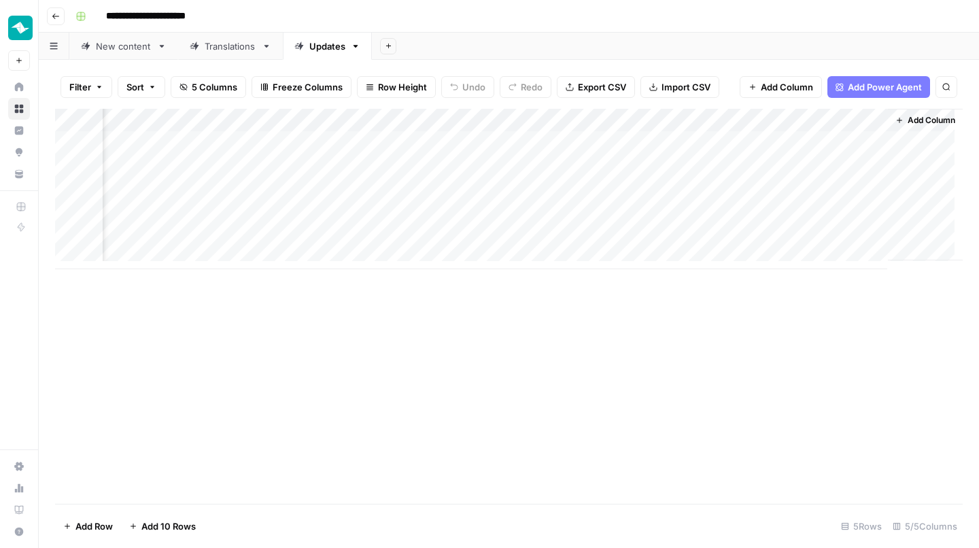
click at [393, 140] on div "Add Column" at bounding box center [509, 189] width 908 height 160
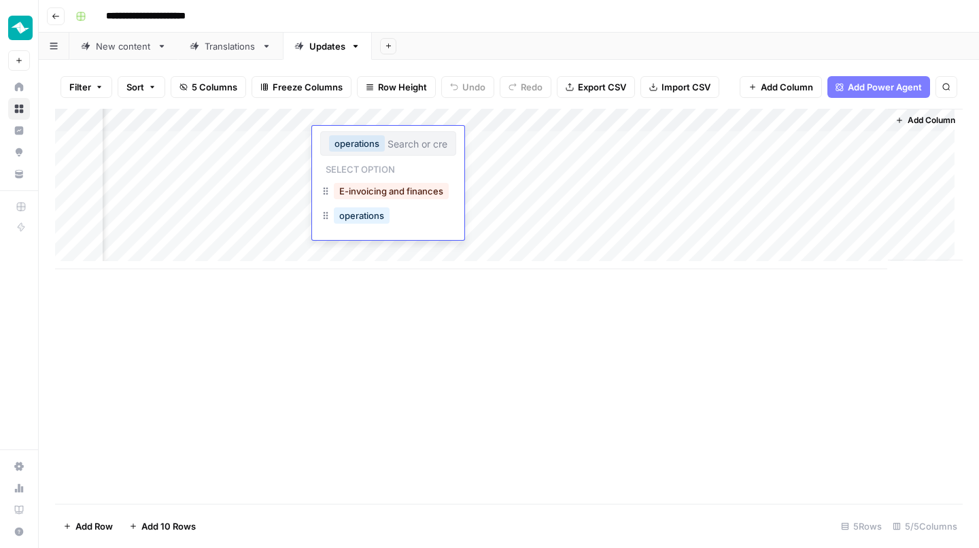
drag, startPoint x: 494, startPoint y: 366, endPoint x: 513, endPoint y: 343, distance: 29.4
click at [494, 366] on div "Add Column" at bounding box center [509, 306] width 908 height 395
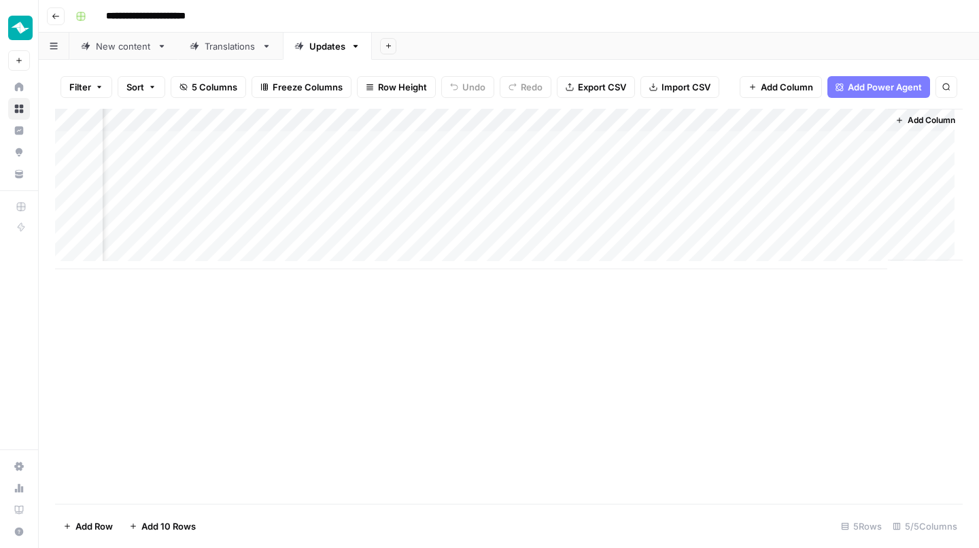
click at [853, 116] on div "Add Column" at bounding box center [509, 189] width 908 height 160
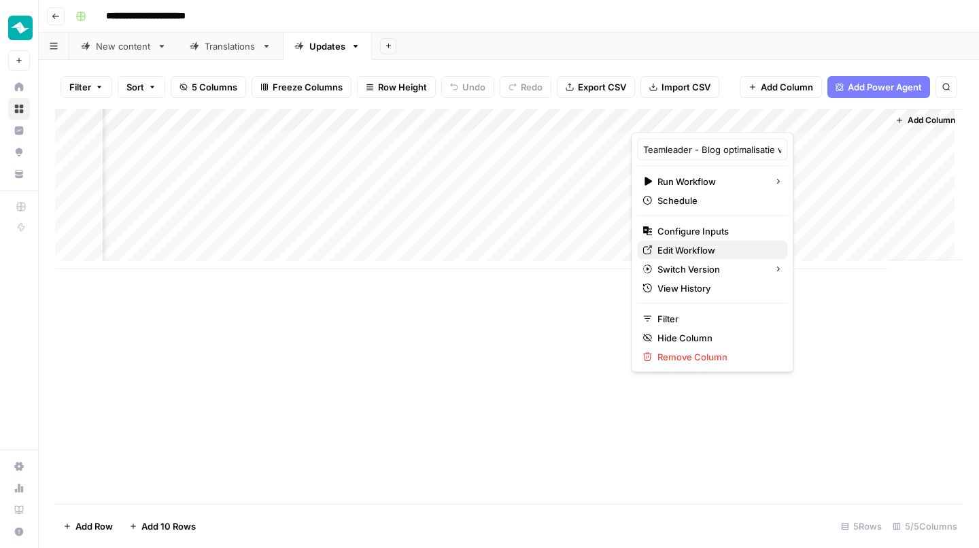
click at [701, 254] on span "Edit Workflow" at bounding box center [716, 250] width 119 height 14
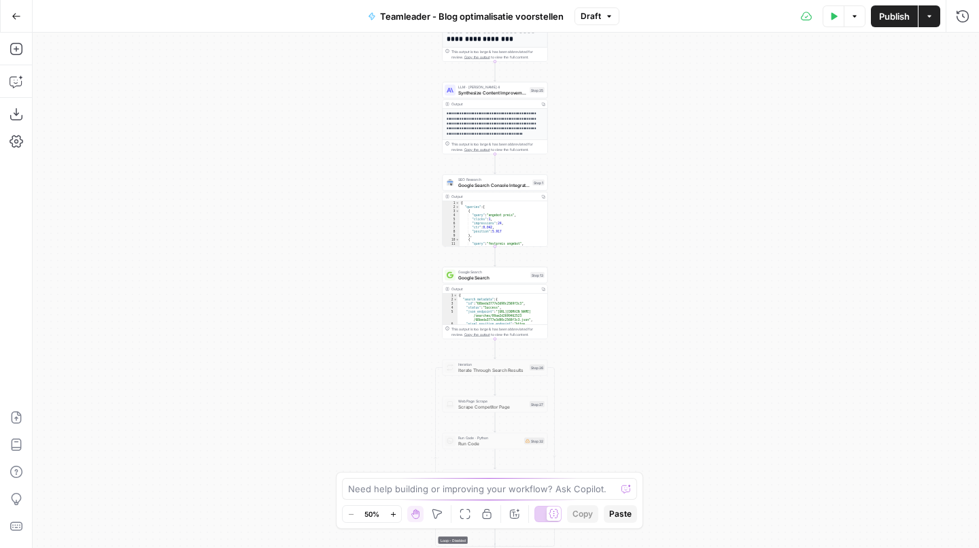
drag, startPoint x: 354, startPoint y: 106, endPoint x: 316, endPoint y: 522, distance: 417.8
click at [314, 547] on div "**********" at bounding box center [506, 290] width 946 height 515
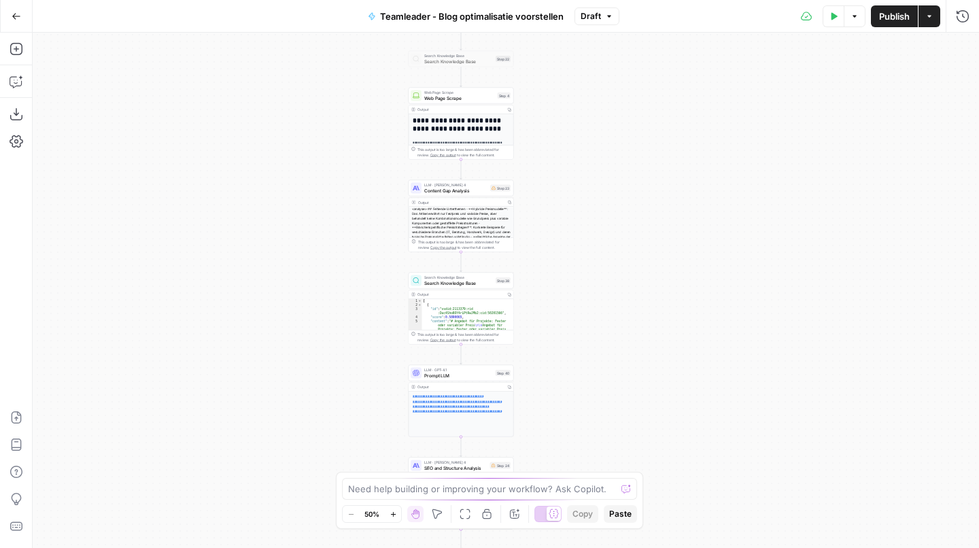
drag, startPoint x: 319, startPoint y: 316, endPoint x: 324, endPoint y: 369, distance: 52.6
click at [320, 507] on div "**********" at bounding box center [506, 290] width 946 height 515
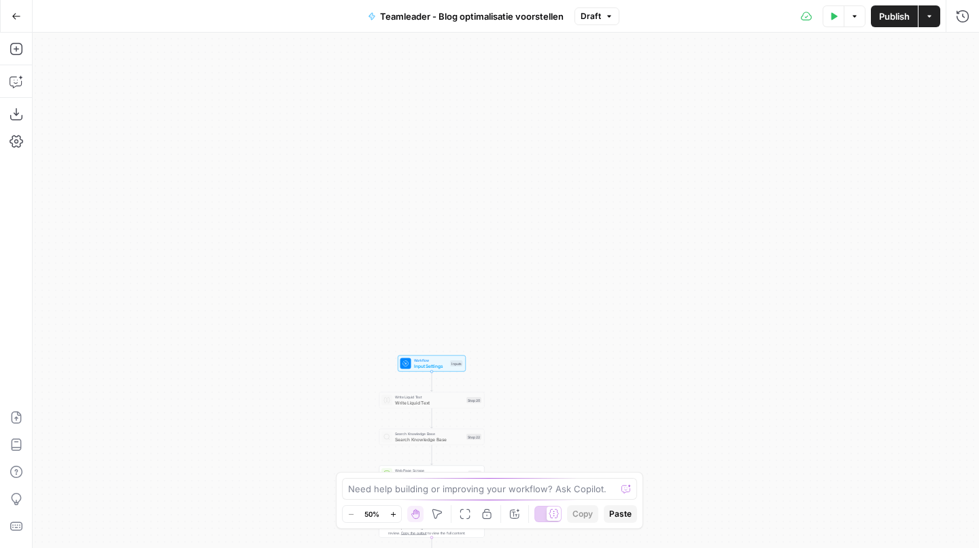
drag, startPoint x: 318, startPoint y: 97, endPoint x: 309, endPoint y: 254, distance: 156.7
click at [296, 249] on div "**********" at bounding box center [506, 290] width 946 height 515
click at [349, 330] on div "**********" at bounding box center [506, 290] width 946 height 515
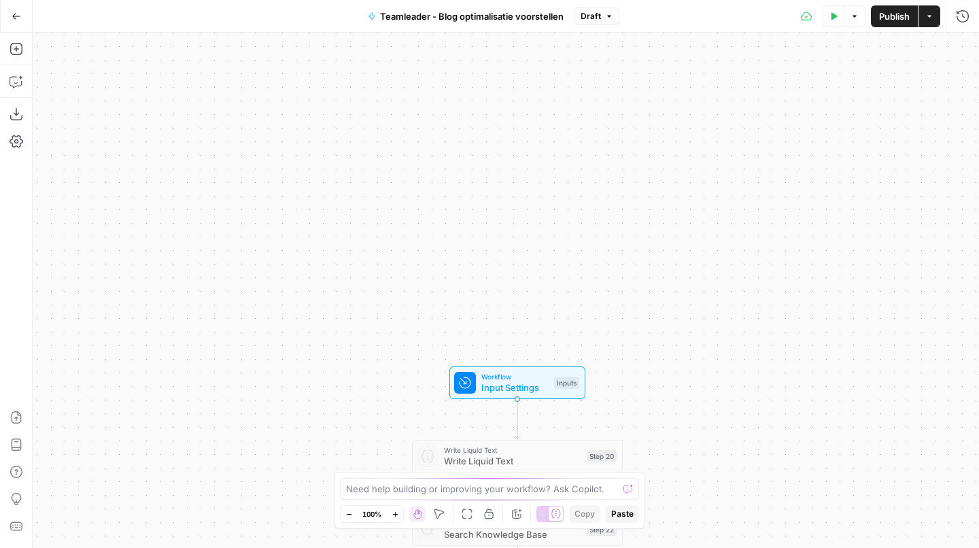
click at [537, 368] on div "Test Step" at bounding box center [547, 357] width 69 height 24
click at [532, 376] on span "Workflow" at bounding box center [514, 376] width 67 height 11
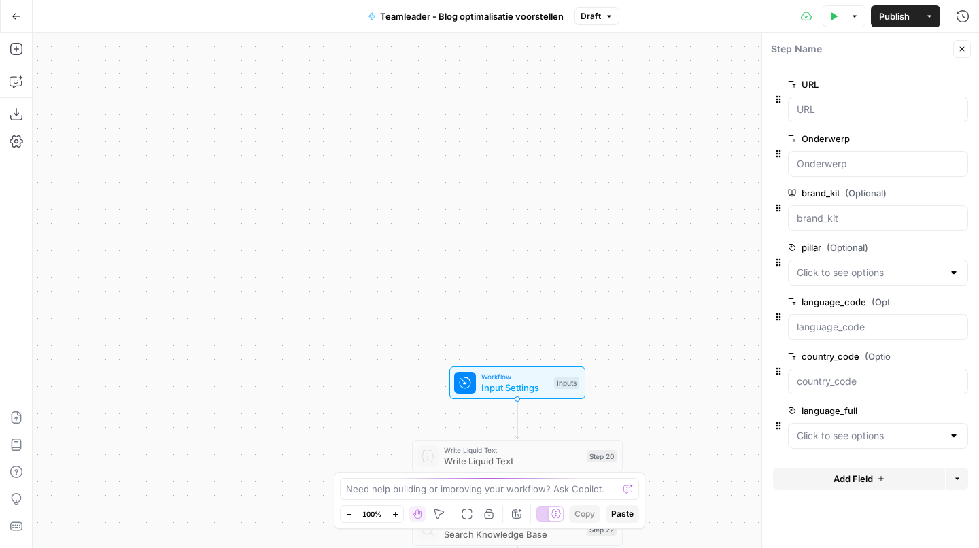
click at [934, 248] on button "edit field" at bounding box center [923, 247] width 52 height 16
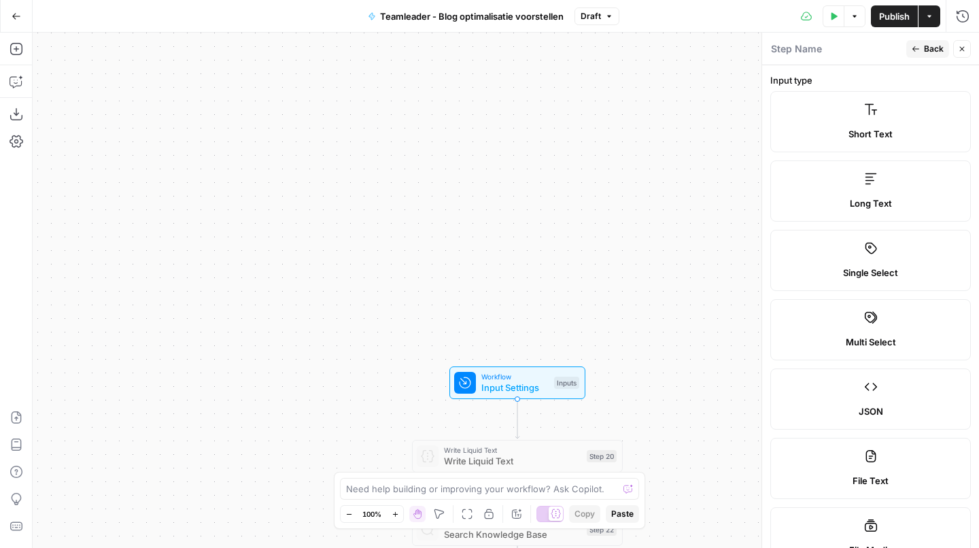
click at [900, 127] on div "Short Text" at bounding box center [870, 134] width 177 height 14
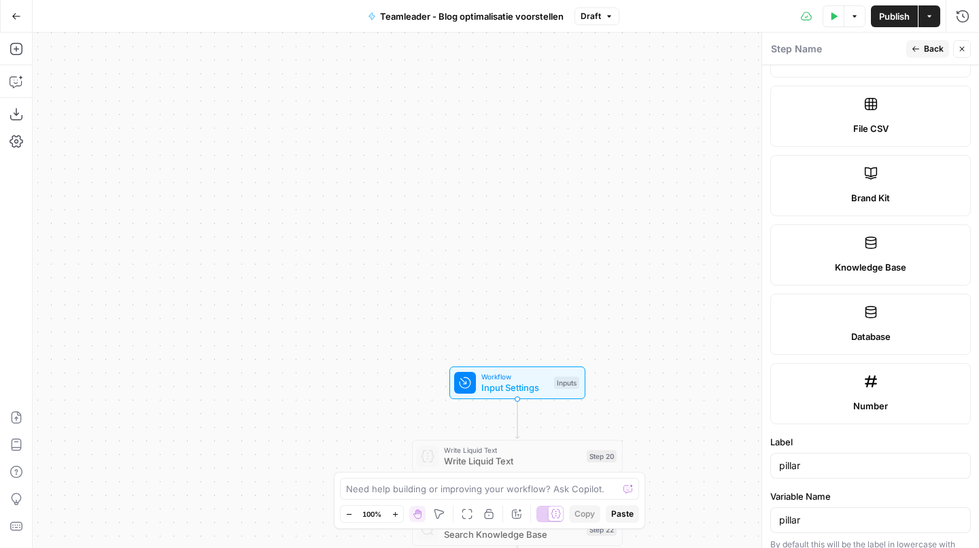
scroll to position [755, 0]
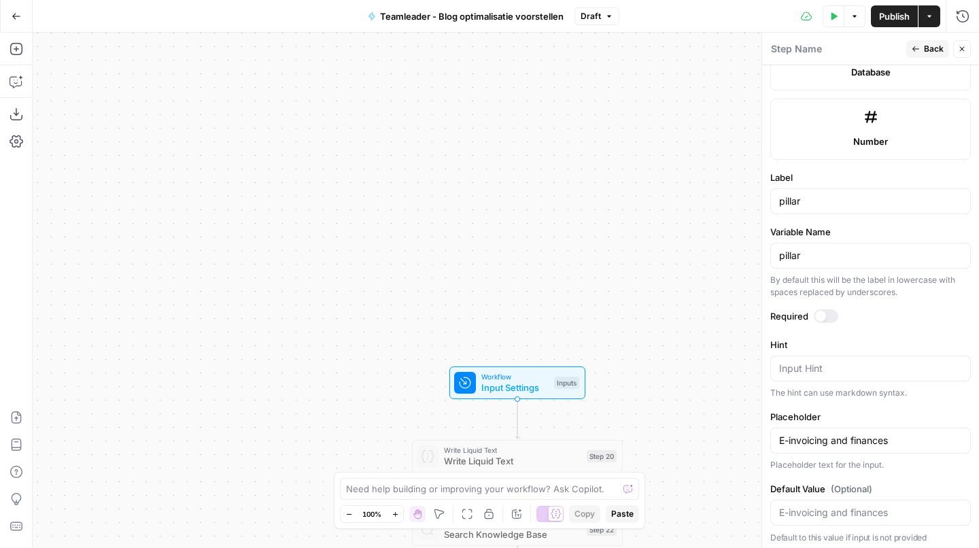
click at [918, 50] on icon "button" at bounding box center [916, 49] width 8 height 8
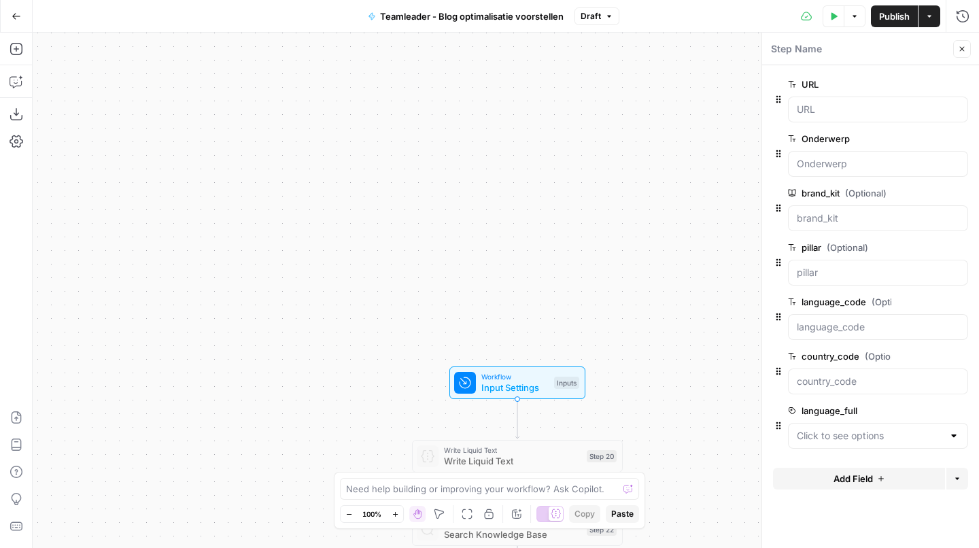
click at [889, 11] on span "Publish" at bounding box center [894, 17] width 31 height 14
click at [897, 12] on span "Publish" at bounding box center [894, 17] width 31 height 14
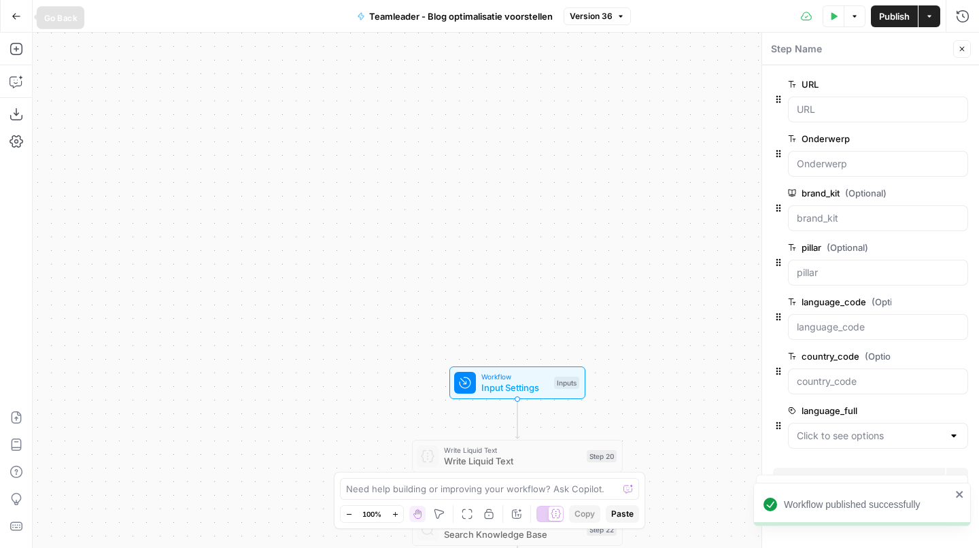
click at [21, 14] on button "Go Back" at bounding box center [16, 16] width 24 height 24
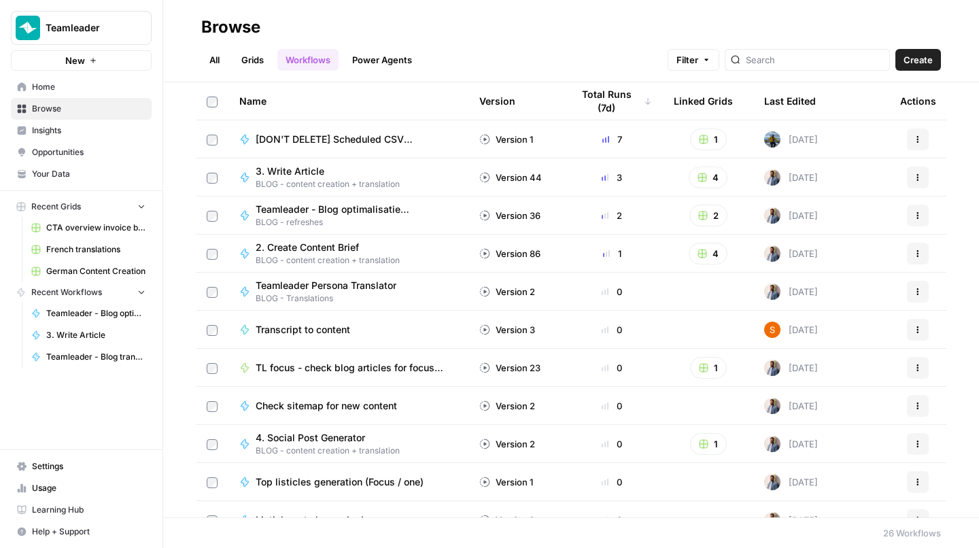
click at [217, 61] on link "All" at bounding box center [214, 60] width 27 height 22
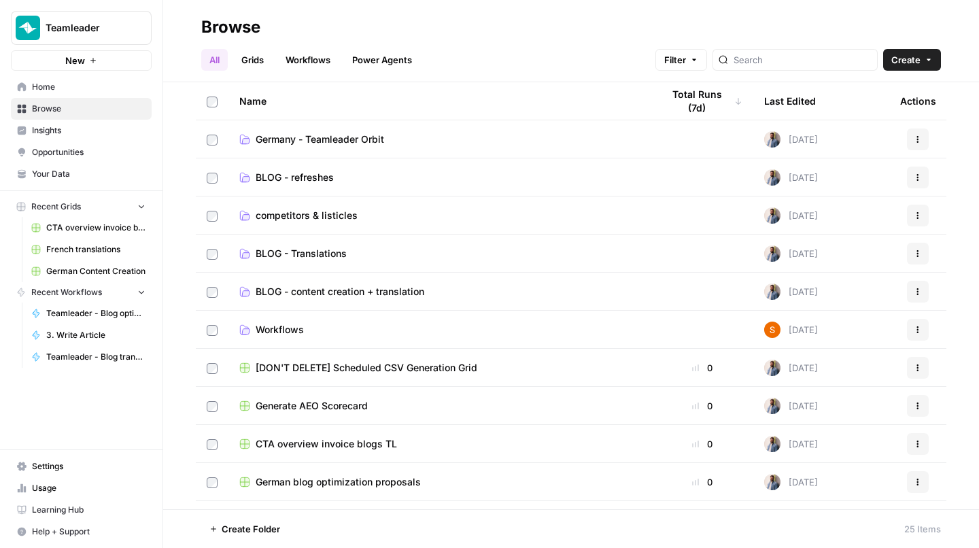
click at [314, 142] on span "Germany - Teamleader Orbit" at bounding box center [320, 140] width 129 height 14
click at [309, 218] on span "competitors & listicles" at bounding box center [307, 216] width 102 height 14
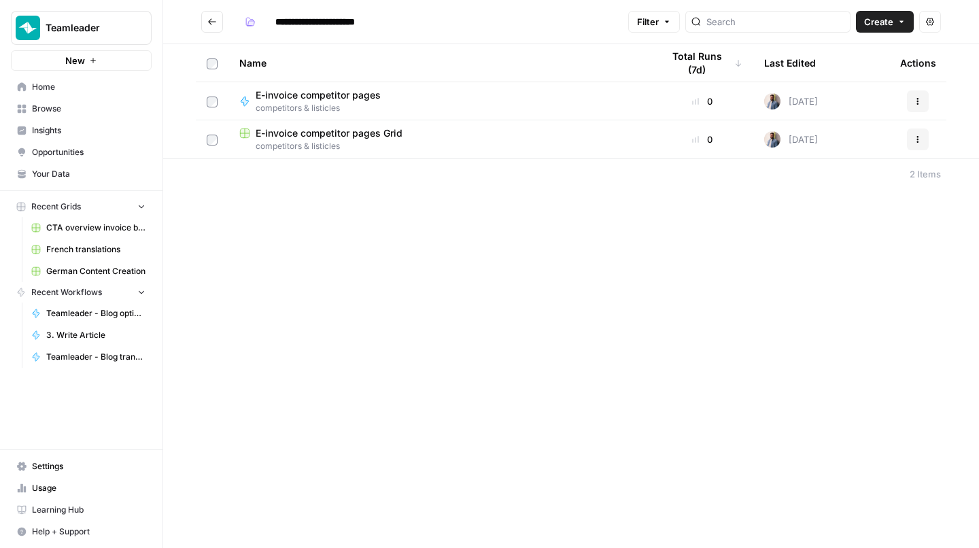
click at [377, 135] on span "E-invoice competitor pages Grid" at bounding box center [329, 133] width 147 height 14
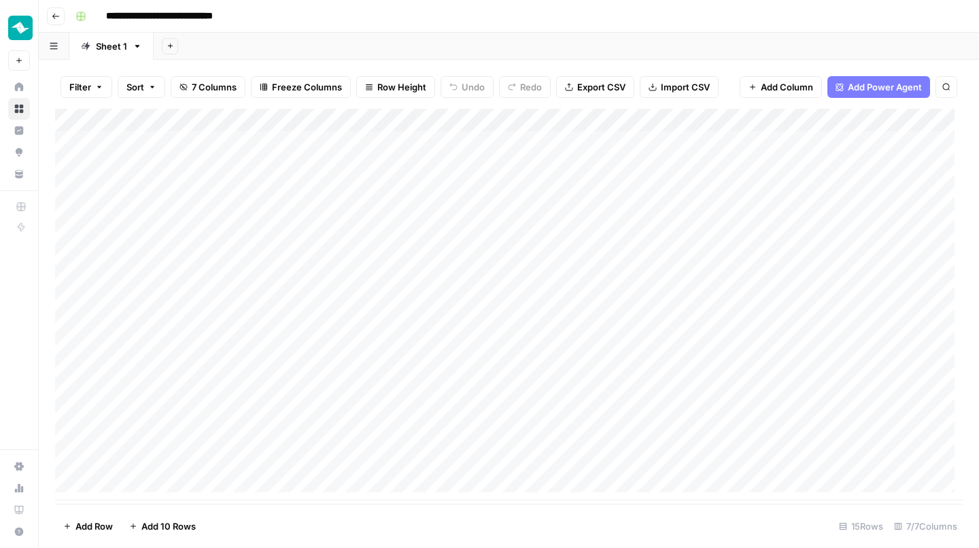
click at [58, 11] on button "Go back" at bounding box center [56, 16] width 18 height 18
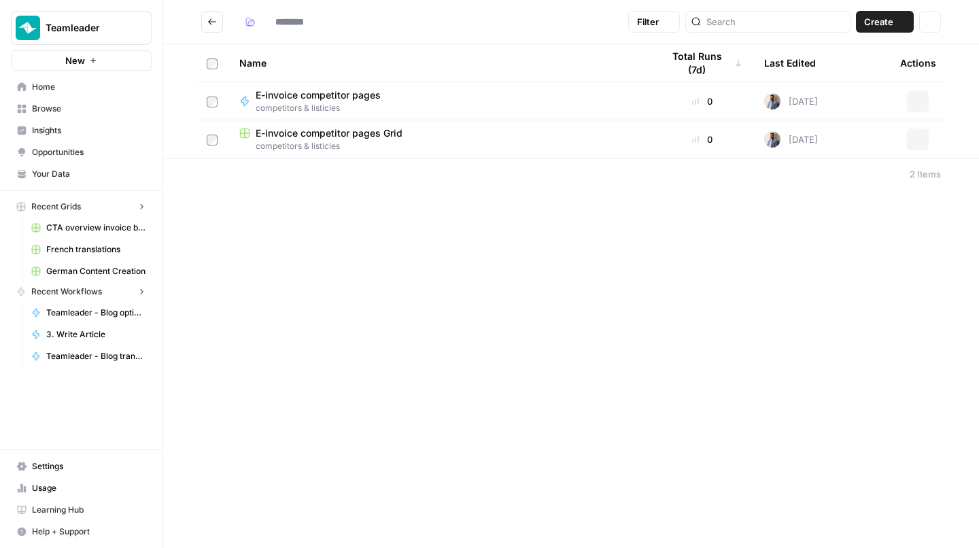
type input "**********"
click at [209, 24] on icon "Go back" at bounding box center [212, 22] width 10 height 10
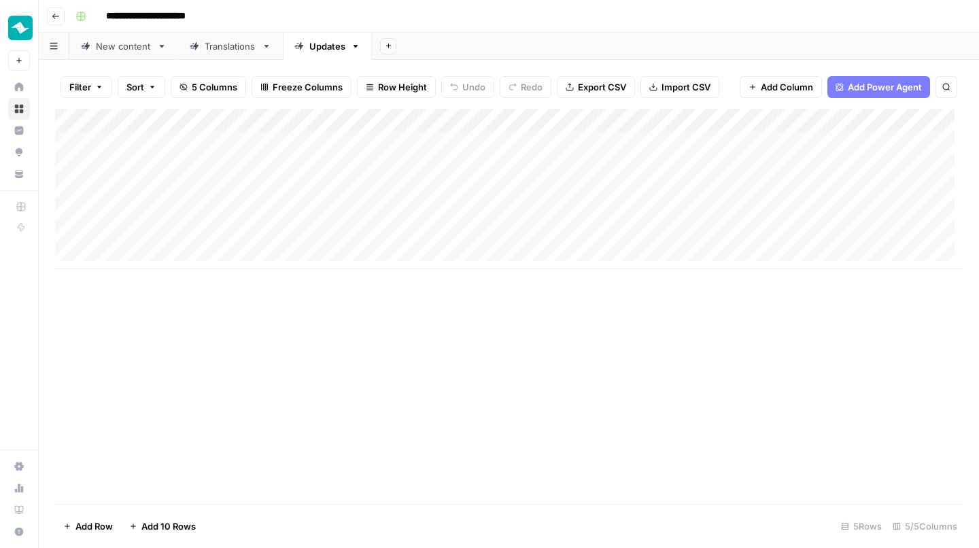
click at [928, 141] on div "Add Column" at bounding box center [509, 189] width 908 height 160
click at [805, 162] on div "Add Column" at bounding box center [509, 189] width 908 height 160
click at [133, 54] on link "New content" at bounding box center [123, 46] width 109 height 27
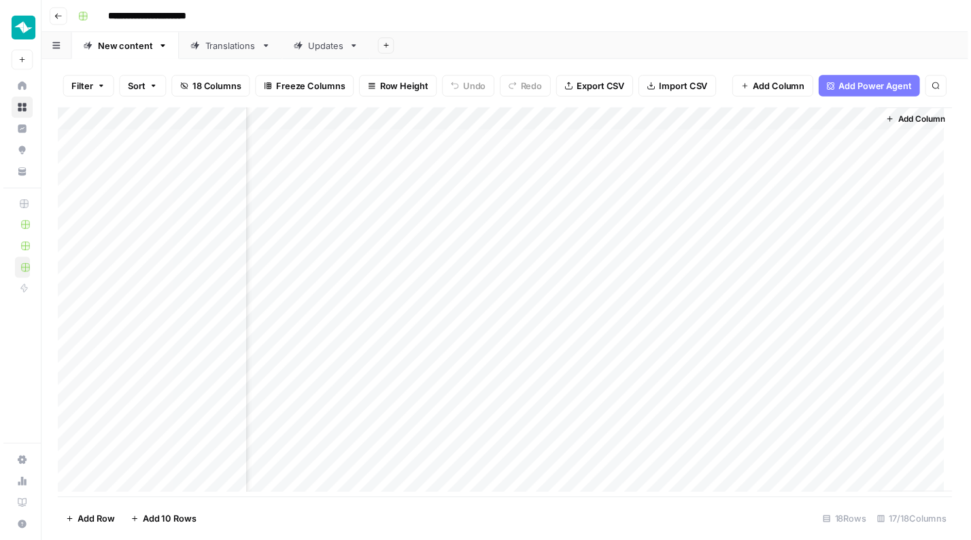
scroll to position [0, 1508]
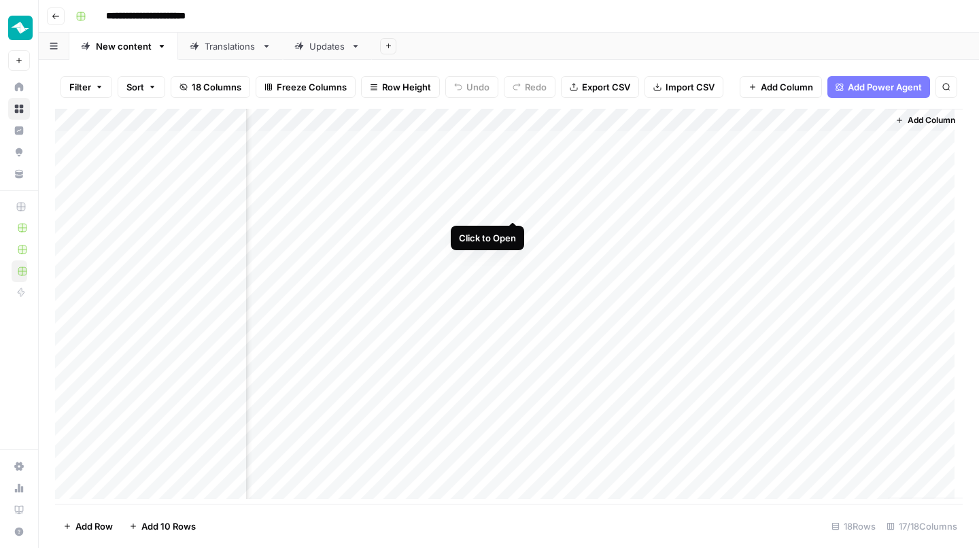
click at [513, 208] on div "Add Column" at bounding box center [509, 308] width 908 height 399
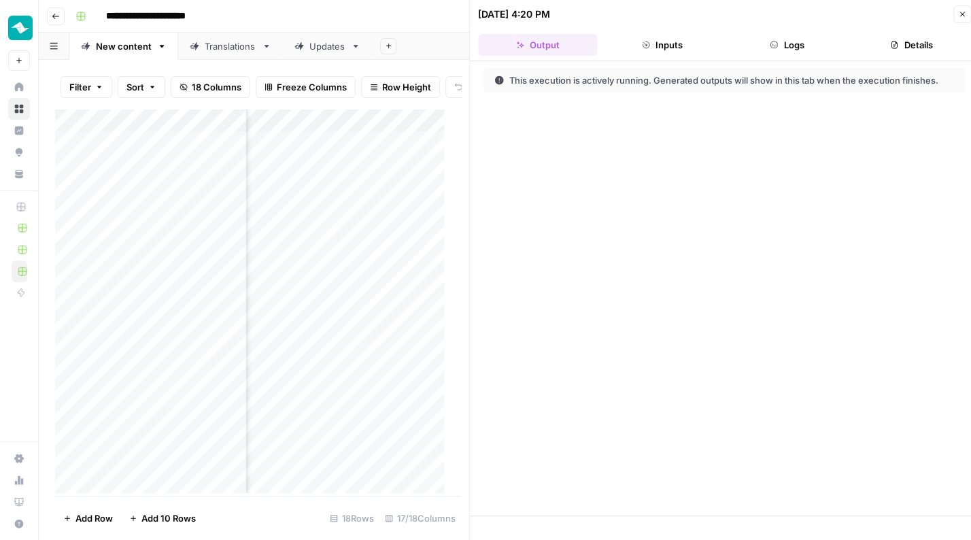
click at [800, 52] on button "Logs" at bounding box center [787, 45] width 119 height 22
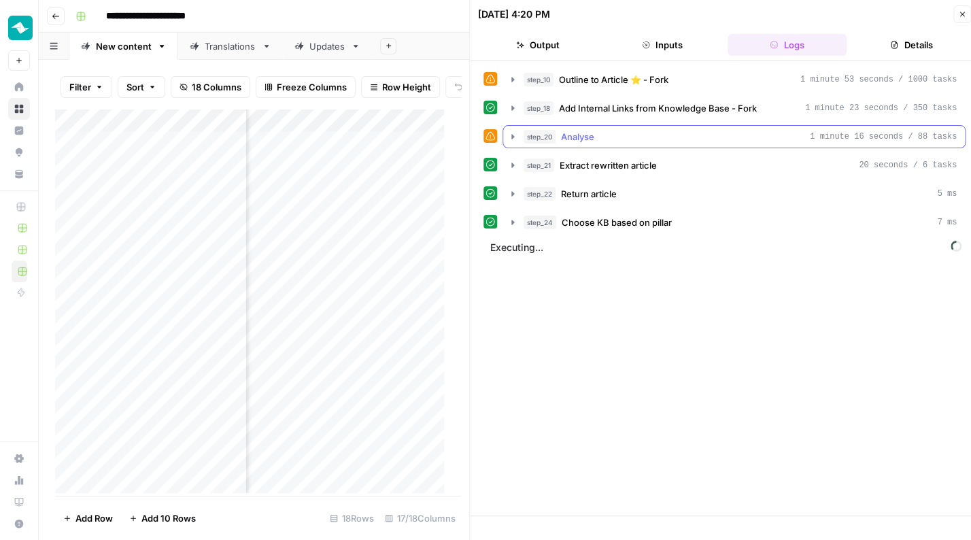
click at [674, 137] on div "step_20 Analyse 1 minute 16 seconds / 88 tasks" at bounding box center [740, 137] width 433 height 14
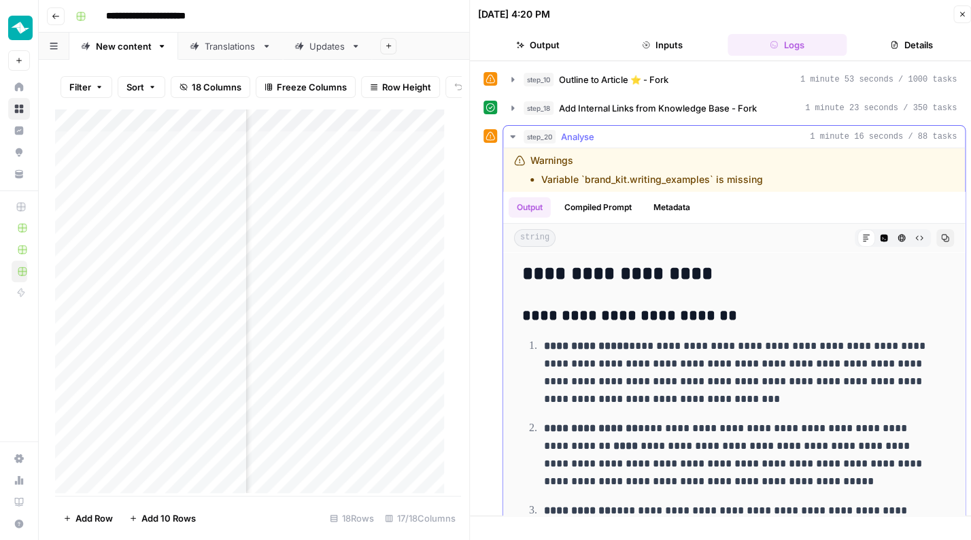
click at [674, 136] on div "step_20 Analyse 1 minute 16 seconds / 88 tasks" at bounding box center [740, 137] width 433 height 14
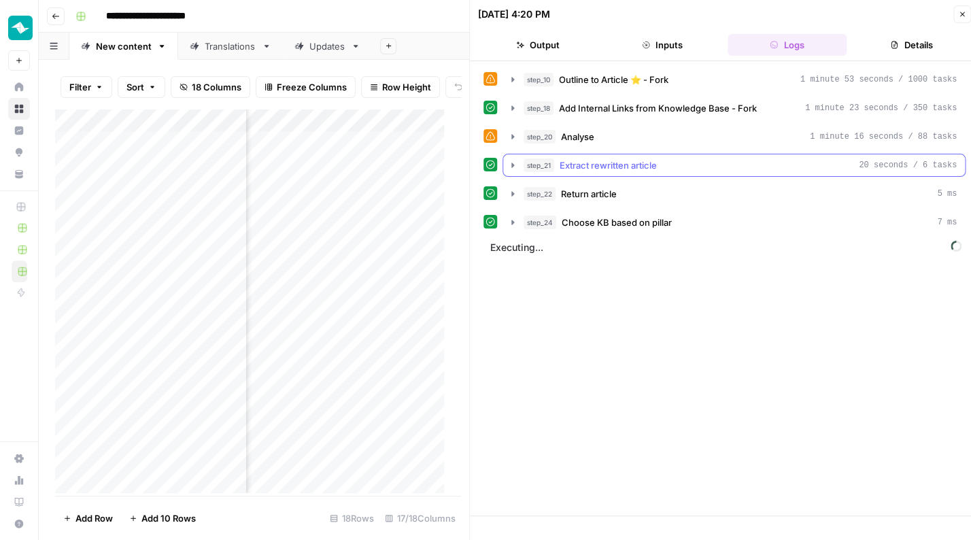
click at [670, 171] on button "step_21 Extract rewritten article 20 seconds / 6 tasks" at bounding box center [734, 165] width 462 height 22
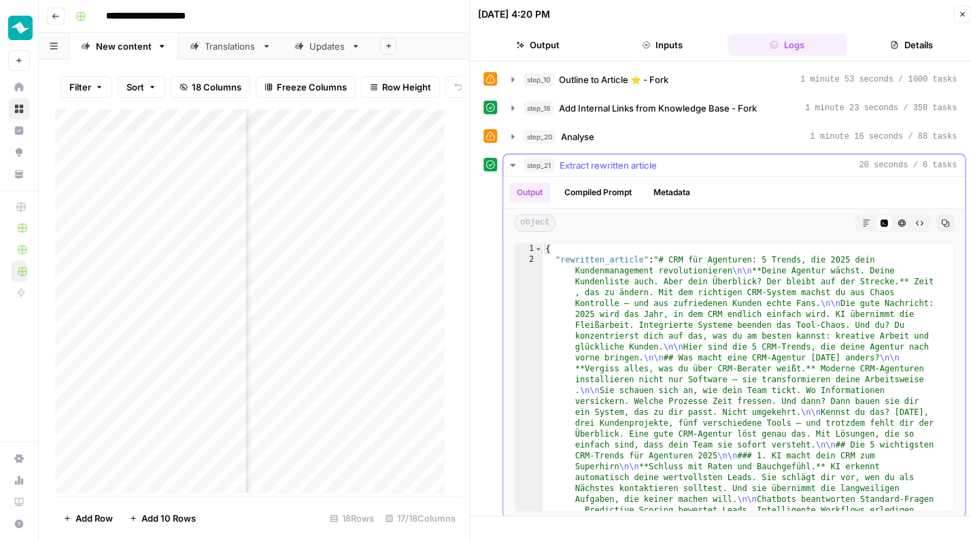
click at [670, 169] on div "step_21 Extract rewritten article 20 seconds / 6 tasks" at bounding box center [740, 165] width 433 height 14
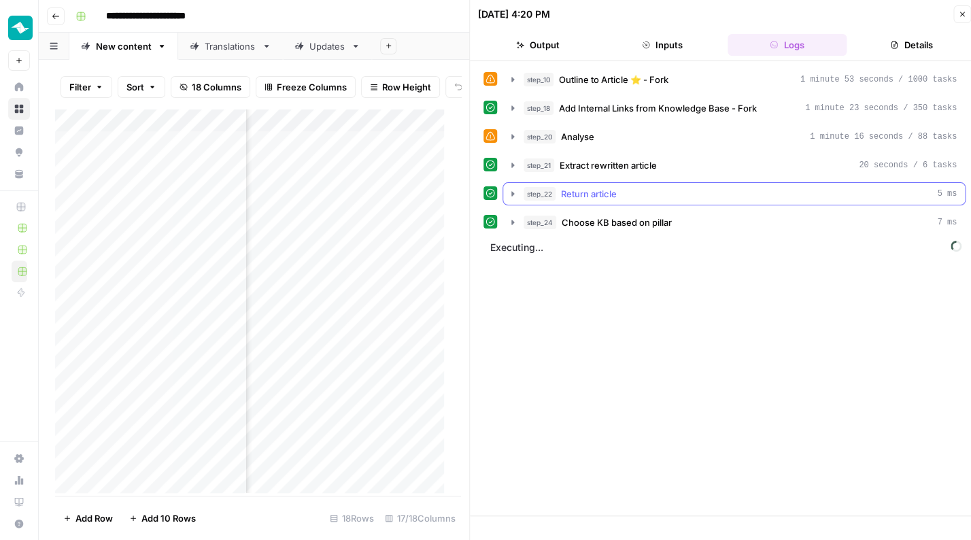
click at [679, 192] on div "step_22 Return article 5 ms" at bounding box center [740, 194] width 433 height 14
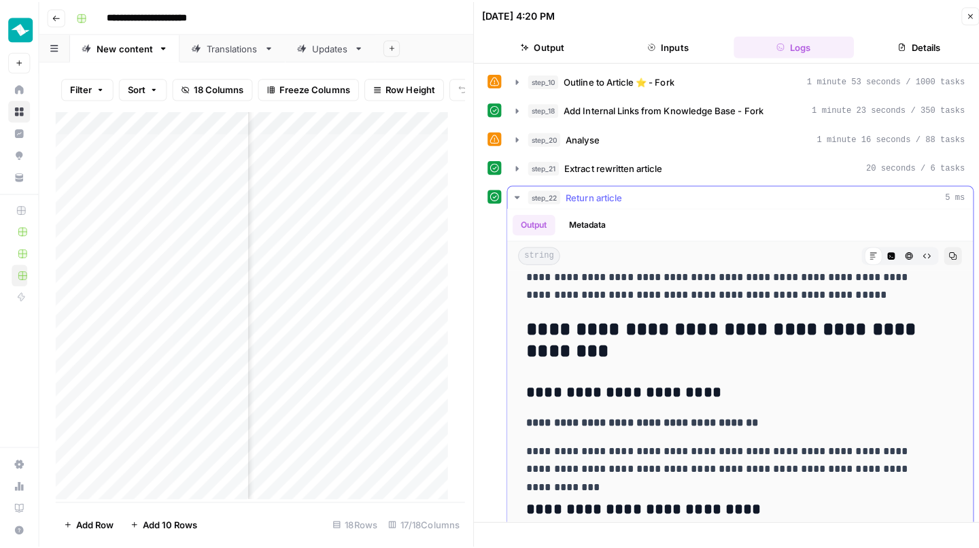
scroll to position [2100, 0]
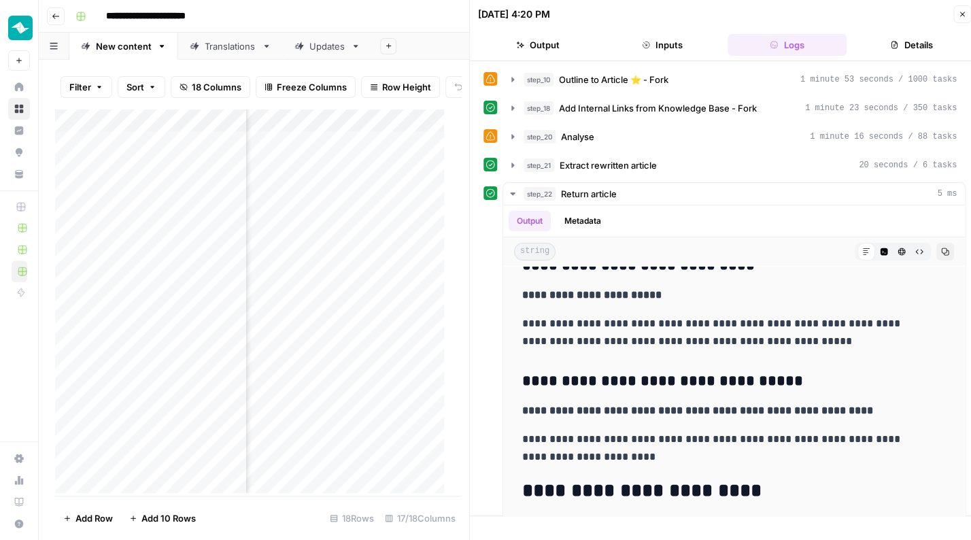
click at [959, 15] on icon "button" at bounding box center [962, 14] width 8 height 8
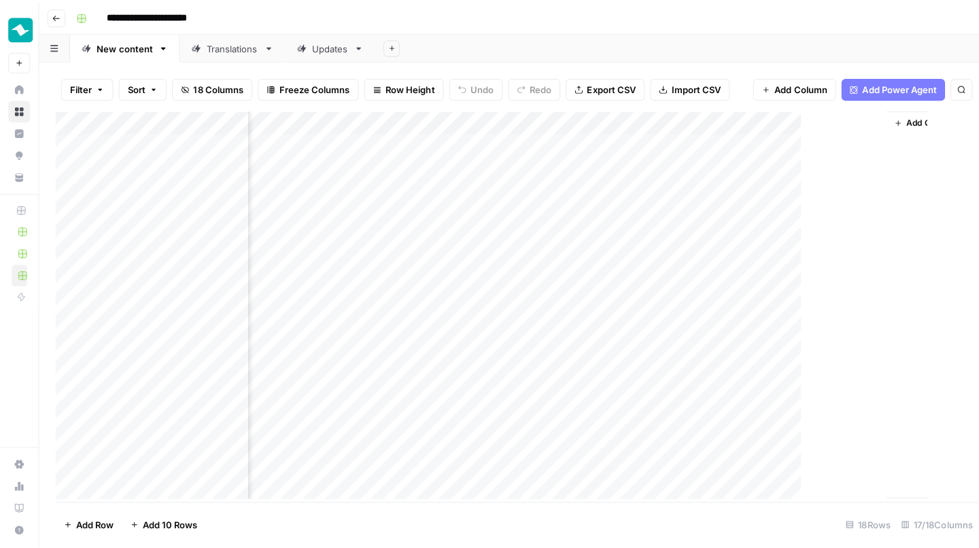
scroll to position [0, 1492]
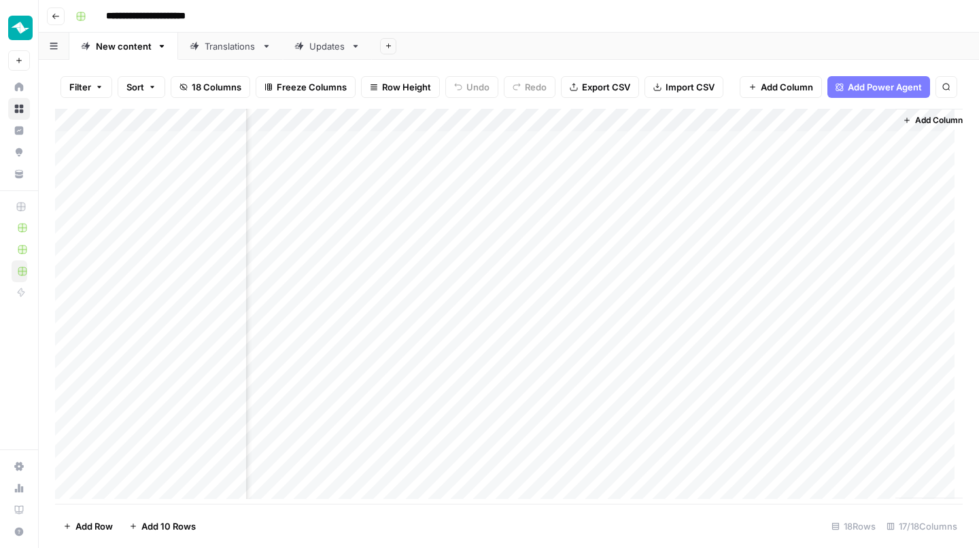
click at [320, 44] on div "Updates" at bounding box center [327, 46] width 36 height 14
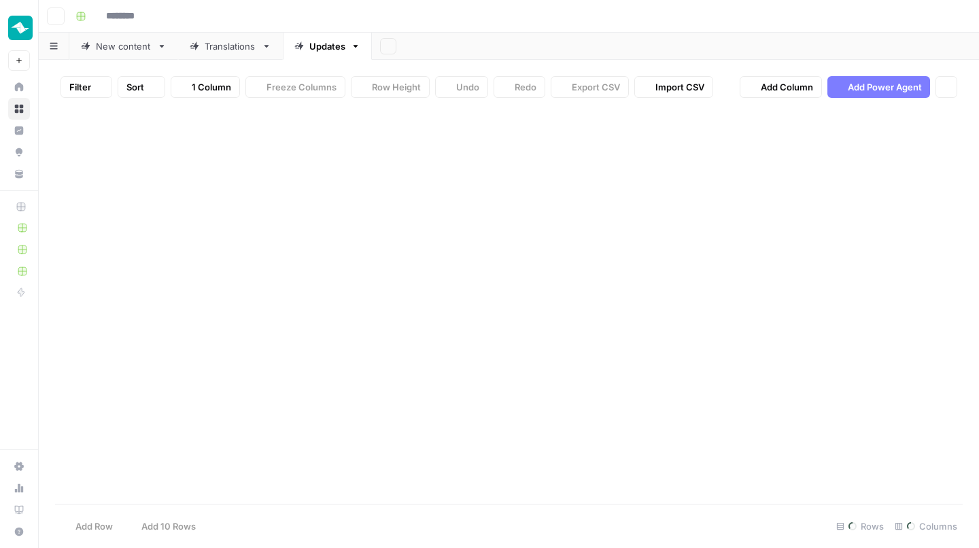
type input "**********"
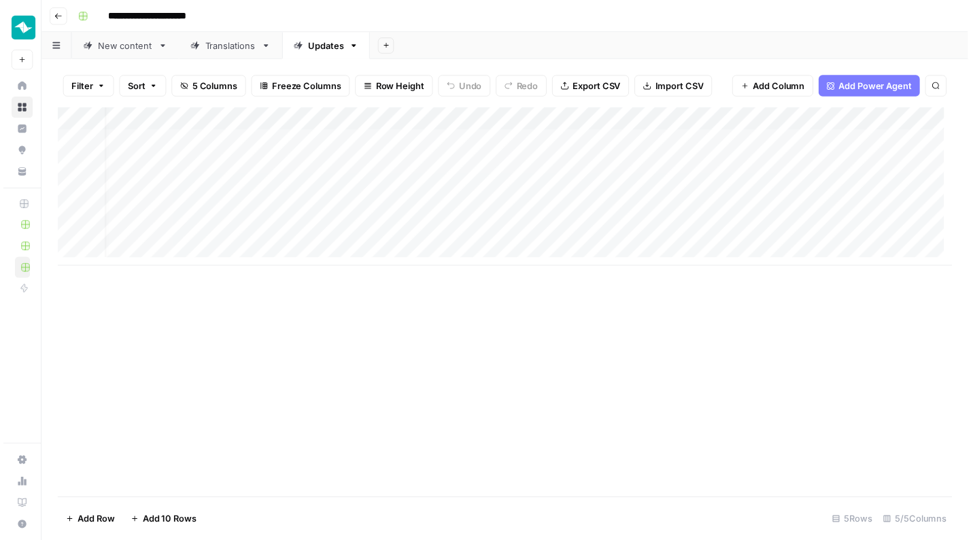
scroll to position [0, 181]
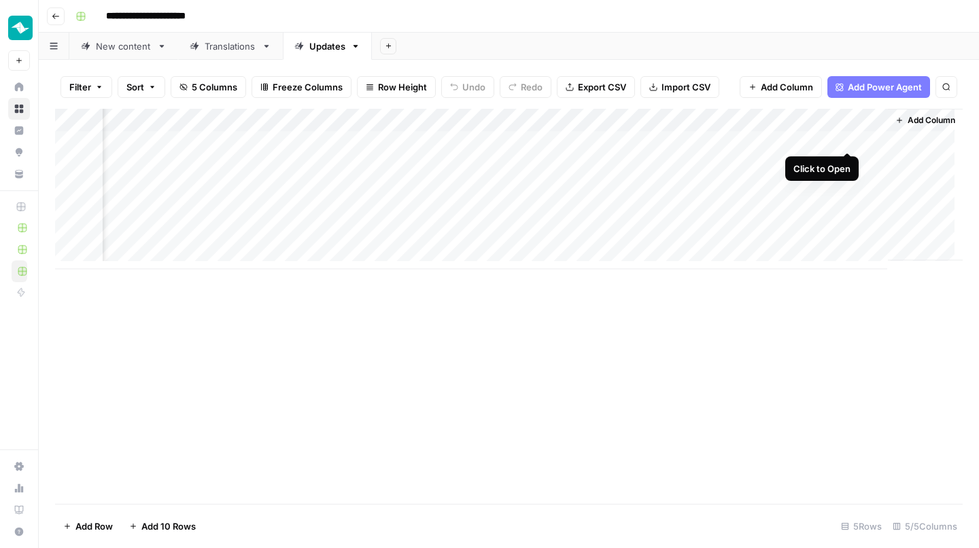
drag, startPoint x: 845, startPoint y: 136, endPoint x: 853, endPoint y: 143, distance: 10.6
click at [845, 137] on div "Add Column" at bounding box center [509, 189] width 908 height 160
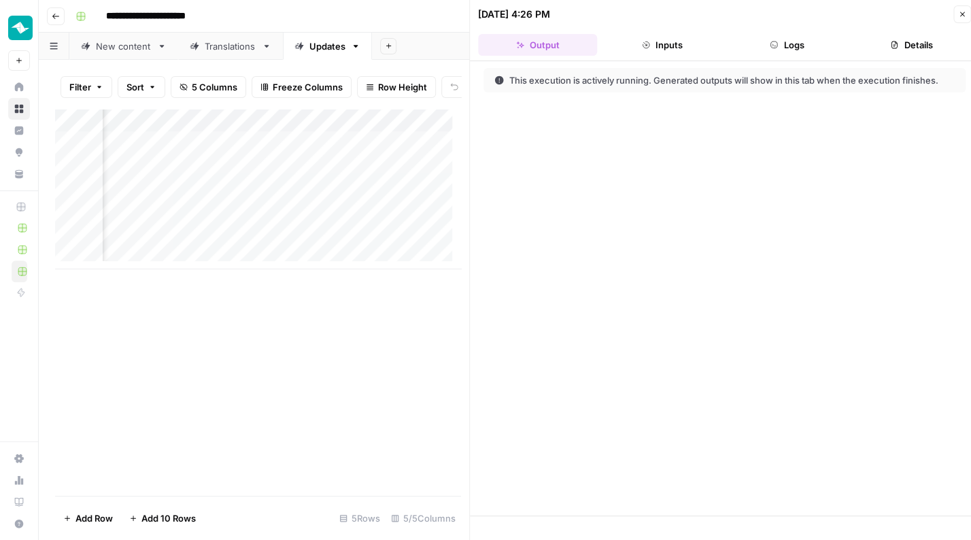
drag, startPoint x: 793, startPoint y: 31, endPoint x: 795, endPoint y: 43, distance: 11.6
click at [793, 35] on header "[DATE] 4:26 PM Close Output Inputs Logs Details" at bounding box center [724, 30] width 509 height 61
click at [795, 43] on button "Logs" at bounding box center [787, 45] width 119 height 22
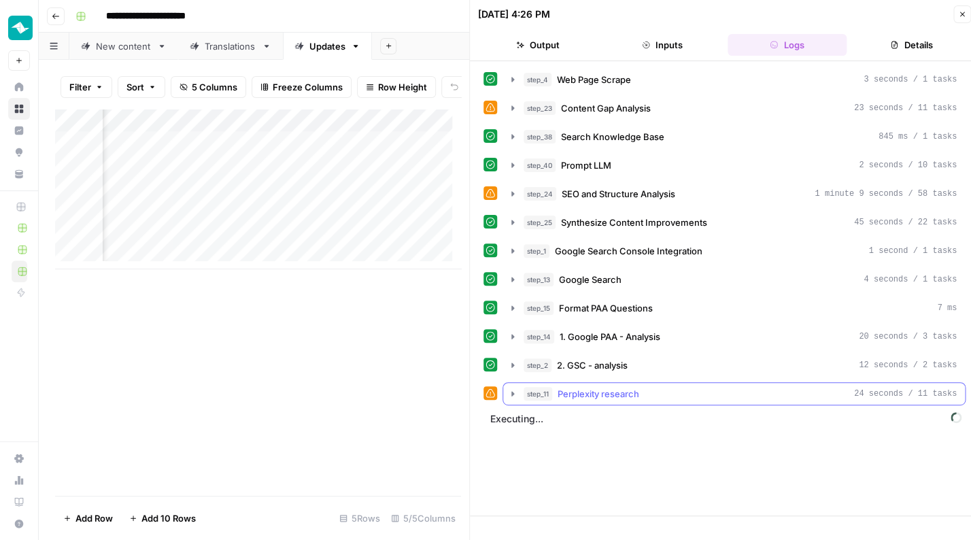
click at [683, 390] on div "step_11 Perplexity research 24 seconds / 11 tasks" at bounding box center [740, 394] width 433 height 14
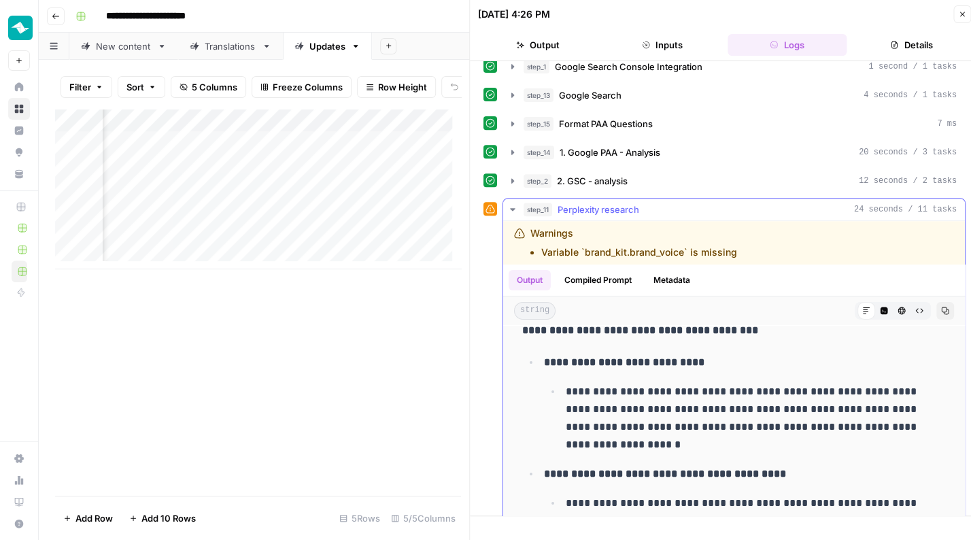
scroll to position [1835, 0]
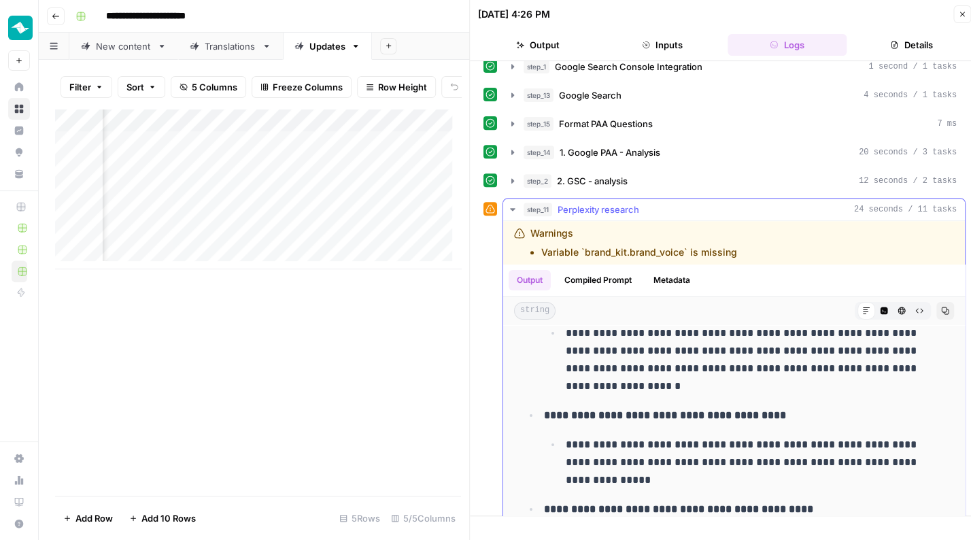
click at [749, 207] on div "step_11 Perplexity research 24 seconds / 11 tasks" at bounding box center [740, 210] width 433 height 14
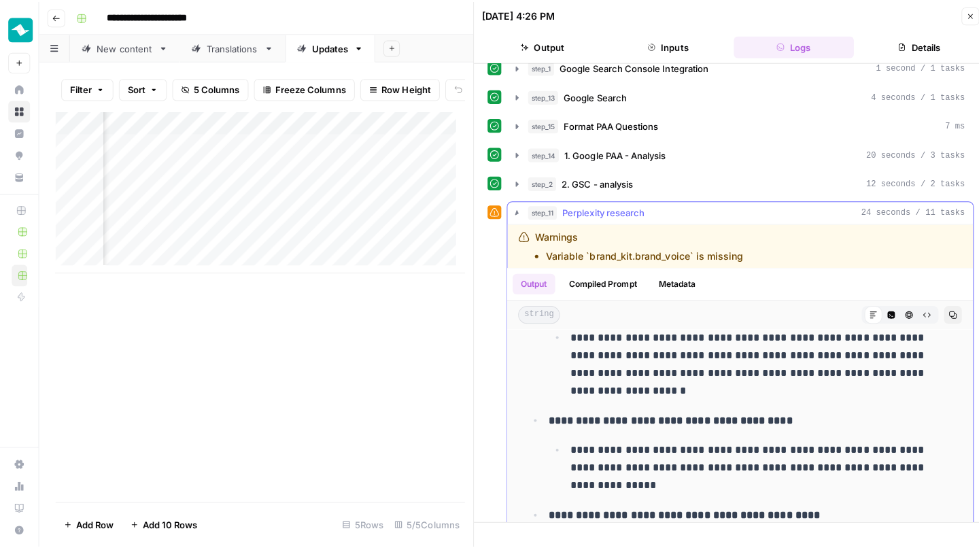
scroll to position [0, 0]
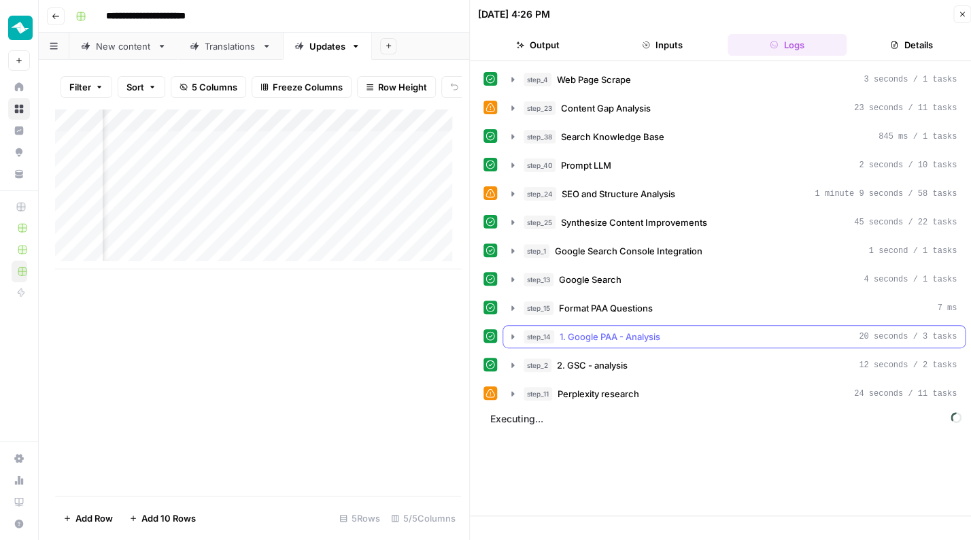
click at [698, 337] on div "step_14 1. Google PAA - Analysis 20 seconds / 3 tasks" at bounding box center [740, 337] width 433 height 14
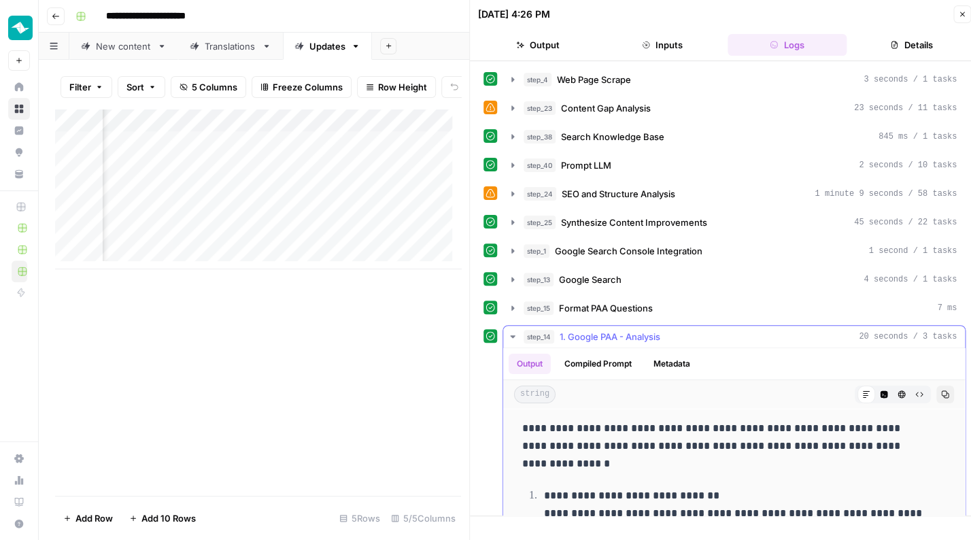
click at [699, 335] on div "step_14 1. Google PAA - Analysis 20 seconds / 3 tasks" at bounding box center [740, 337] width 433 height 14
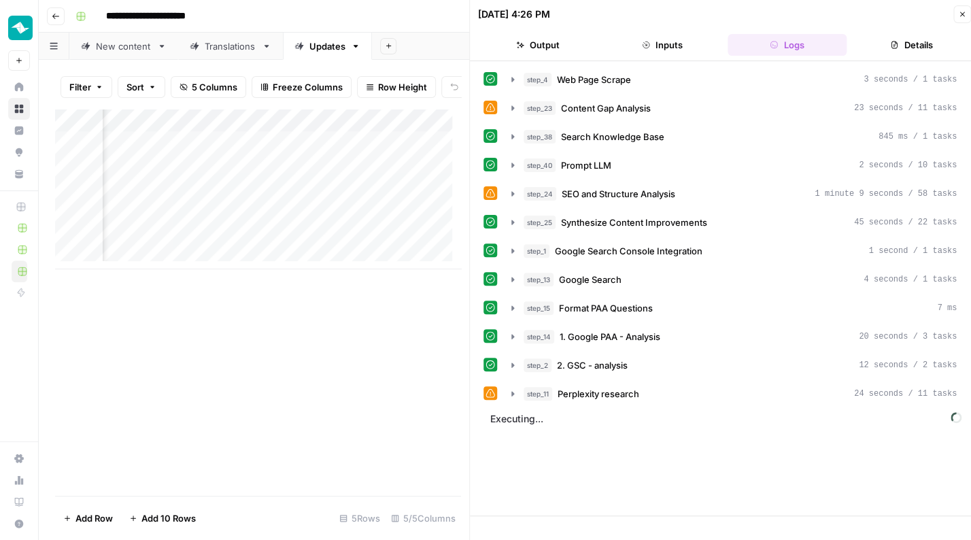
click at [961, 15] on icon "button" at bounding box center [962, 14] width 5 height 5
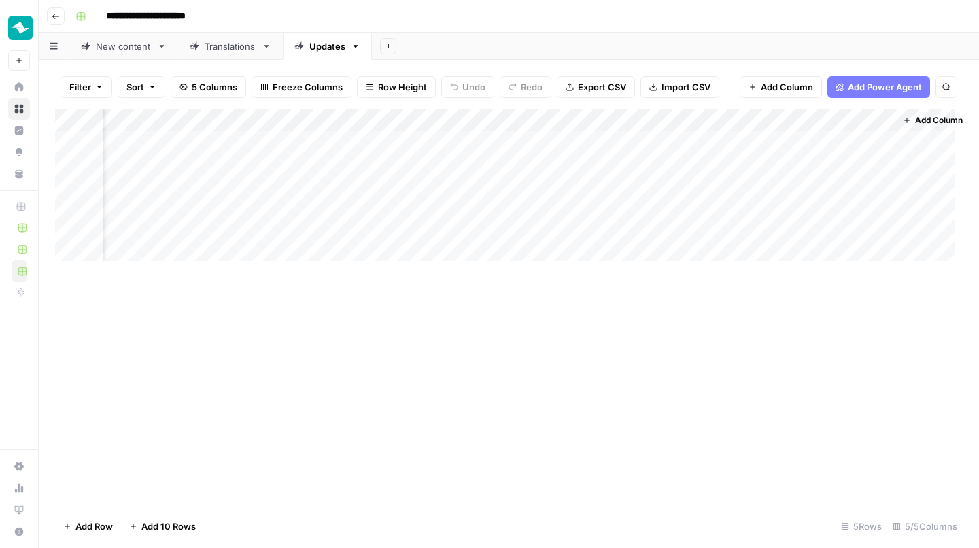
scroll to position [8, 165]
drag, startPoint x: 579, startPoint y: 258, endPoint x: 283, endPoint y: 265, distance: 295.8
click at [283, 265] on div "Add Column" at bounding box center [509, 189] width 908 height 160
click at [299, 371] on div "Add Column" at bounding box center [509, 306] width 908 height 395
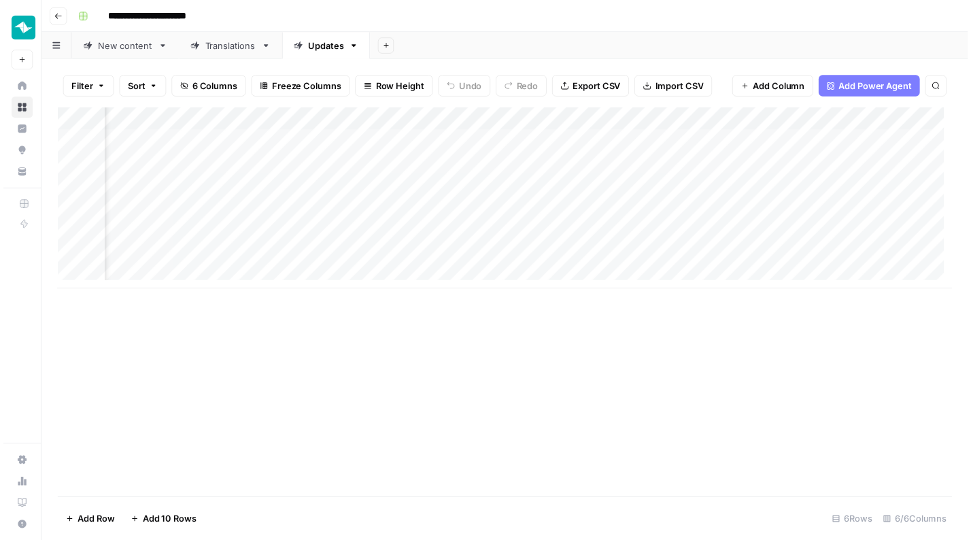
scroll to position [0, 303]
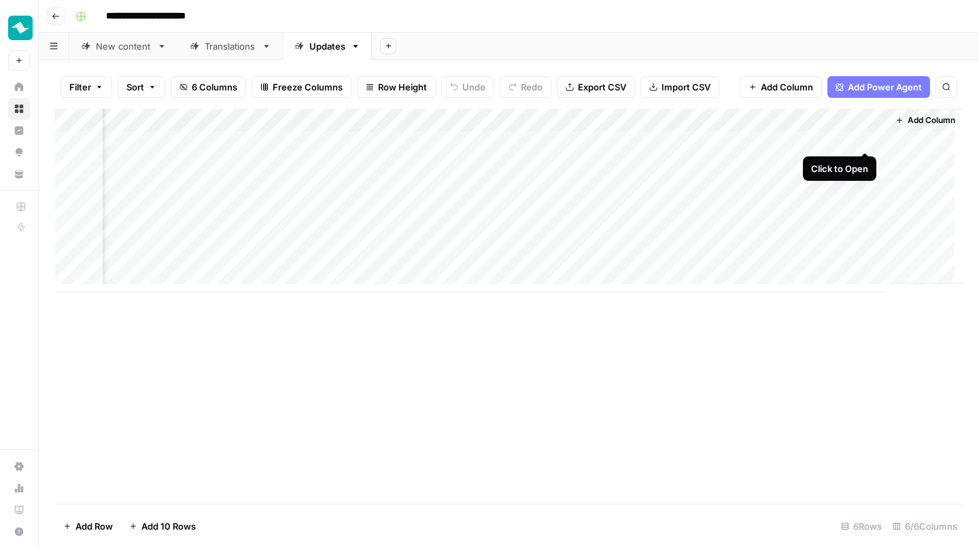
click at [862, 137] on div "Add Column" at bounding box center [509, 201] width 908 height 184
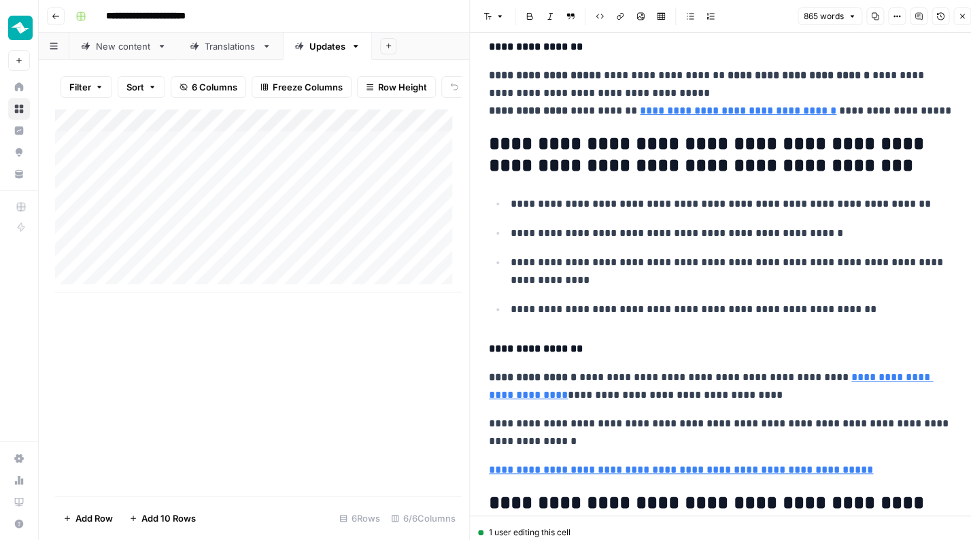
click at [245, 145] on div "Add Column" at bounding box center [258, 201] width 406 height 184
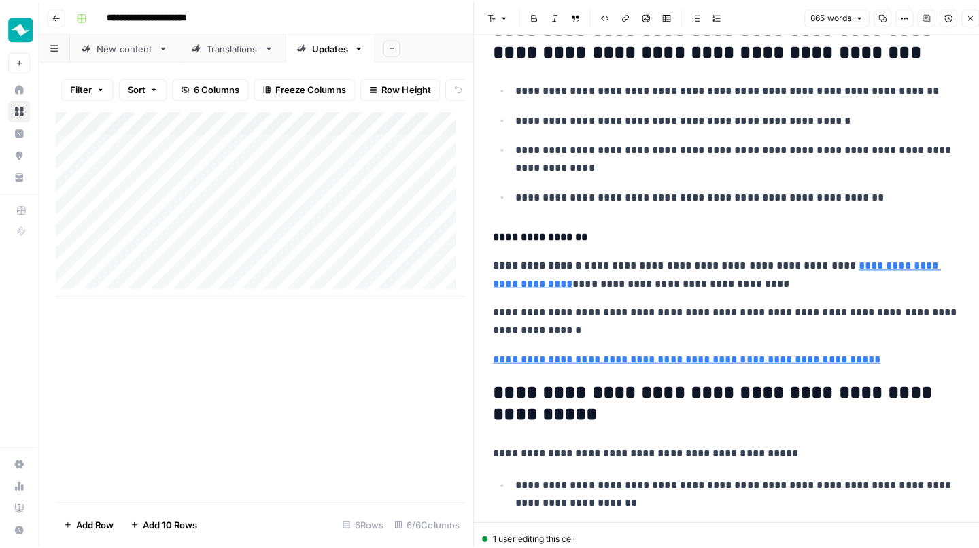
scroll to position [2030, 0]
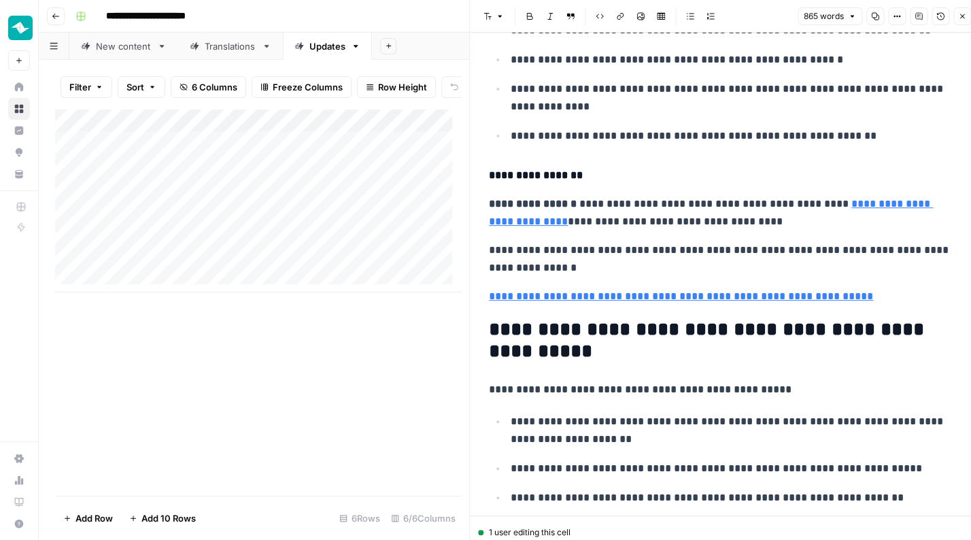
click at [812, 85] on p "**********" at bounding box center [731, 97] width 441 height 35
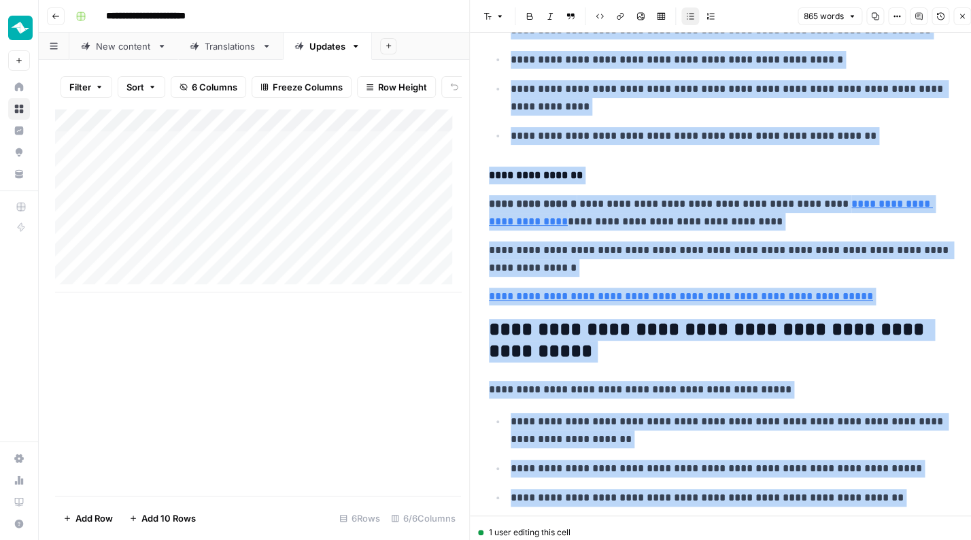
copy div "**********"
click at [238, 146] on div "Add Column" at bounding box center [258, 201] width 406 height 184
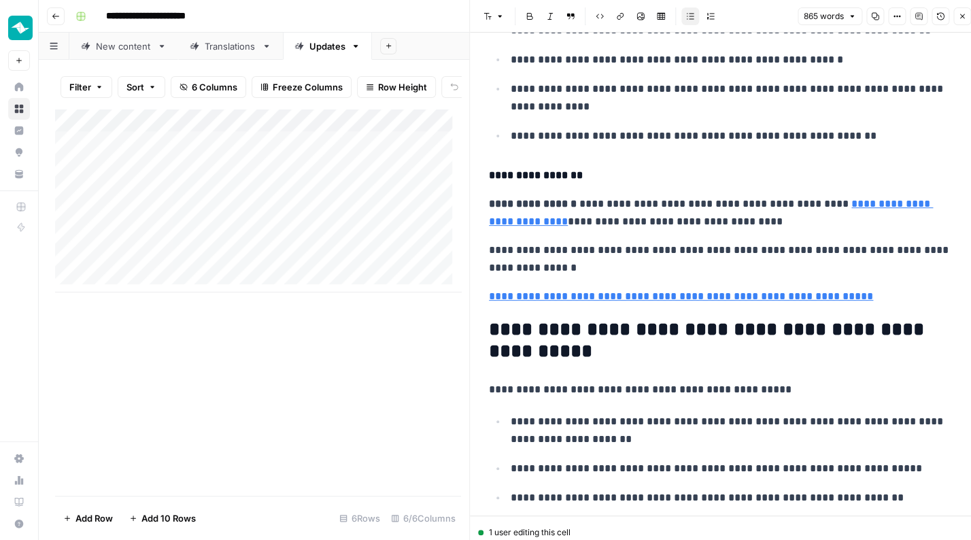
click at [273, 241] on div "Add Column" at bounding box center [258, 201] width 406 height 184
click at [237, 144] on div "Add Column" at bounding box center [258, 201] width 406 height 184
click at [961, 18] on icon "button" at bounding box center [962, 16] width 8 height 8
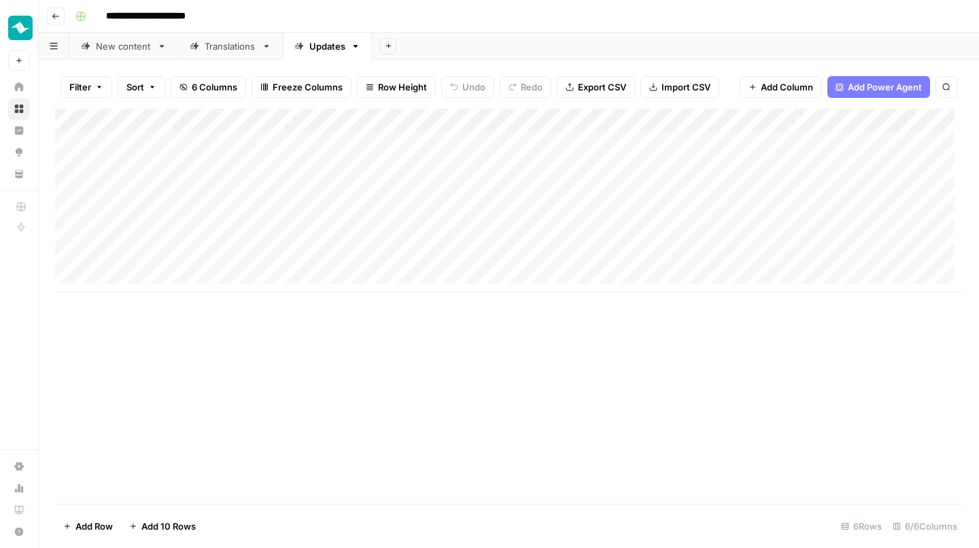
click at [133, 39] on link "New content" at bounding box center [123, 46] width 109 height 27
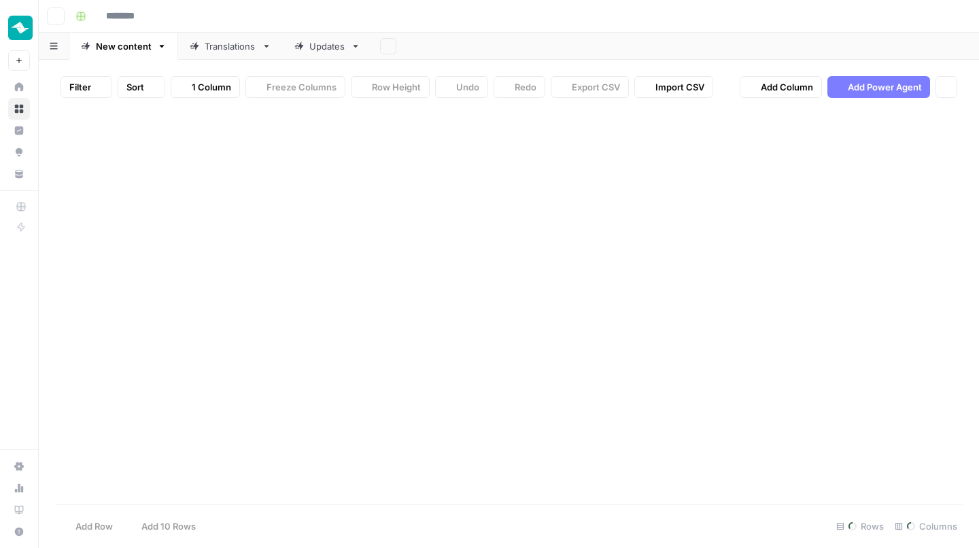
type input "**********"
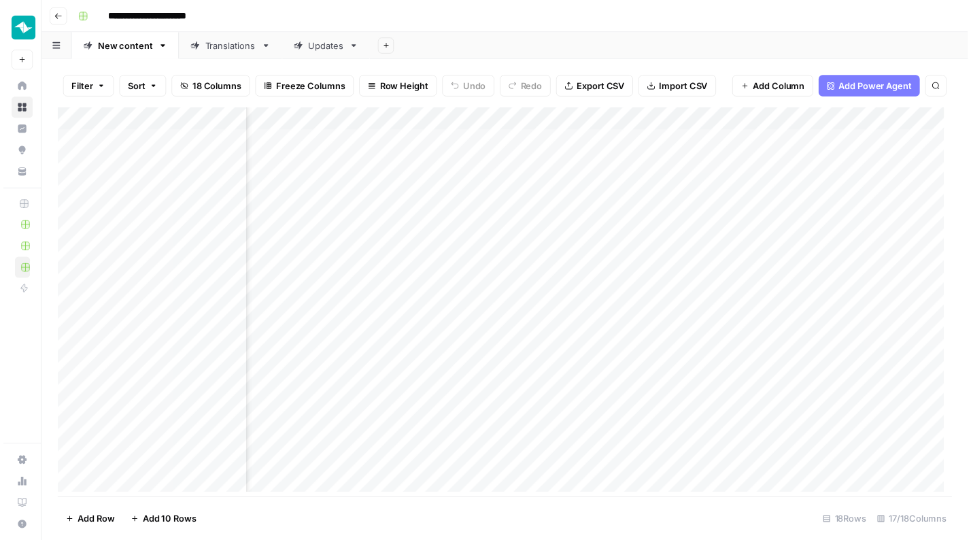
scroll to position [0, 946]
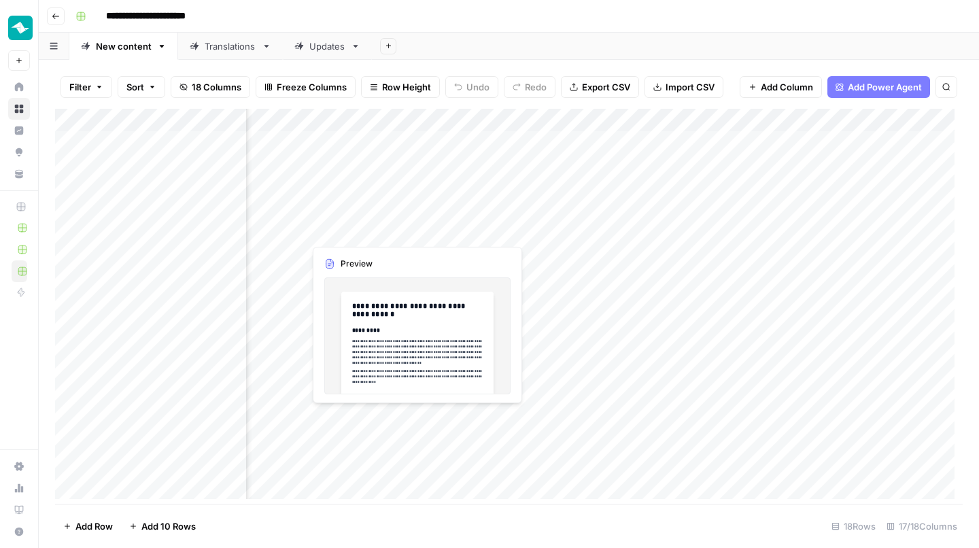
click at [413, 231] on div "Add Column" at bounding box center [509, 308] width 908 height 399
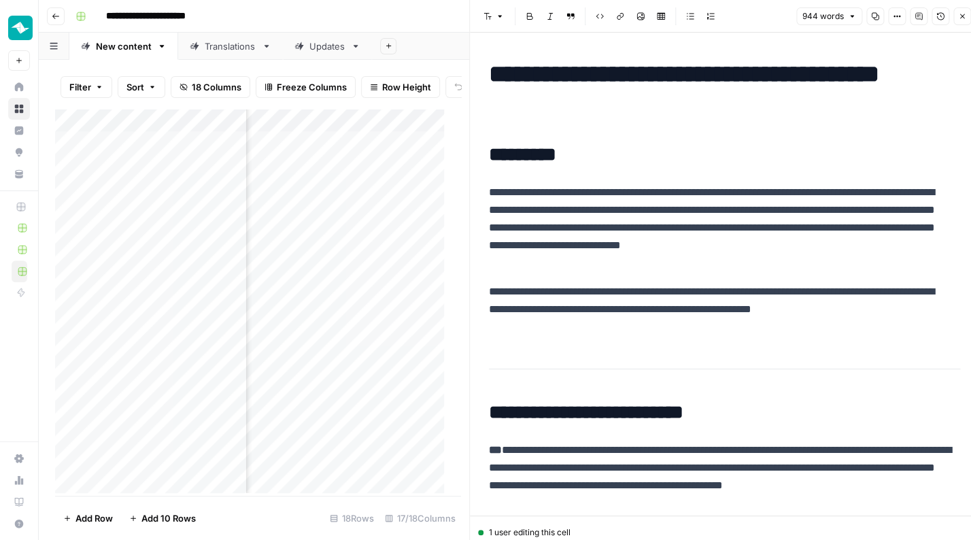
click at [655, 146] on h2 "*********" at bounding box center [720, 155] width 463 height 22
click at [962, 16] on icon "button" at bounding box center [962, 16] width 5 height 5
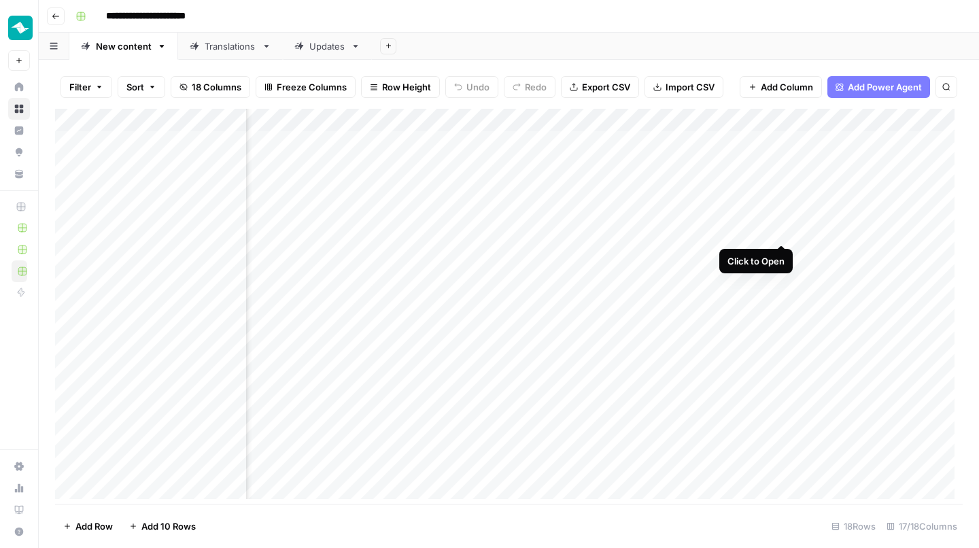
click at [779, 230] on div "Add Column" at bounding box center [509, 308] width 908 height 399
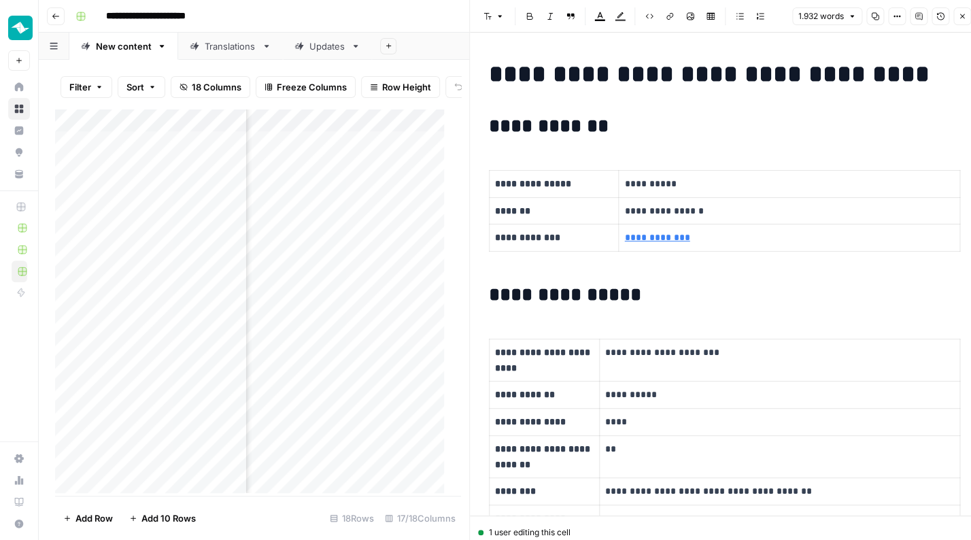
copy div "**********"
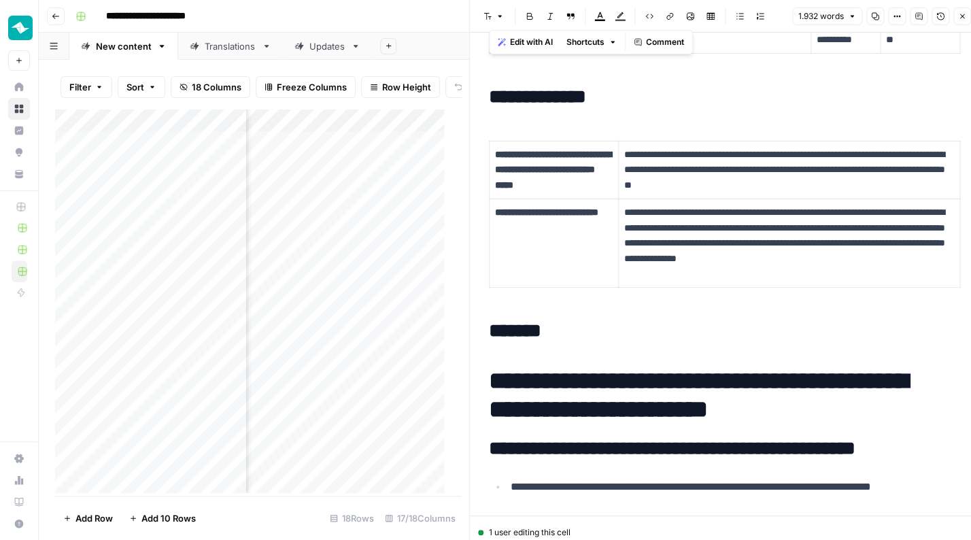
scroll to position [1662, 0]
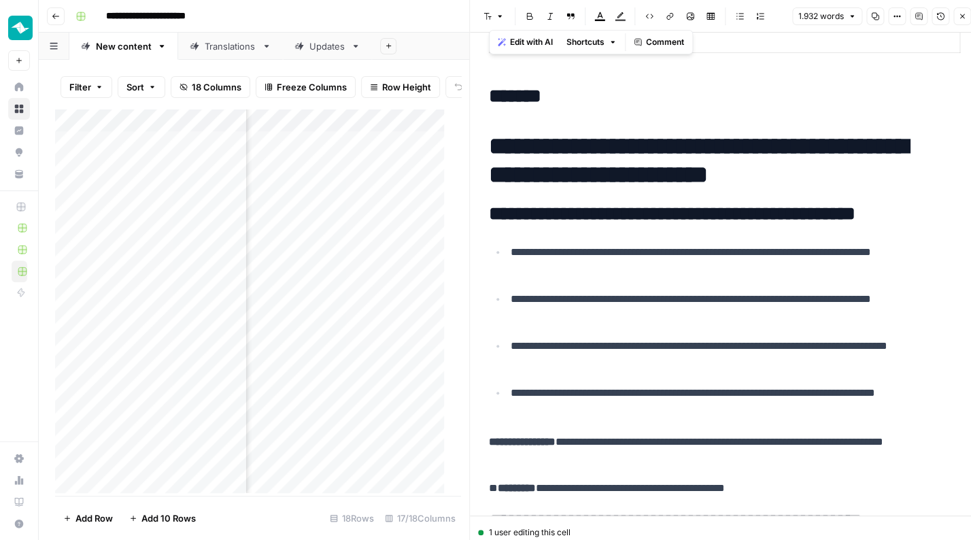
copy div "**********"
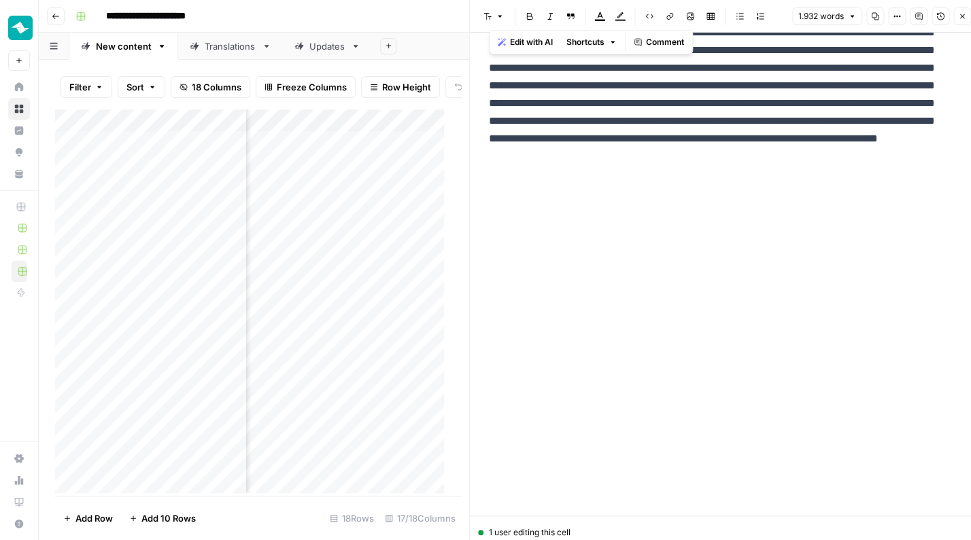
scroll to position [5178, 0]
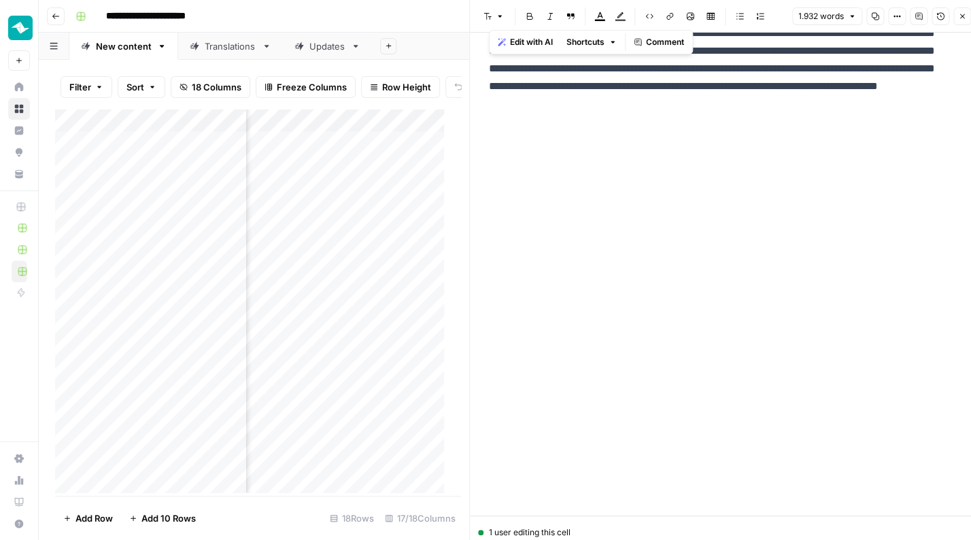
copy div "**********"
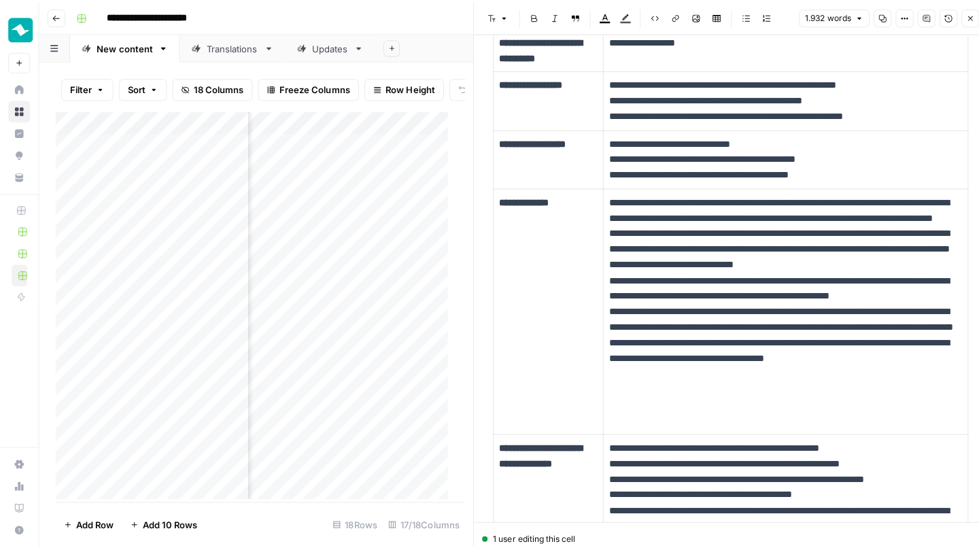
scroll to position [0, 0]
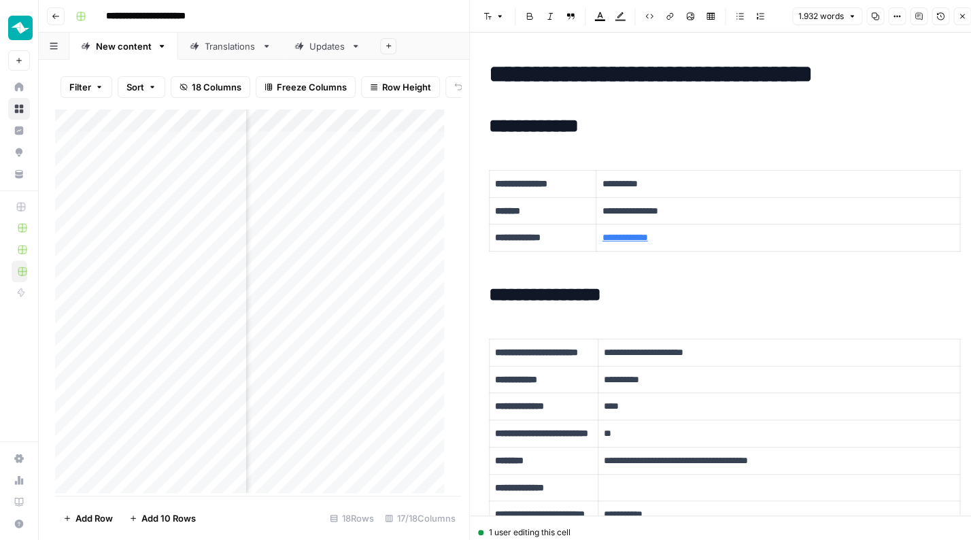
click at [965, 15] on icon "button" at bounding box center [962, 16] width 8 height 8
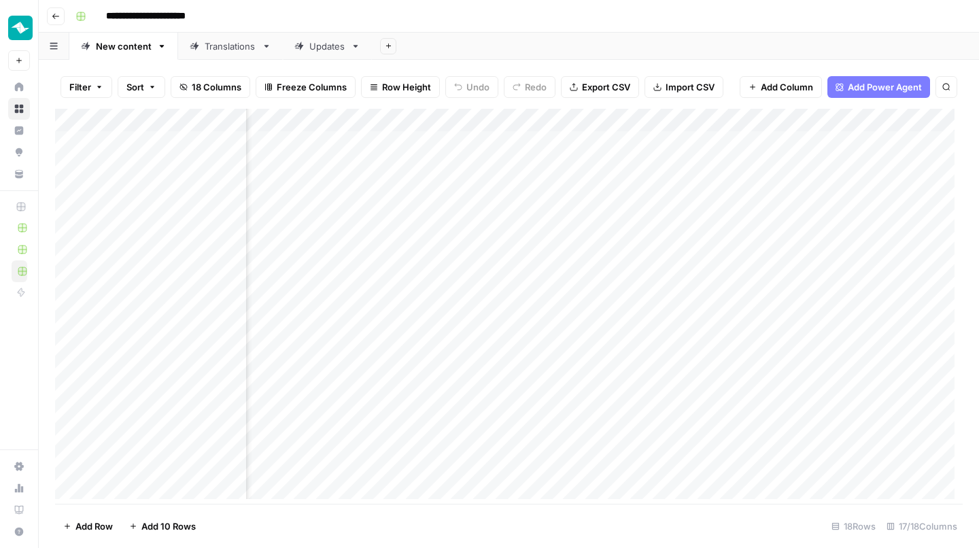
scroll to position [0, 1508]
click at [771, 233] on div "Add Column" at bounding box center [509, 308] width 908 height 399
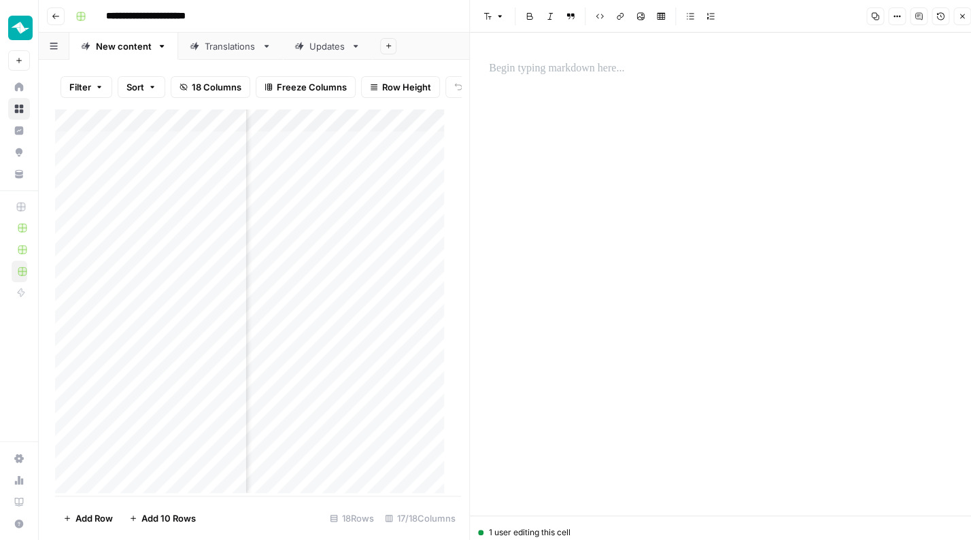
click at [959, 17] on icon "button" at bounding box center [962, 16] width 8 height 8
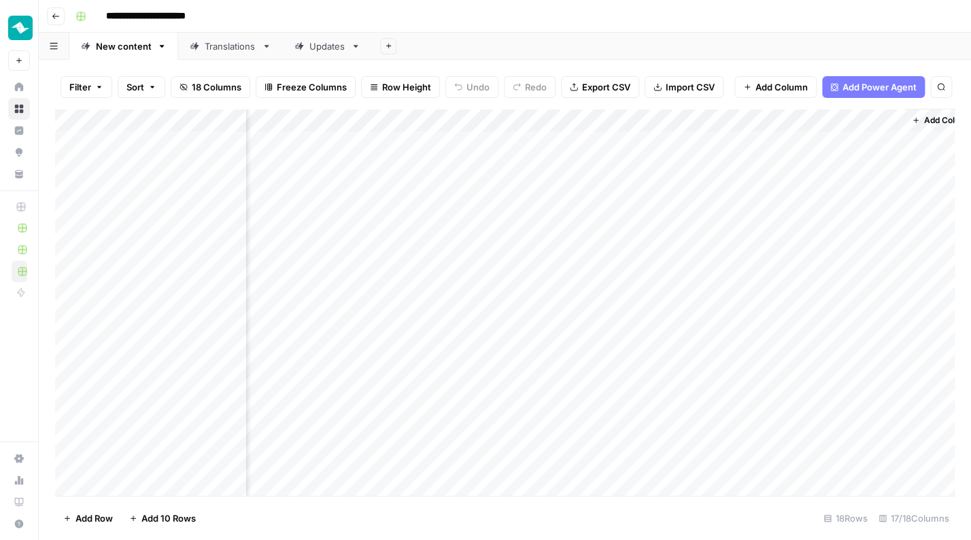
scroll to position [0, 1492]
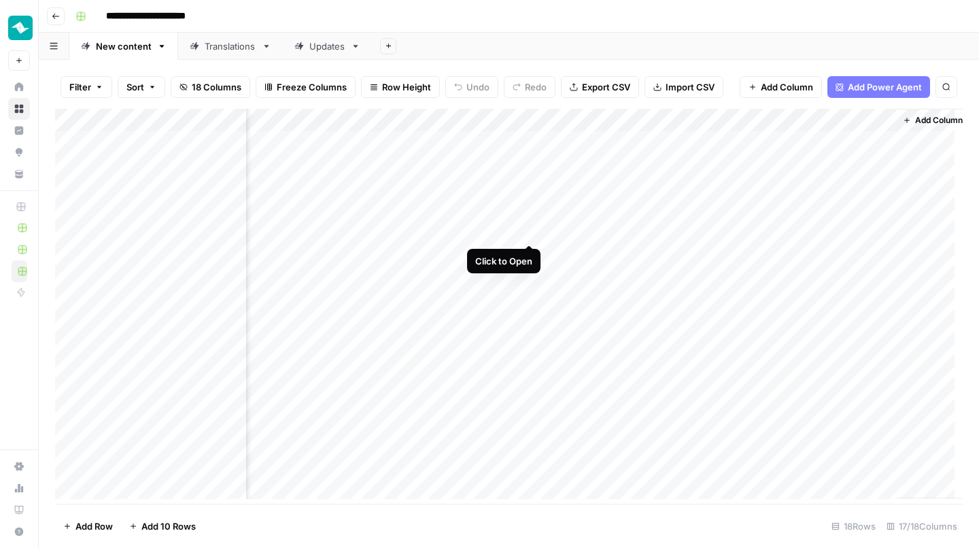
click at [528, 228] on div "Add Column" at bounding box center [509, 308] width 908 height 399
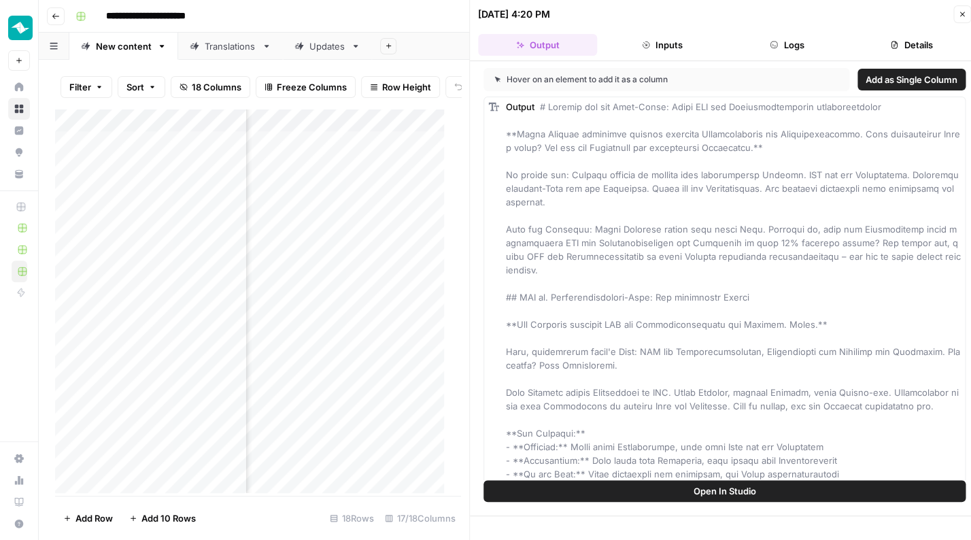
click at [904, 75] on span "Add as Single Column" at bounding box center [912, 80] width 92 height 14
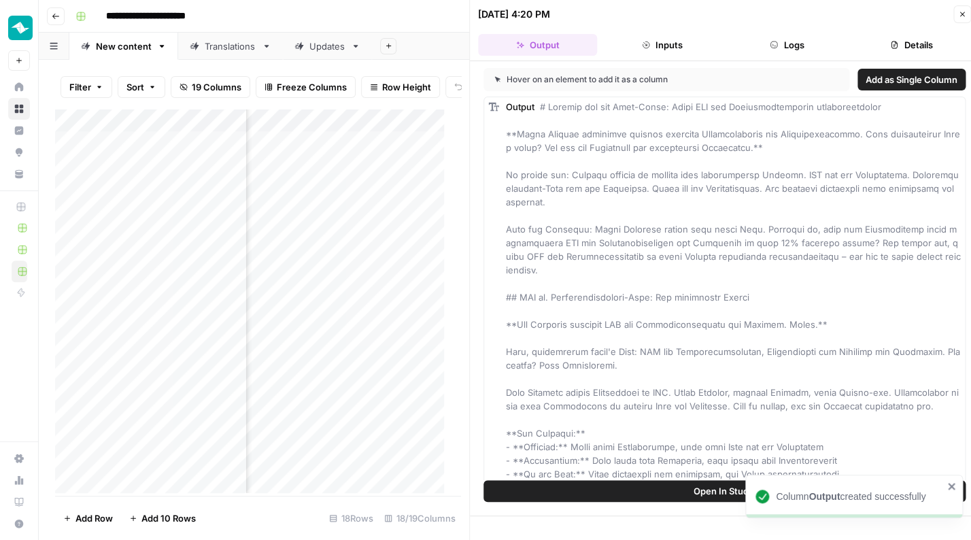
click at [965, 18] on button "Close" at bounding box center [962, 14] width 18 height 18
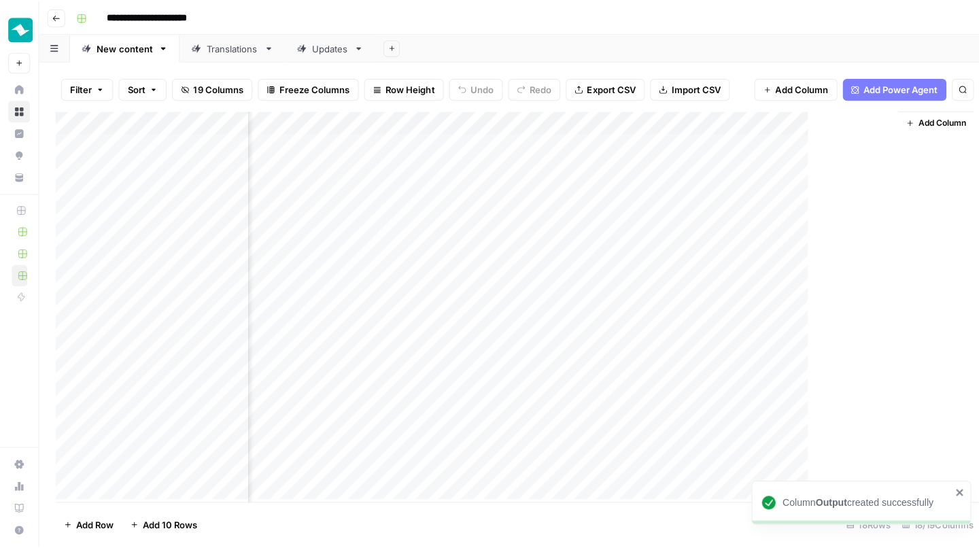
scroll to position [0, 1614]
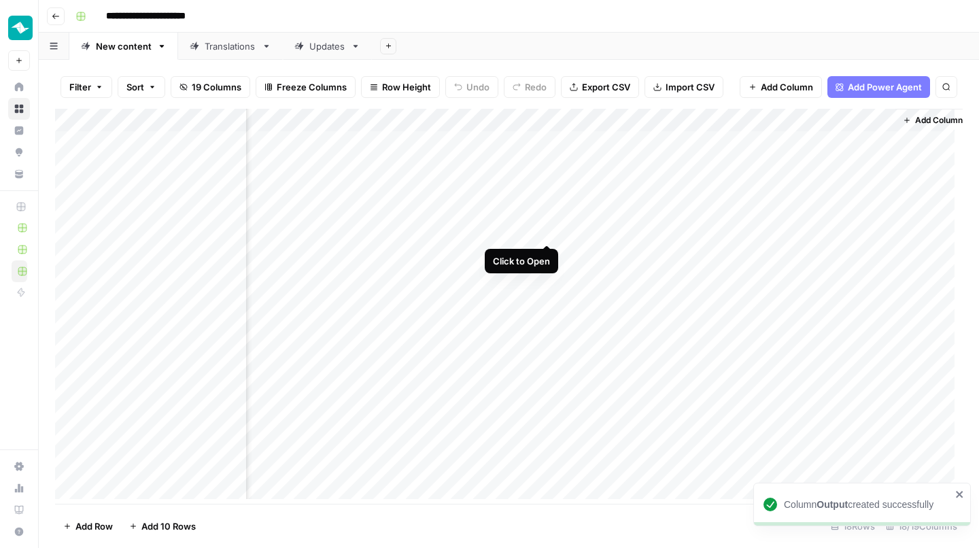
click at [550, 232] on div "Add Column" at bounding box center [509, 308] width 908 height 399
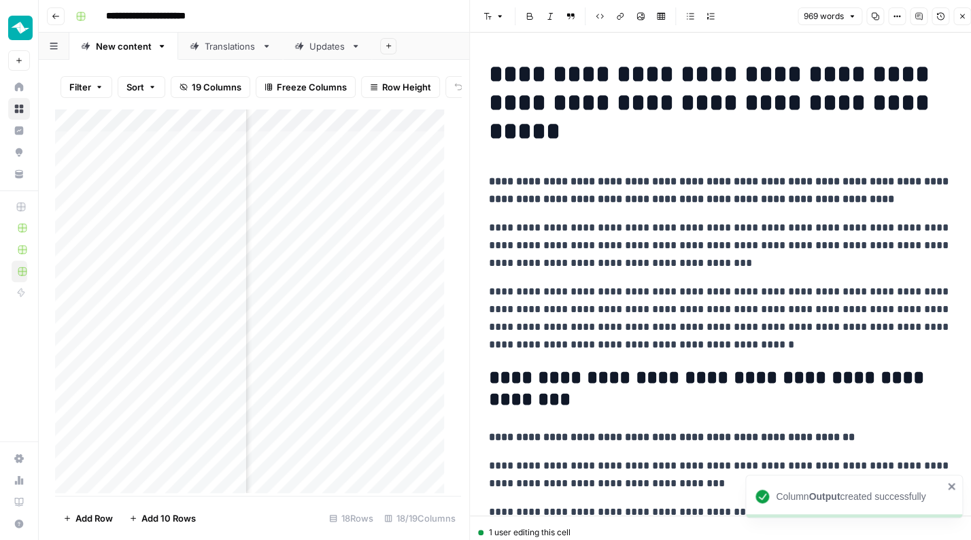
click at [680, 198] on strong "**********" at bounding box center [720, 190] width 462 height 28
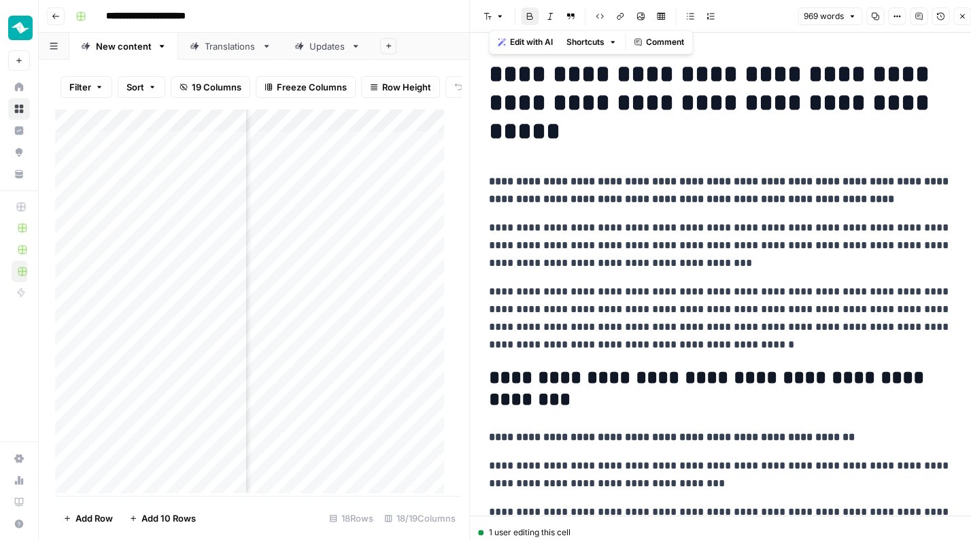
copy div "**********"
click at [965, 15] on icon "button" at bounding box center [962, 16] width 8 height 8
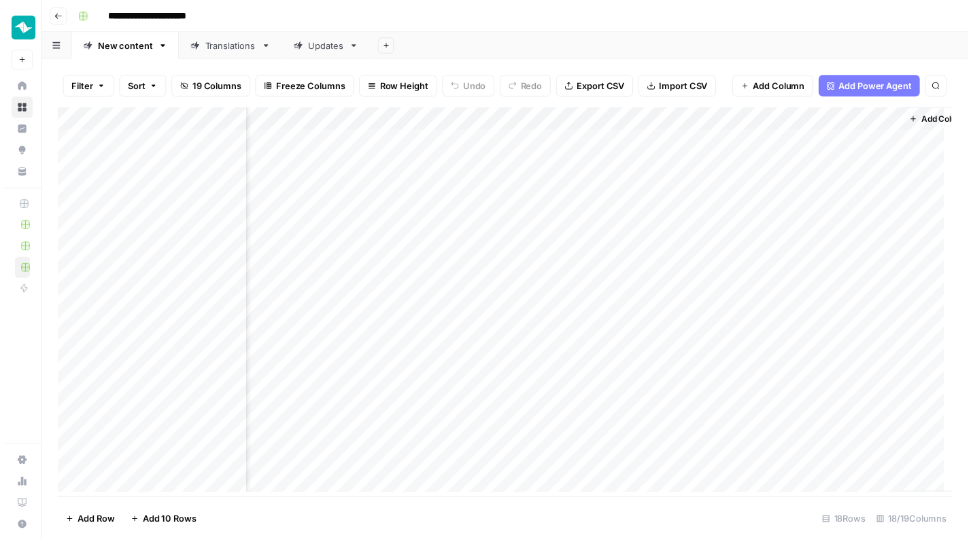
scroll to position [0, 1630]
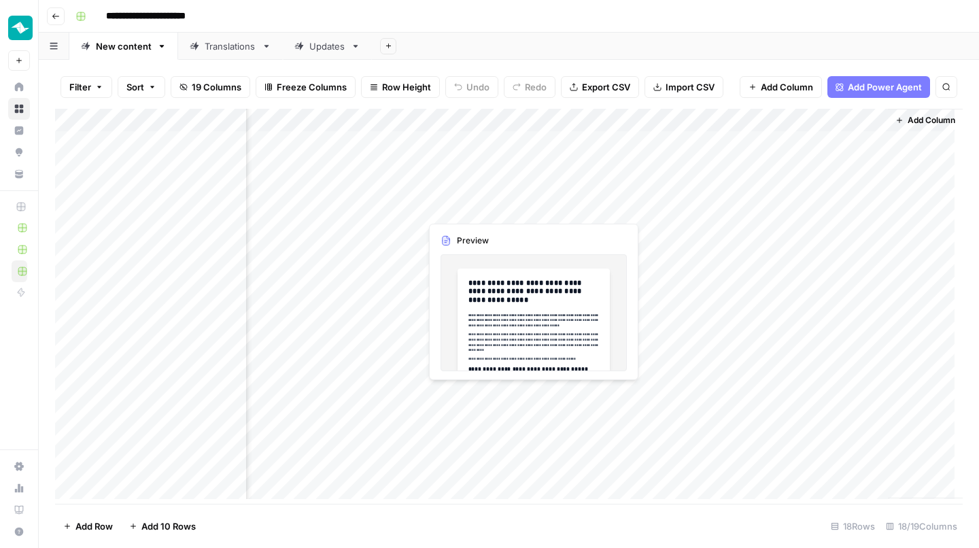
click at [529, 209] on div "Add Column" at bounding box center [509, 308] width 908 height 399
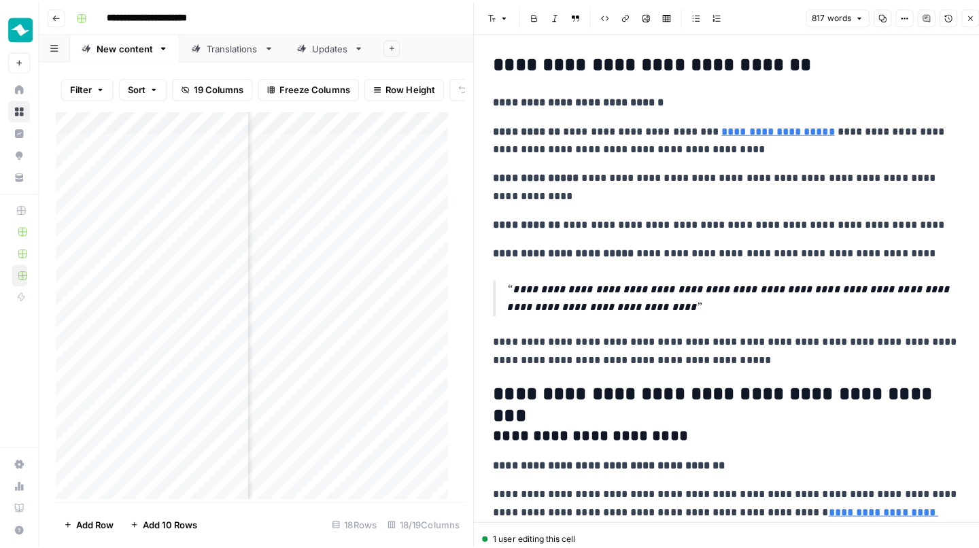
scroll to position [1760, 0]
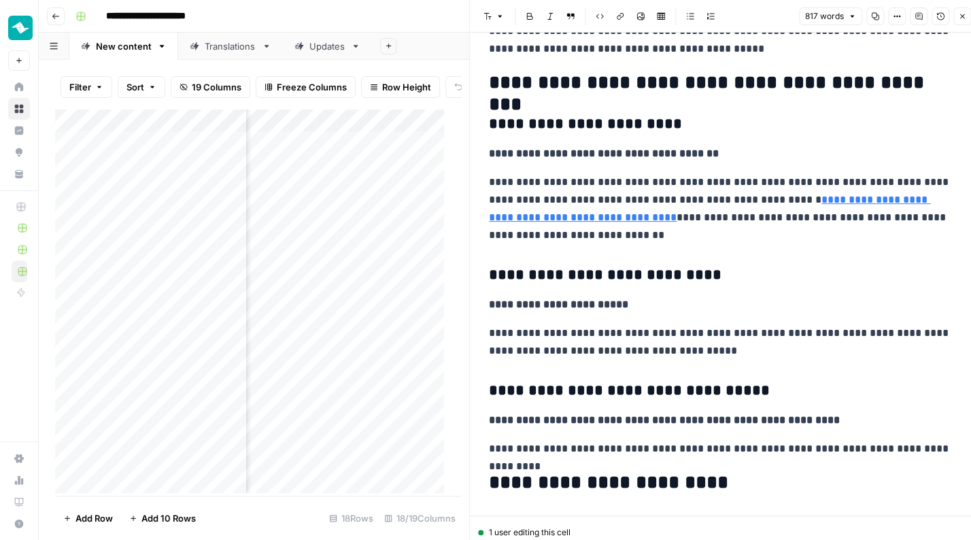
click at [798, 177] on p "**********" at bounding box center [720, 208] width 463 height 71
copy div "**********"
click at [957, 19] on button "Close" at bounding box center [962, 16] width 18 height 18
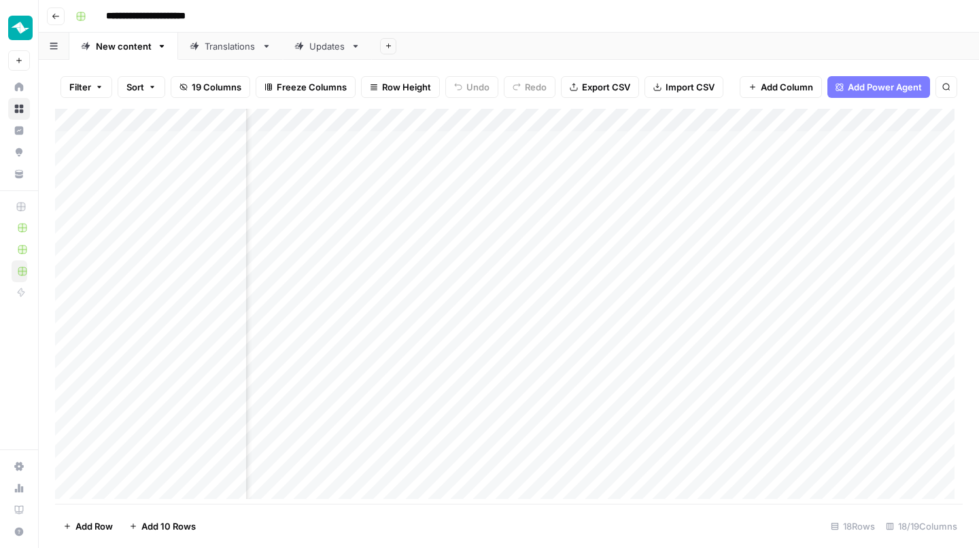
scroll to position [0, 1065]
click at [788, 207] on div "Add Column" at bounding box center [509, 308] width 908 height 399
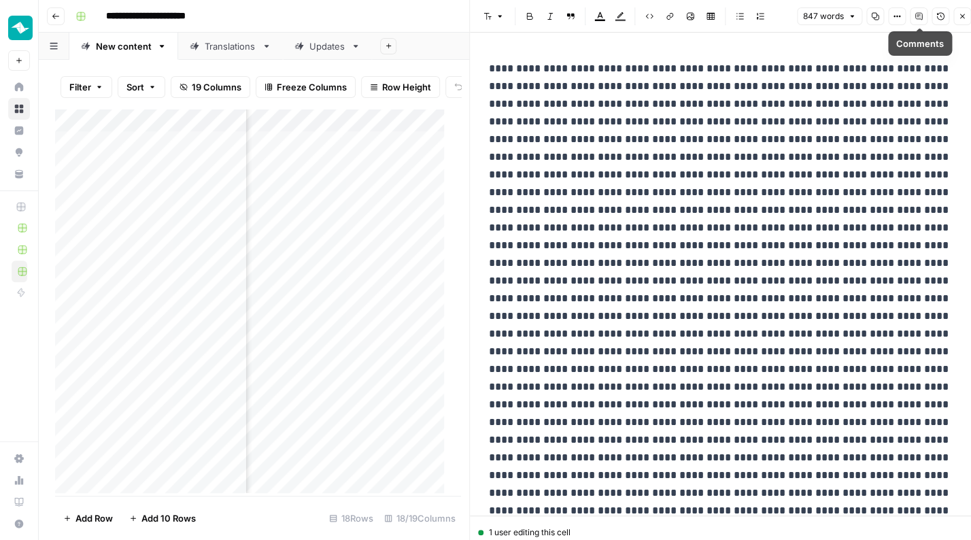
click at [896, 12] on button "Options" at bounding box center [897, 16] width 18 height 18
click at [957, 17] on button "Close" at bounding box center [962, 16] width 18 height 18
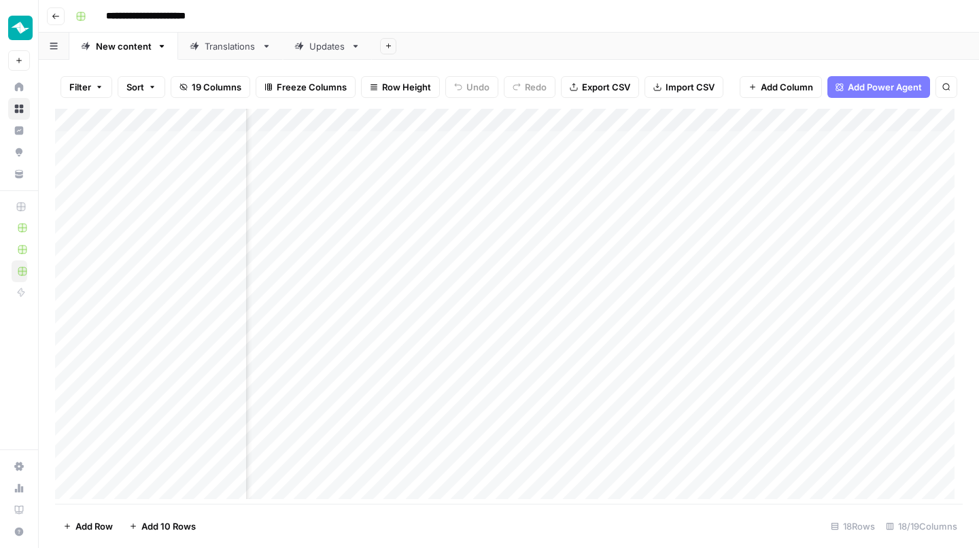
click at [791, 114] on div "Add Column" at bounding box center [509, 308] width 908 height 399
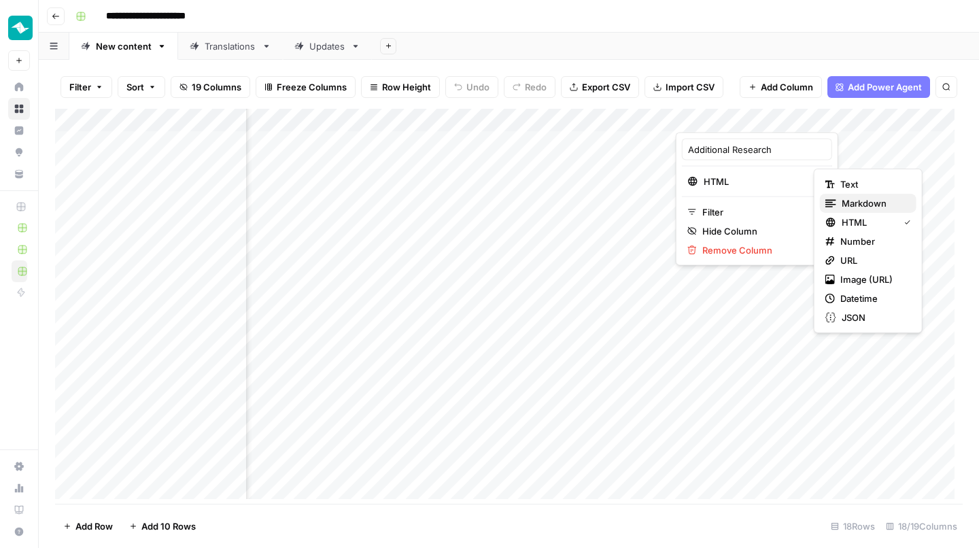
click at [861, 199] on span "Markdown" at bounding box center [874, 203] width 64 height 14
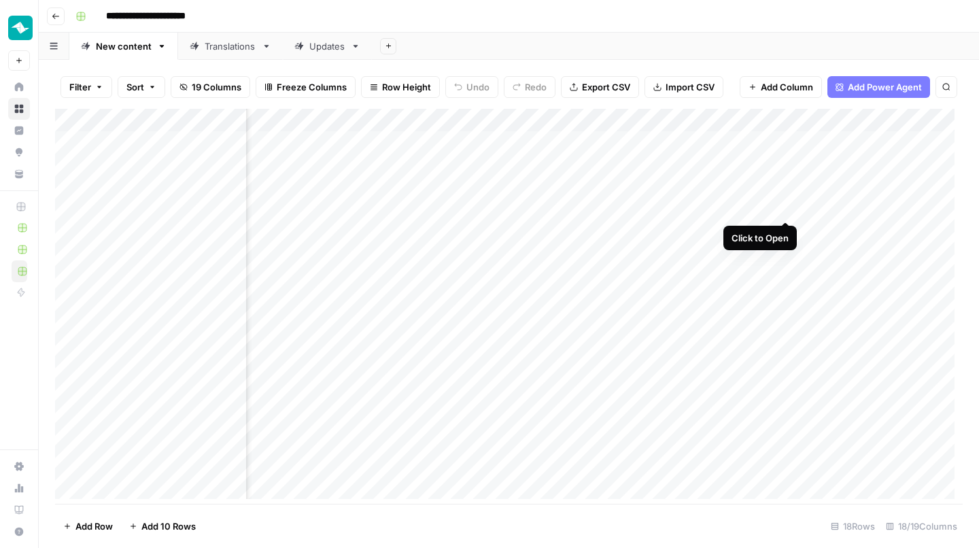
click at [785, 207] on div "Add Column" at bounding box center [509, 308] width 908 height 399
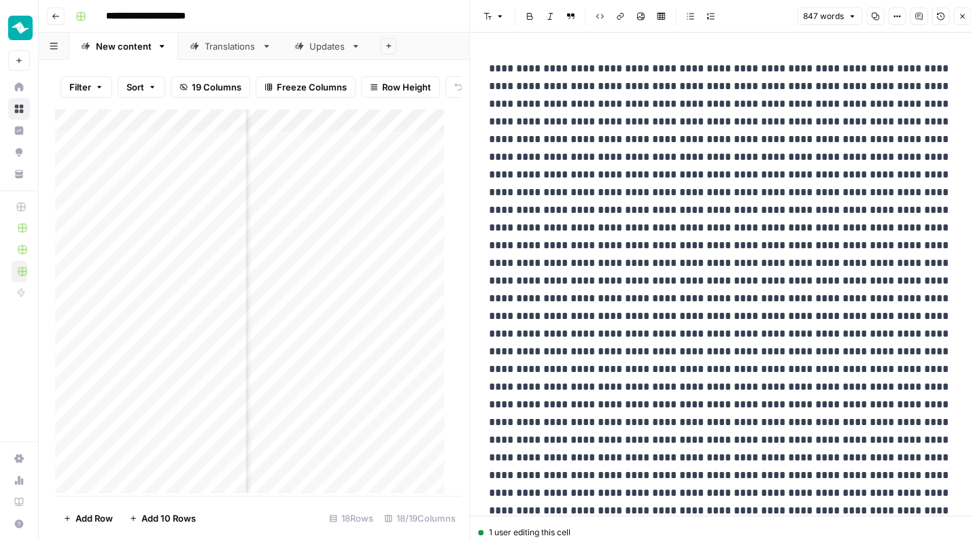
click at [960, 15] on icon "button" at bounding box center [962, 16] width 8 height 8
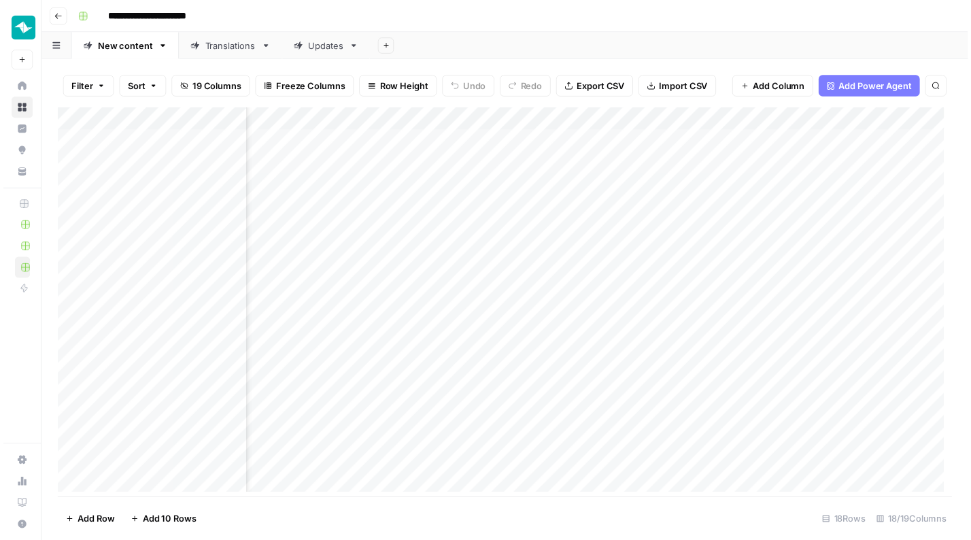
scroll to position [0, 850]
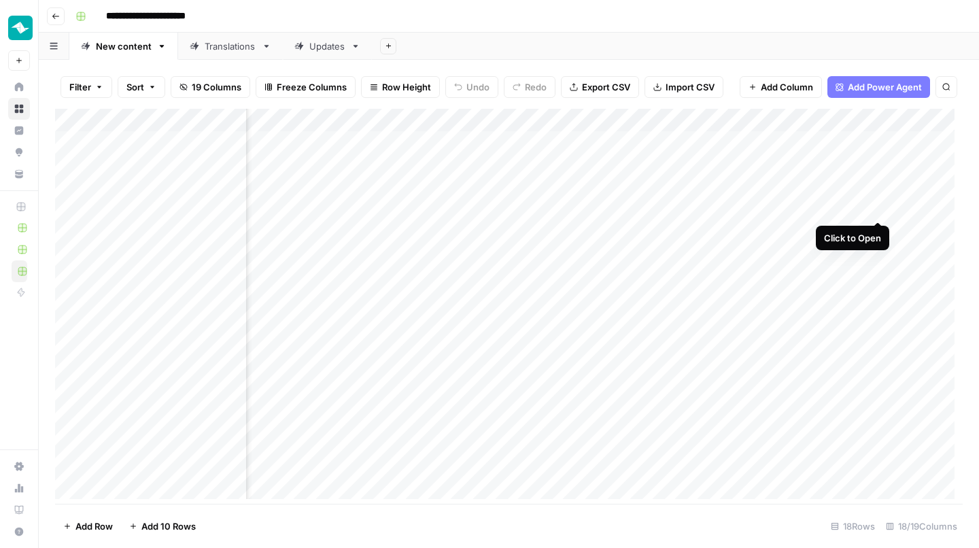
click at [876, 205] on div "Add Column" at bounding box center [509, 308] width 908 height 399
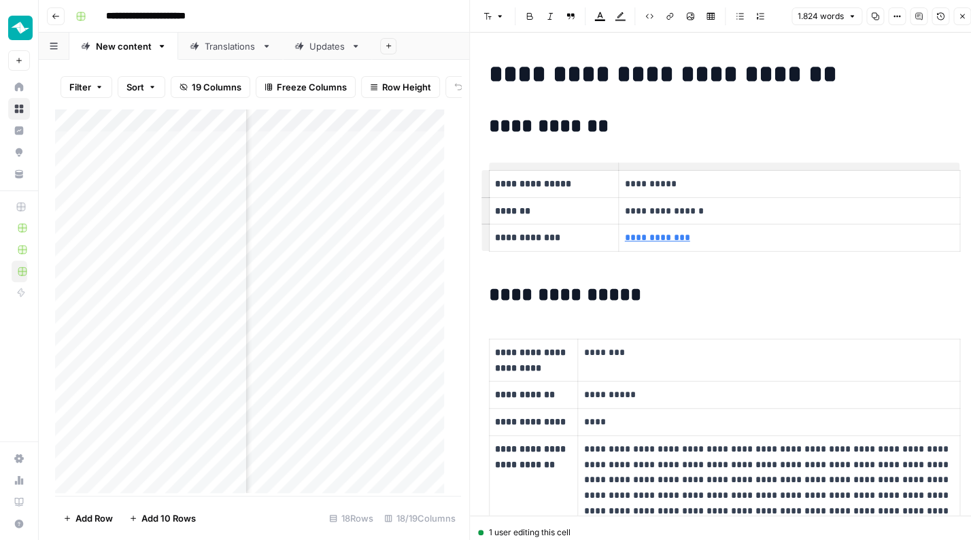
copy div "**********"
